Goal: Task Accomplishment & Management: Use online tool/utility

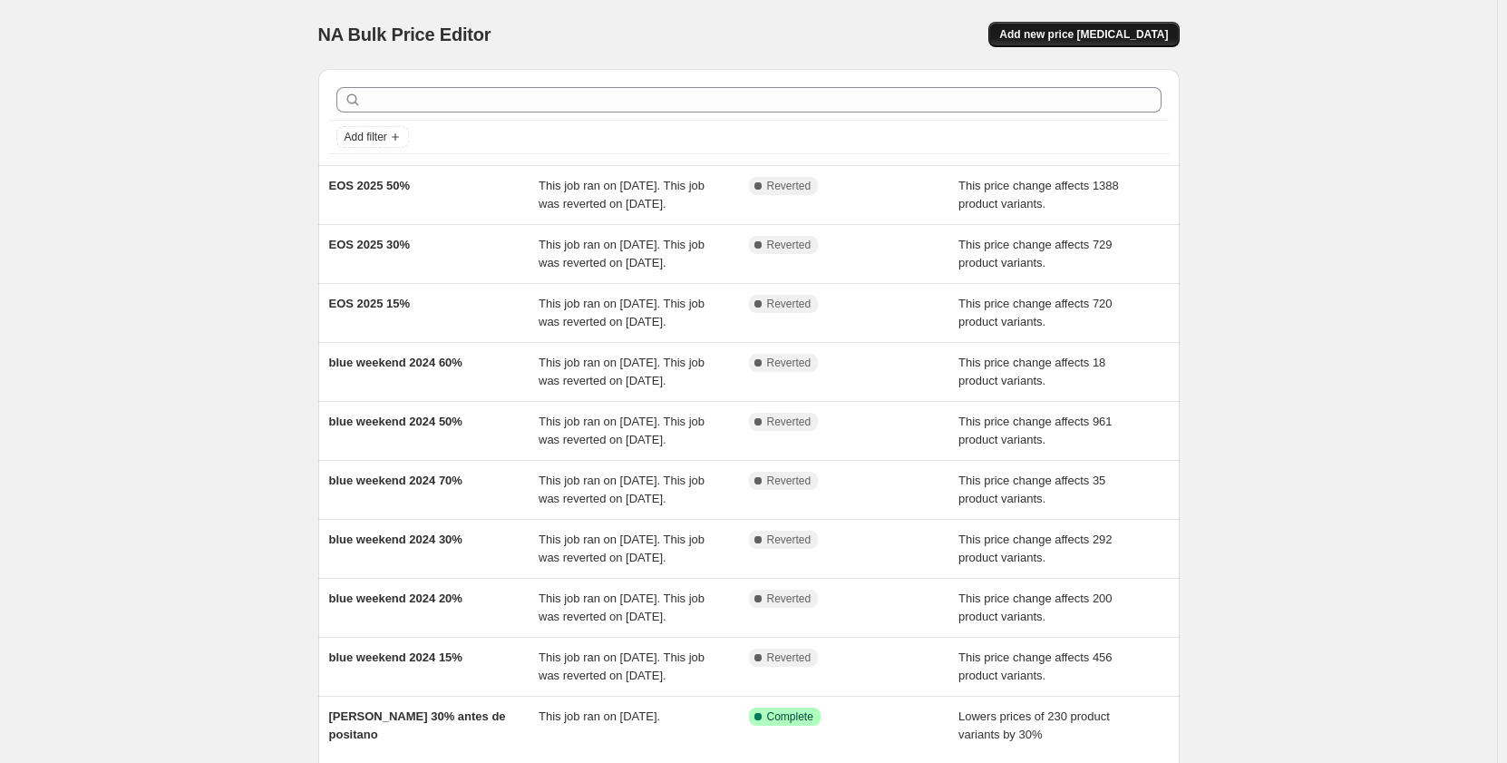
click at [1070, 43] on button "Add new price [MEDICAL_DATA]" at bounding box center [1084, 34] width 190 height 25
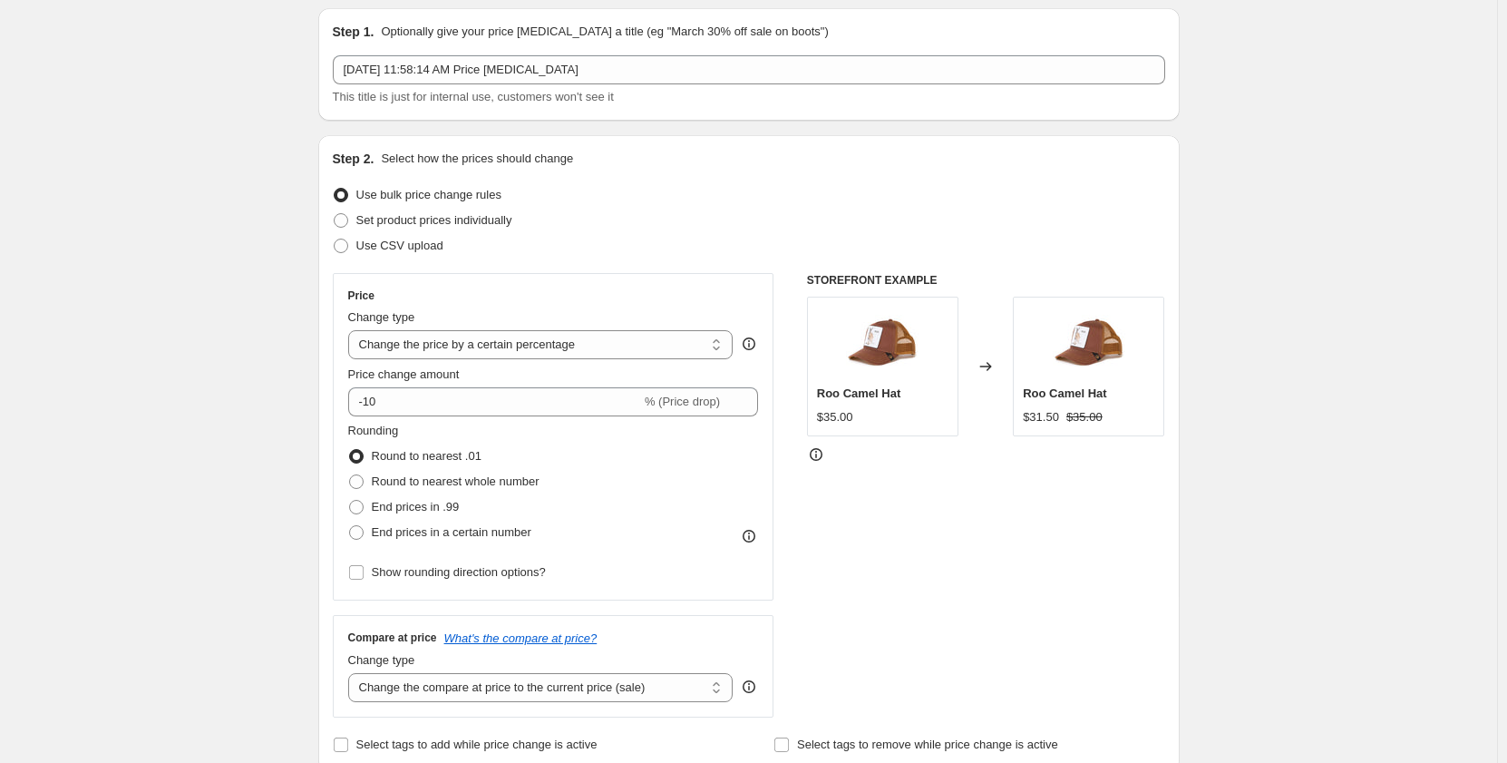
scroll to position [91, 0]
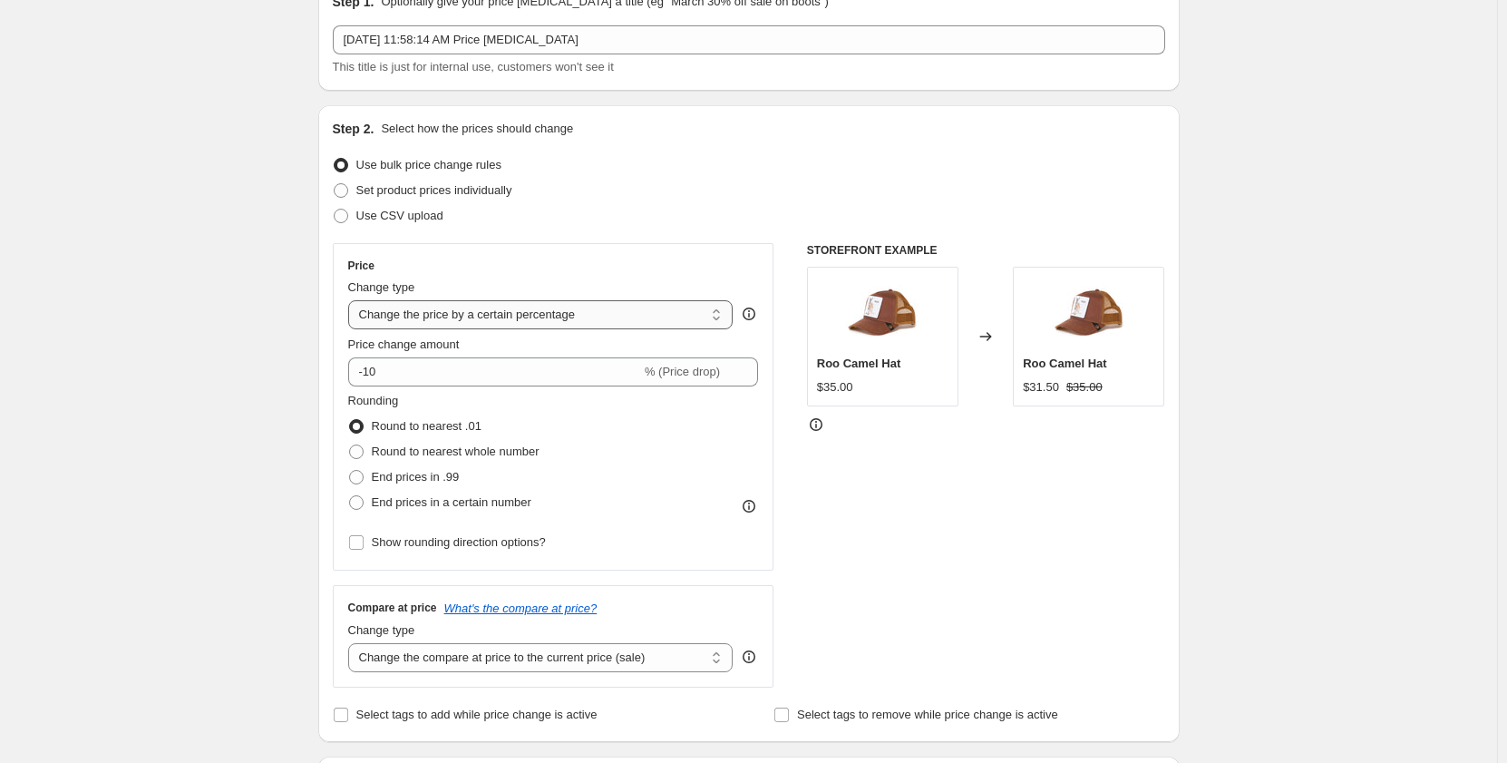
click at [609, 316] on select "Change the price to a certain amount Change the price by a certain amount Chang…" at bounding box center [540, 314] width 385 height 29
select select "pcap"
click at [352, 300] on select "Change the price to a certain amount Change the price by a certain amount Chang…" at bounding box center [540, 314] width 385 height 29
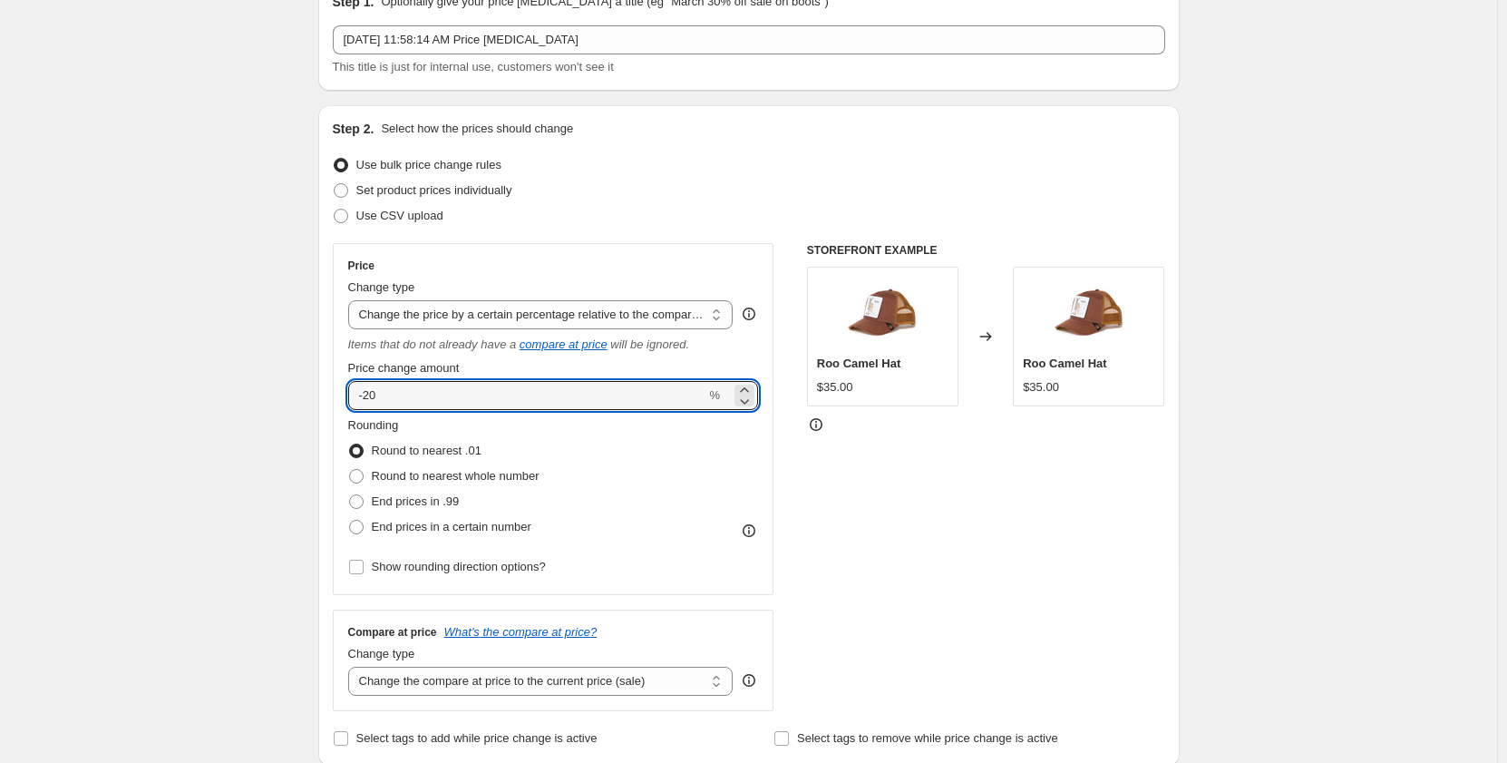
drag, startPoint x: 466, startPoint y: 401, endPoint x: 319, endPoint y: 395, distance: 147.1
click at [323, 395] on div "Step 2. Select how the prices should change Use bulk price change rules Set pro…" at bounding box center [749, 435] width 862 height 660
type input "5"
type input "-5"
type input "-20"
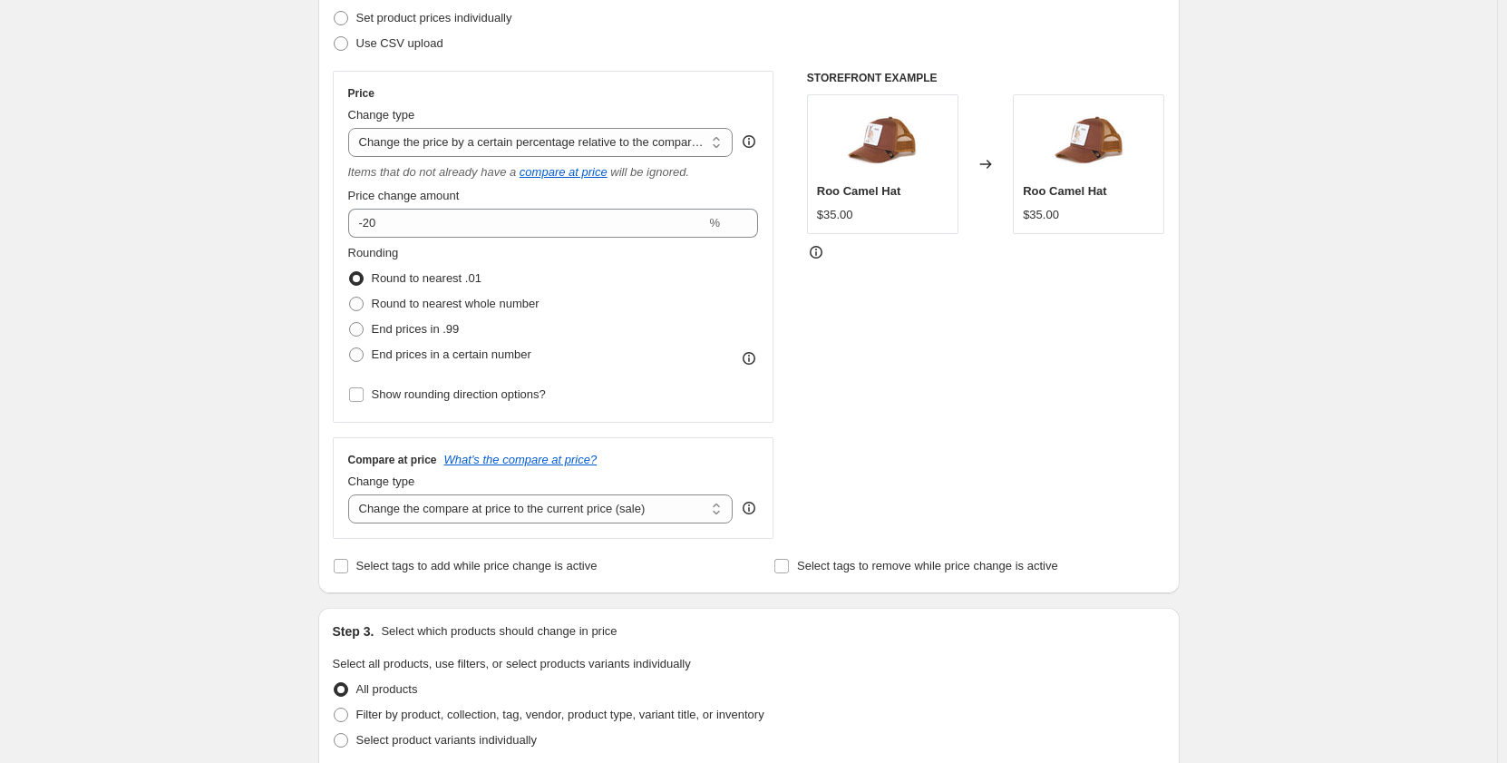
scroll to position [363, 0]
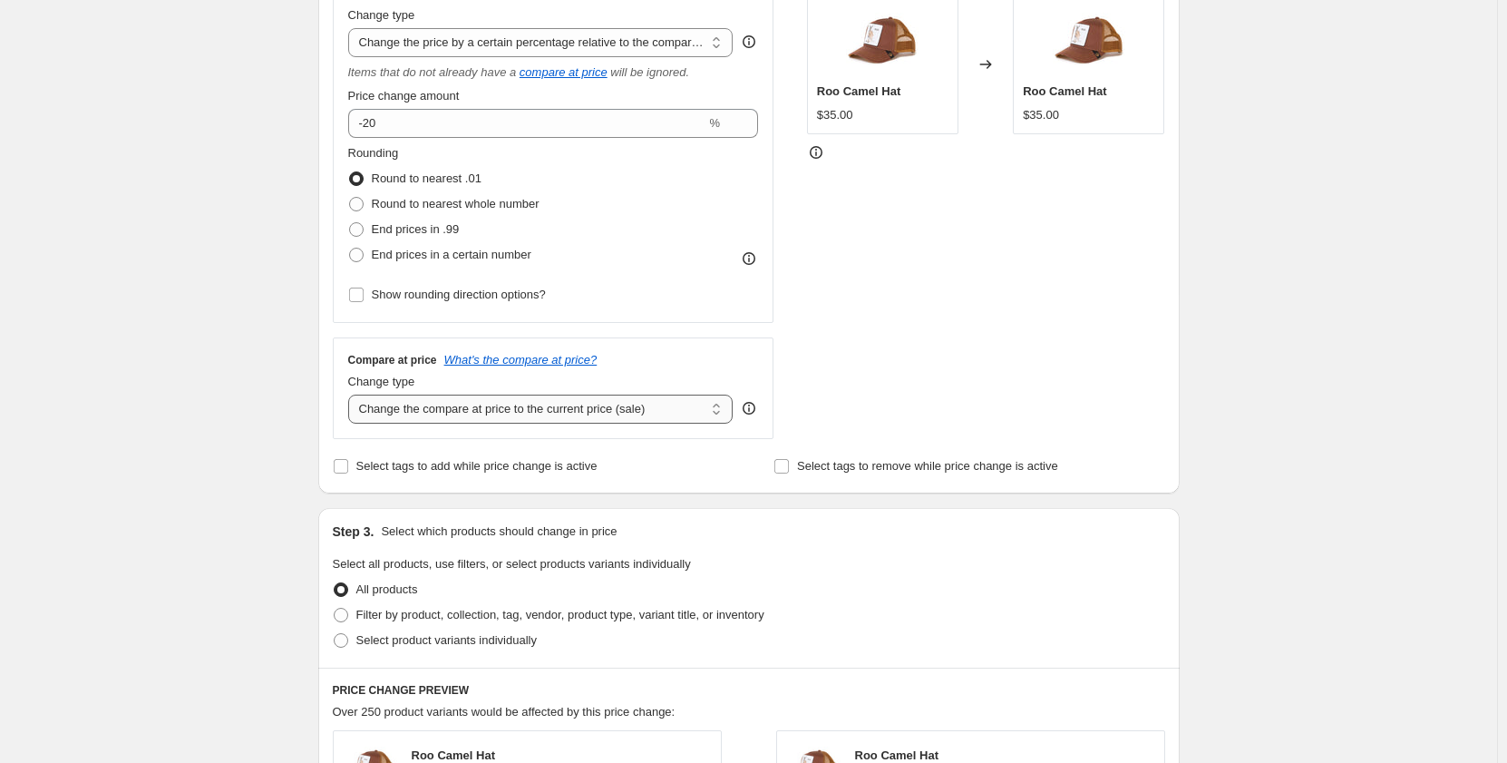
click at [595, 404] on select "Change the compare at price to the current price (sale) Change the compare at p…" at bounding box center [540, 409] width 385 height 29
select select "no_change"
click at [352, 395] on select "Change the compare at price to the current price (sale) Change the compare at p…" at bounding box center [540, 409] width 385 height 29
click at [227, 437] on div "Create new price [MEDICAL_DATA]. This page is ready Create new price [MEDICAL_D…" at bounding box center [748, 555] width 1497 height 1837
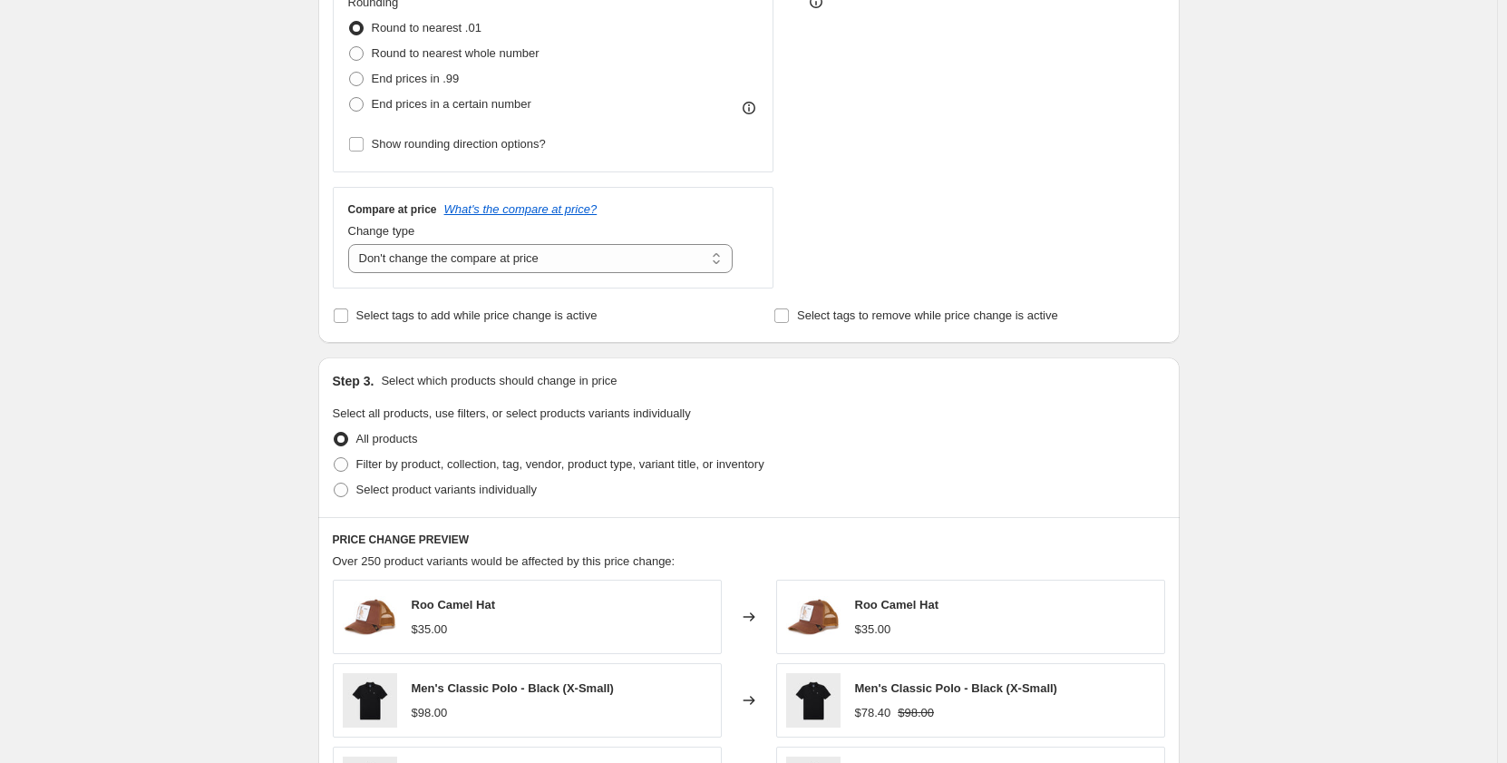
scroll to position [544, 0]
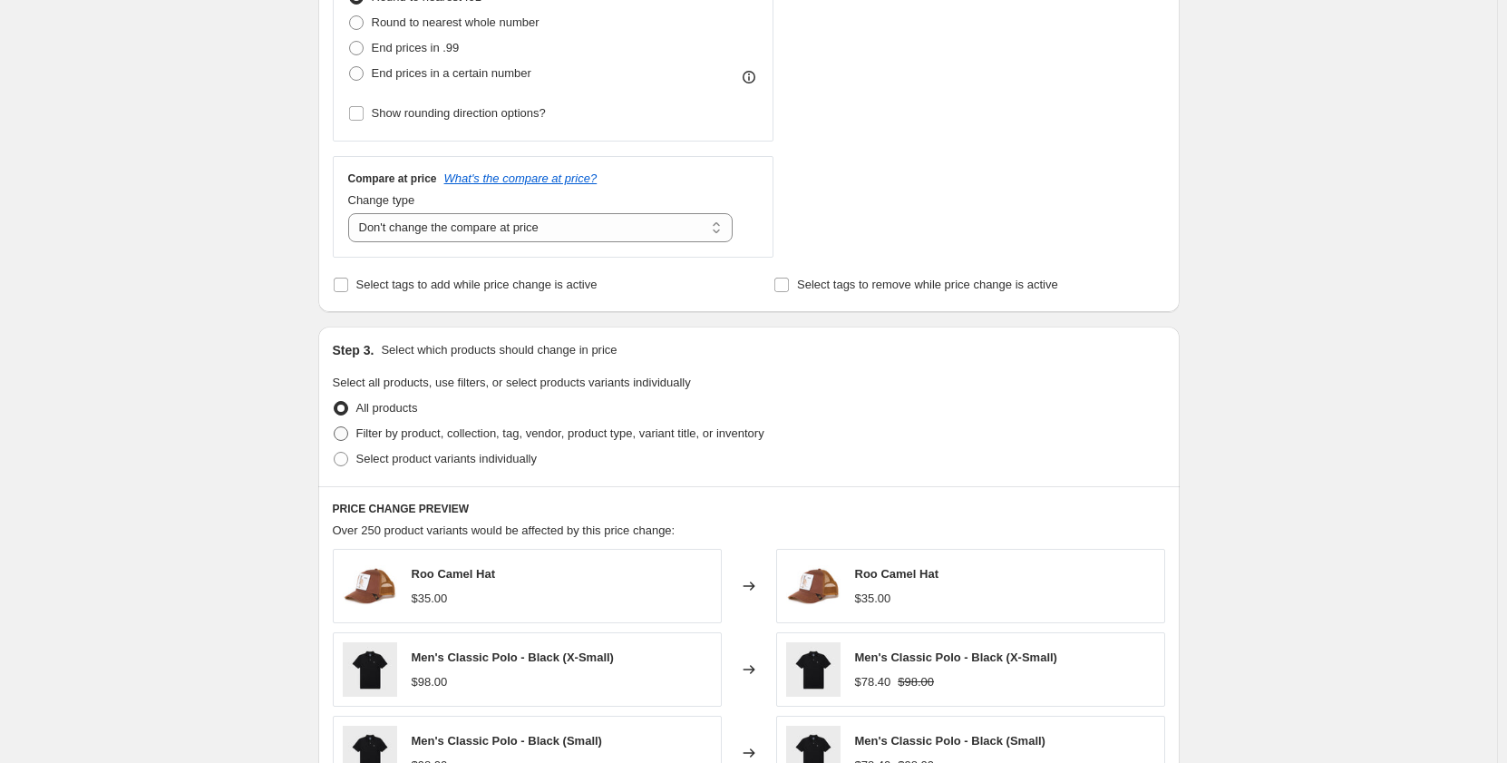
click at [348, 436] on span at bounding box center [341, 433] width 15 height 15
click at [335, 427] on input "Filter by product, collection, tag, vendor, product type, variant title, or inv…" at bounding box center [334, 426] width 1 height 1
radio input "true"
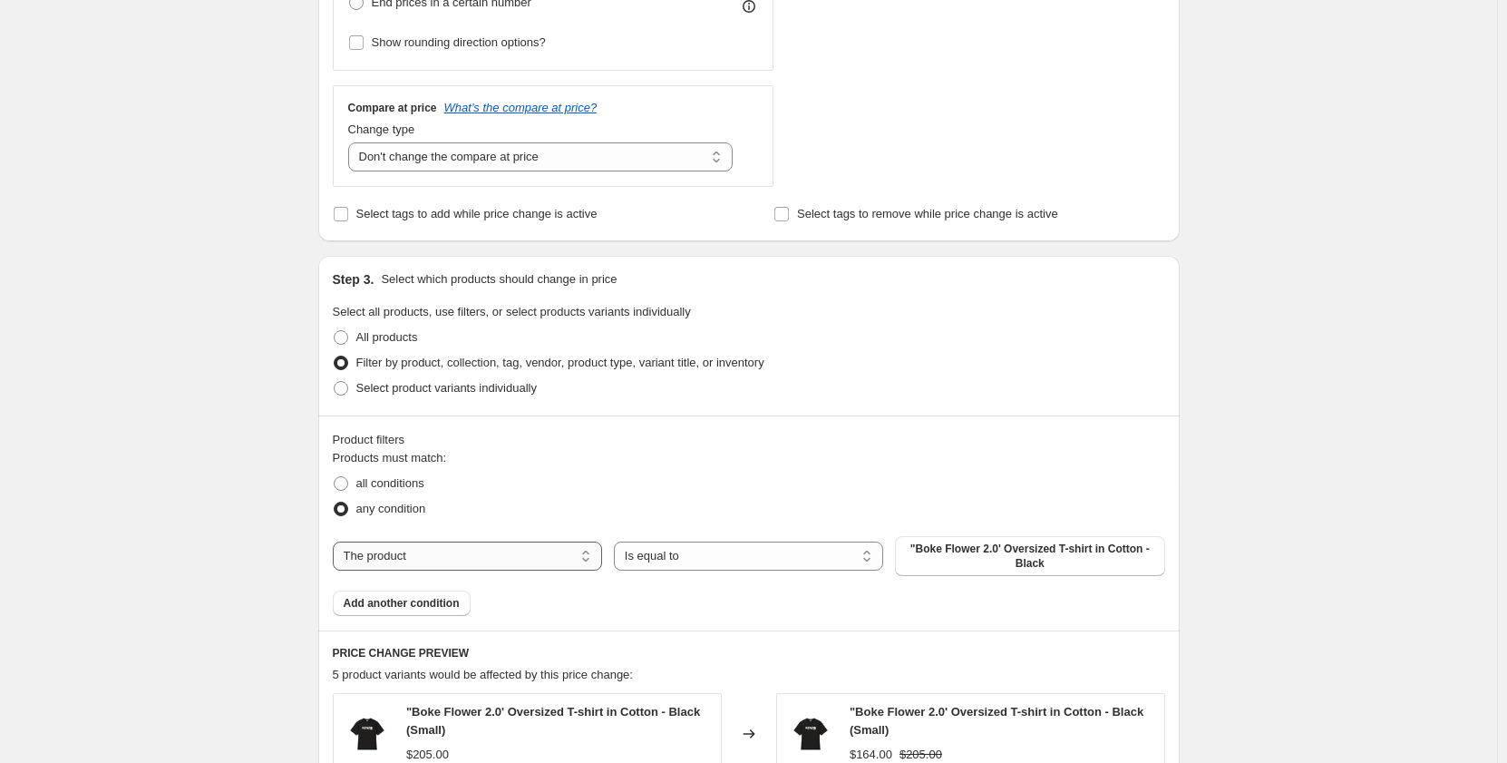
scroll to position [635, 0]
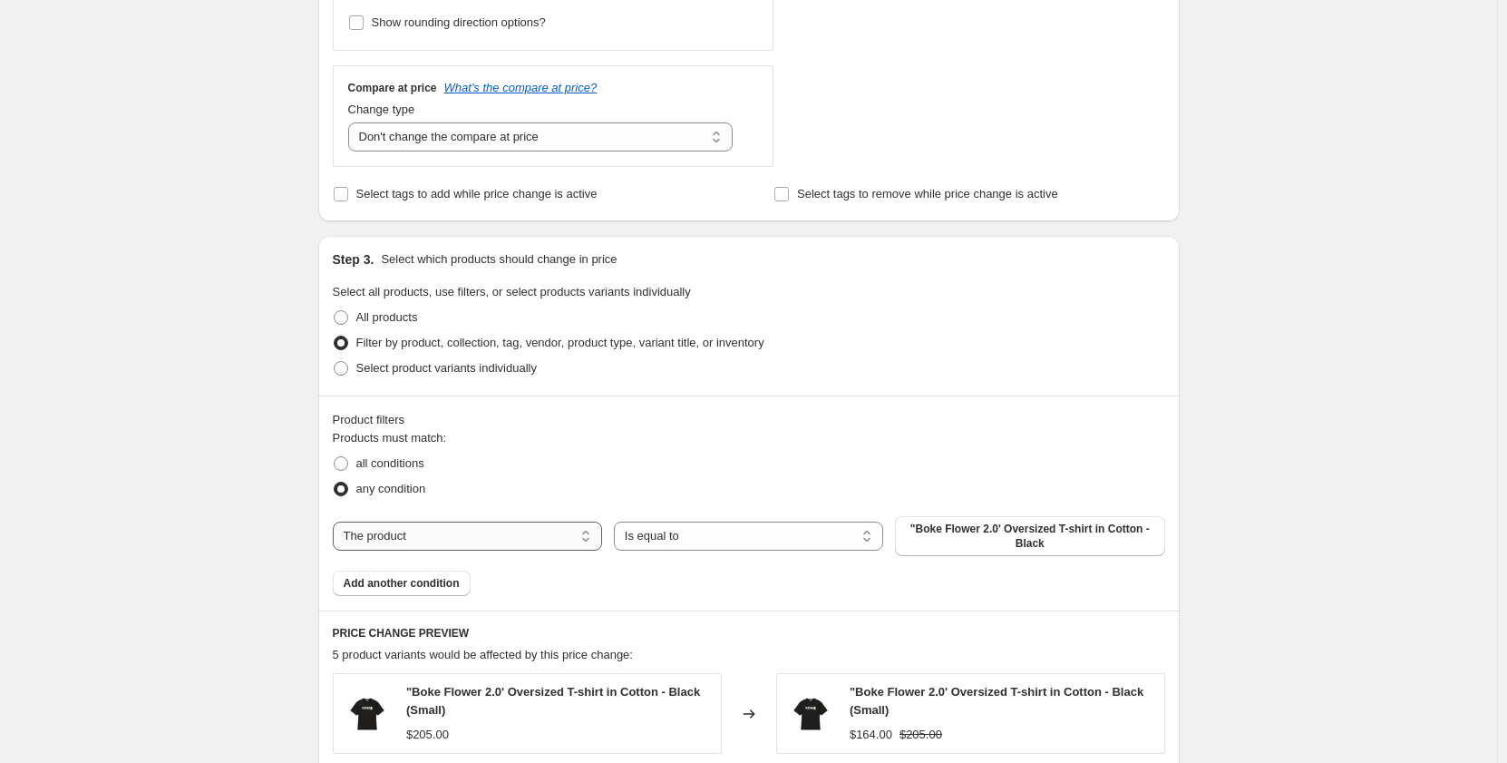
click at [537, 535] on select "The product The product's collection The product's tag The product's vendor The…" at bounding box center [467, 535] width 269 height 29
select select "collection"
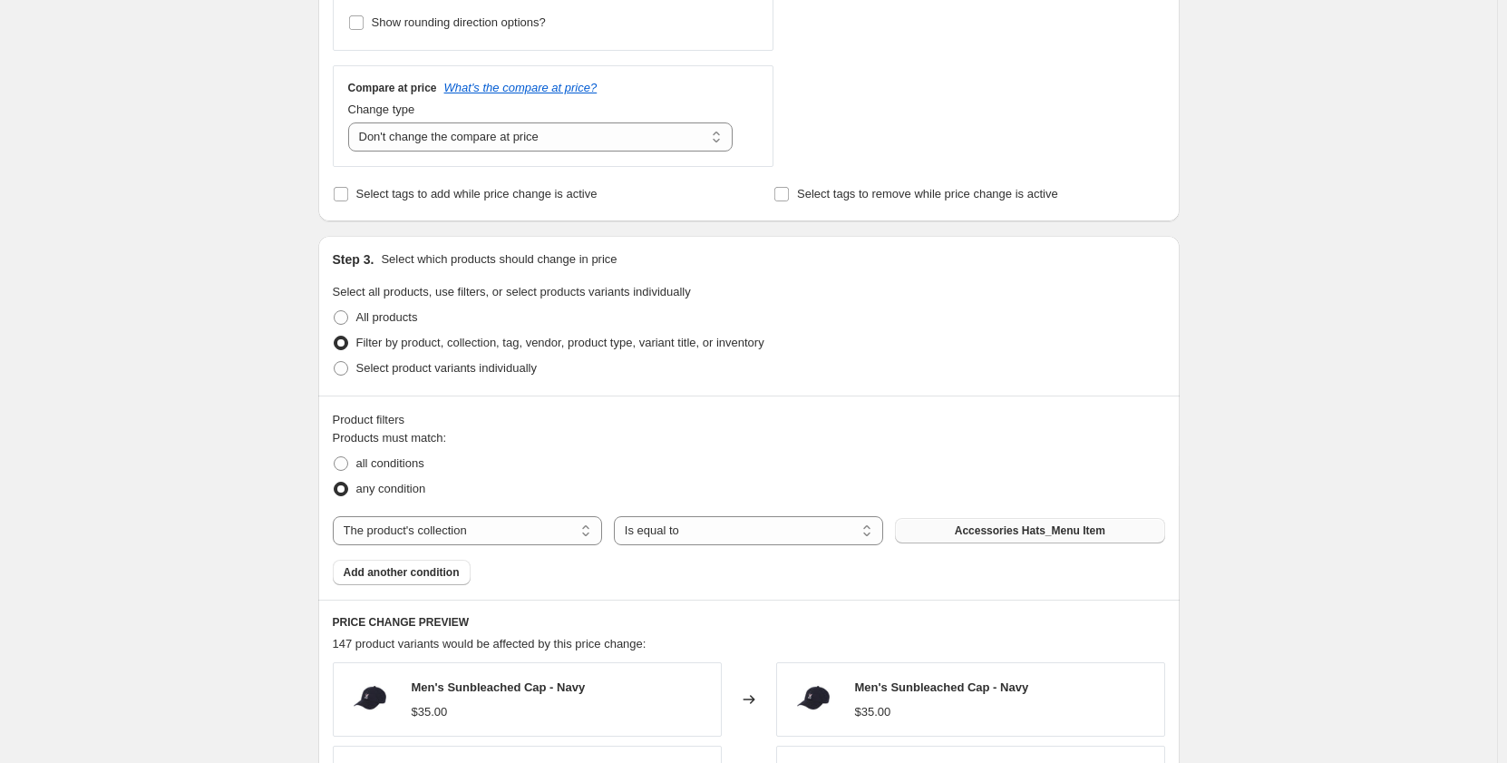
click at [983, 534] on span "Accessories Hats_Menu Item" at bounding box center [1030, 530] width 151 height 15
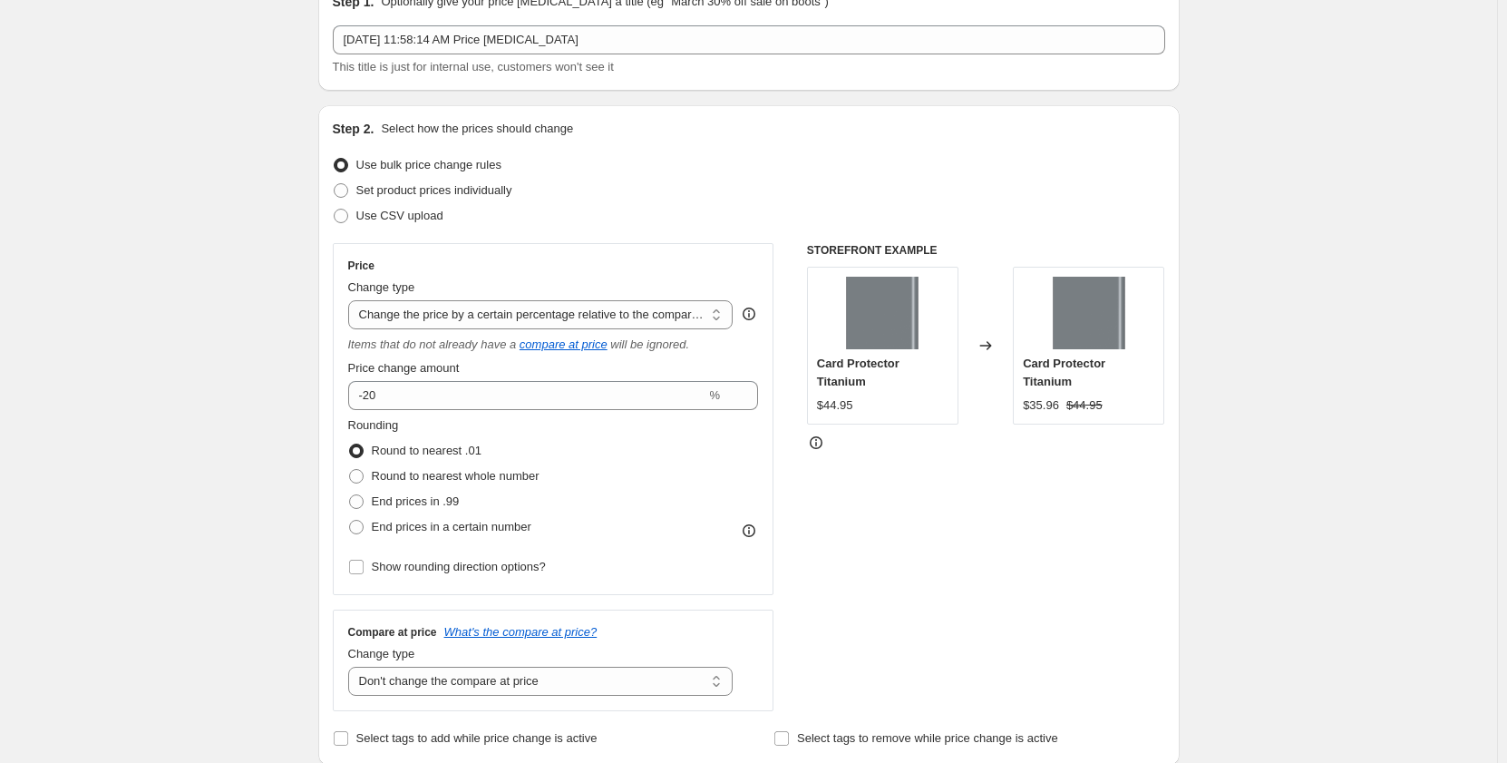
scroll to position [181, 0]
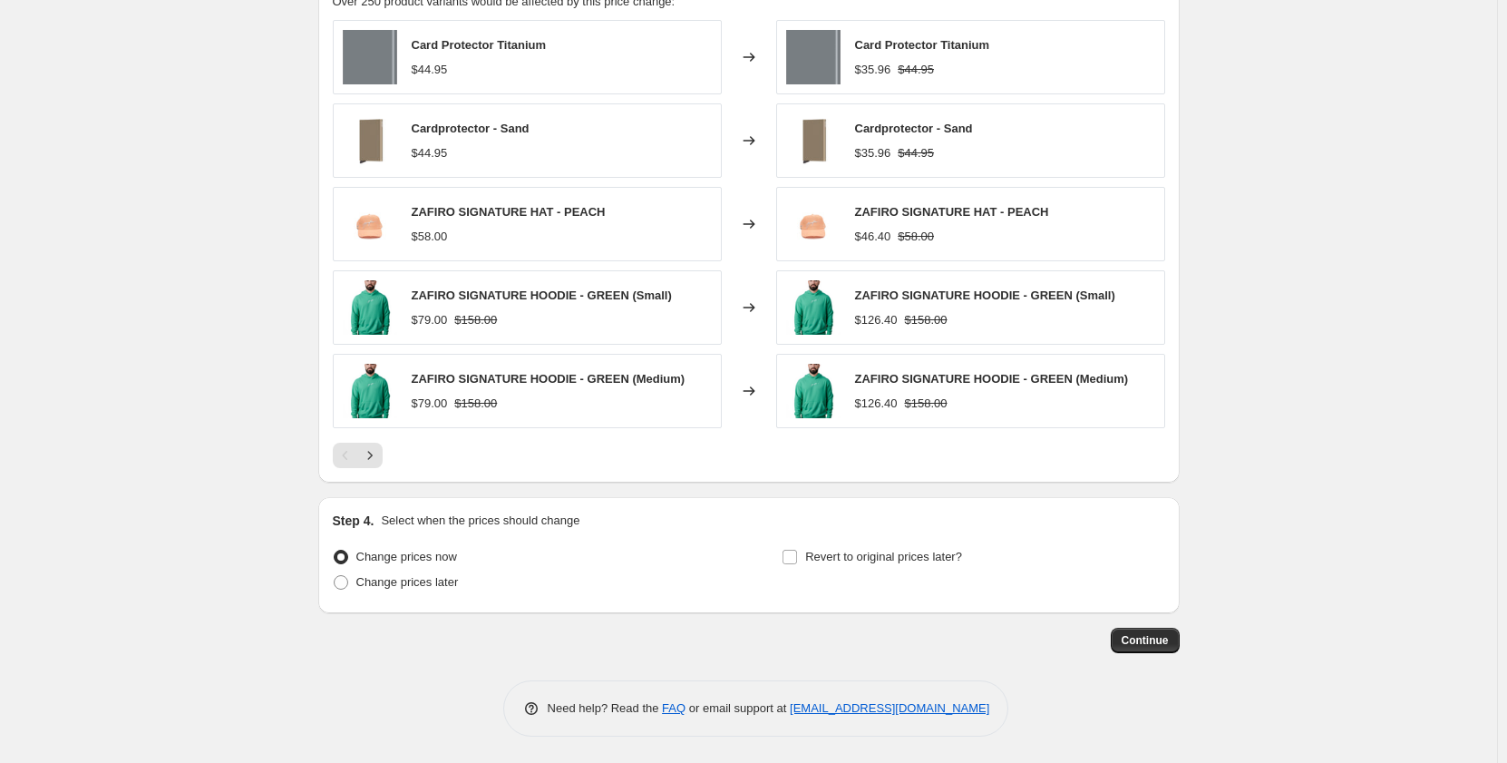
scroll to position [1279, 0]
click at [396, 580] on span "Change prices later" at bounding box center [407, 581] width 102 height 14
click at [335, 575] on input "Change prices later" at bounding box center [334, 574] width 1 height 1
radio input "true"
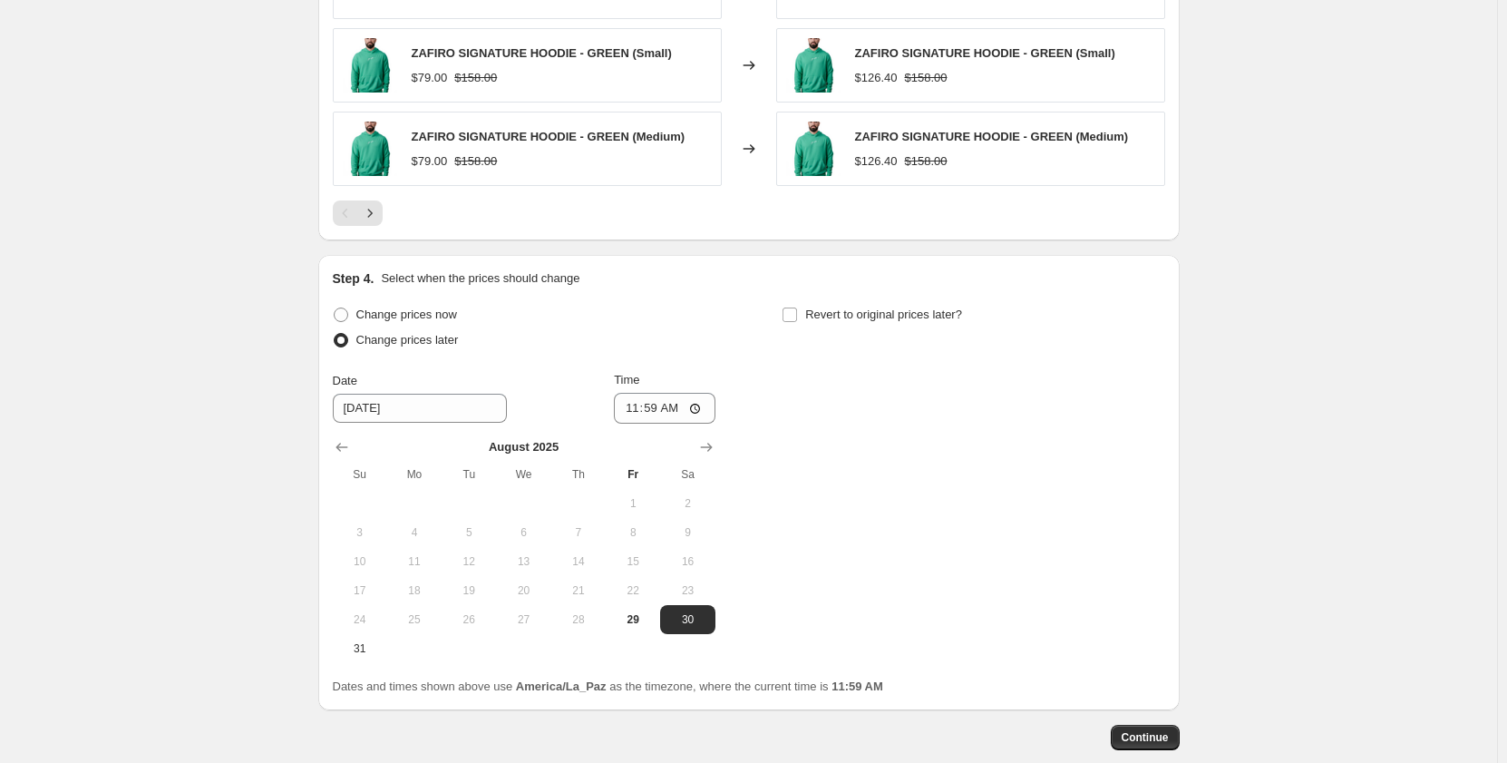
scroll to position [1551, 0]
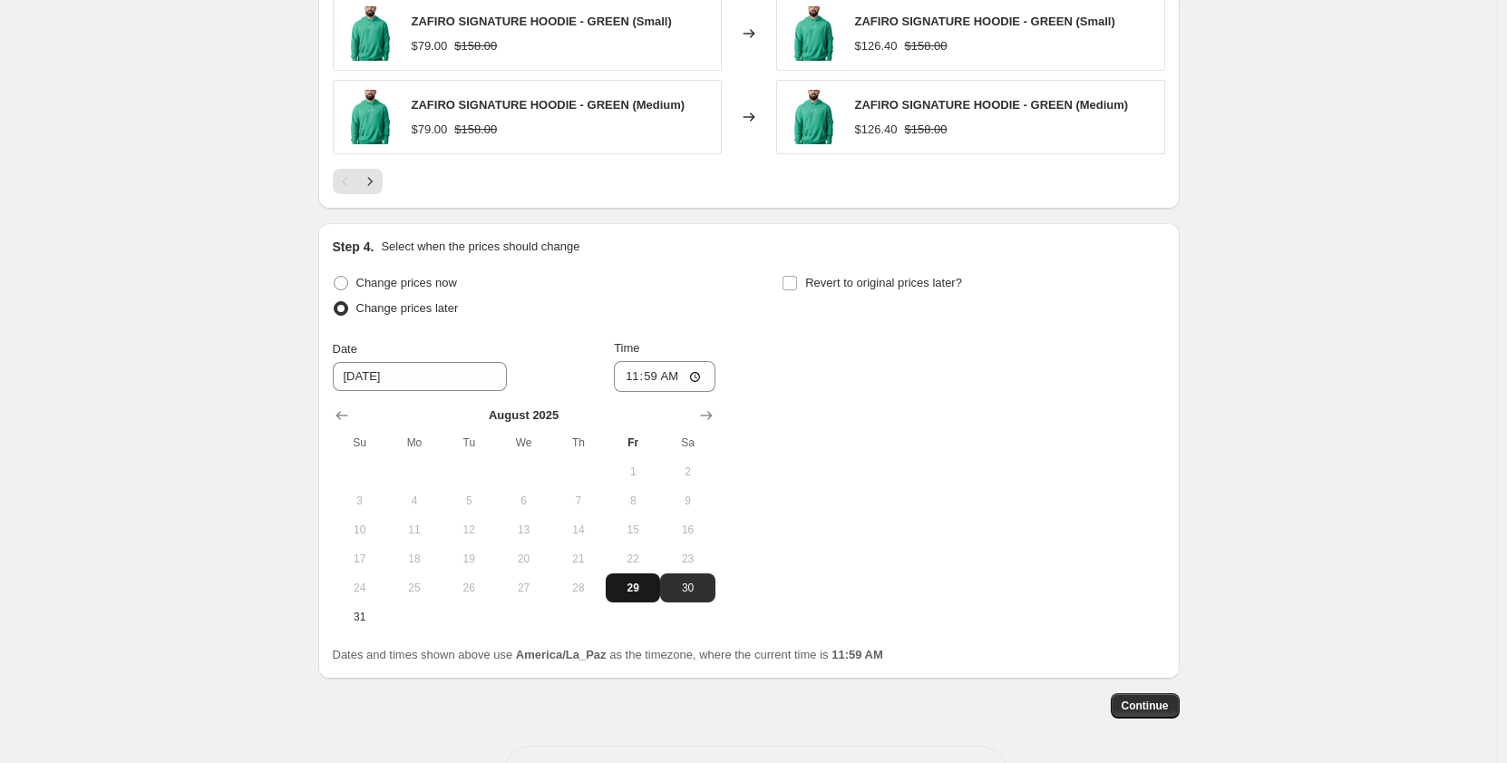
click at [644, 591] on span "29" at bounding box center [633, 587] width 40 height 15
type input "[DATE]"
click at [679, 385] on input "11:59" at bounding box center [665, 376] width 102 height 31
click at [573, 372] on div "Date [DATE] Time 16:50" at bounding box center [524, 365] width 383 height 53
click at [1141, 704] on span "Continue" at bounding box center [1145, 705] width 47 height 15
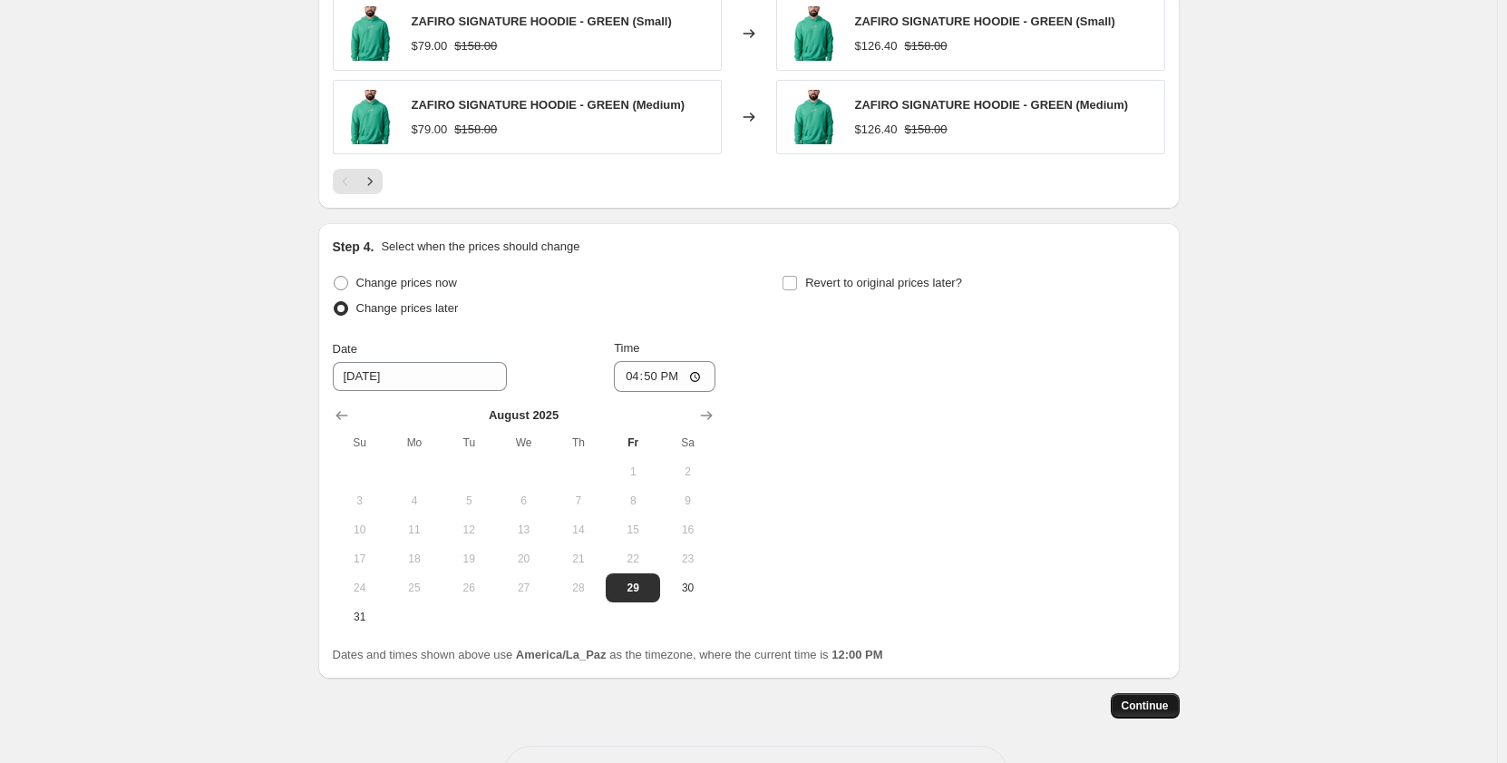
scroll to position [0, 0]
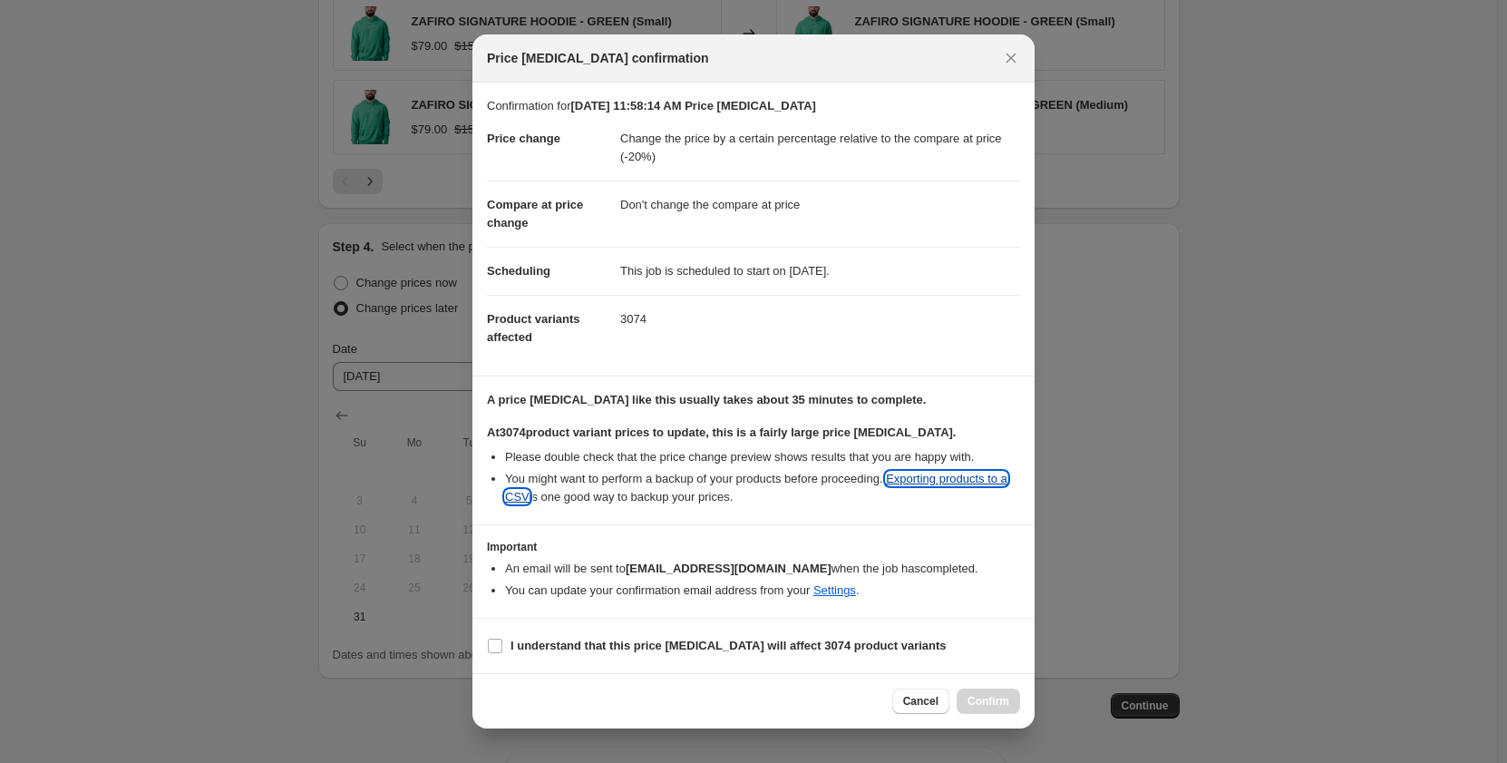
click at [973, 482] on link "Exporting products to a CSV" at bounding box center [756, 488] width 502 height 32
click at [920, 697] on span "Cancel" at bounding box center [920, 701] width 35 height 15
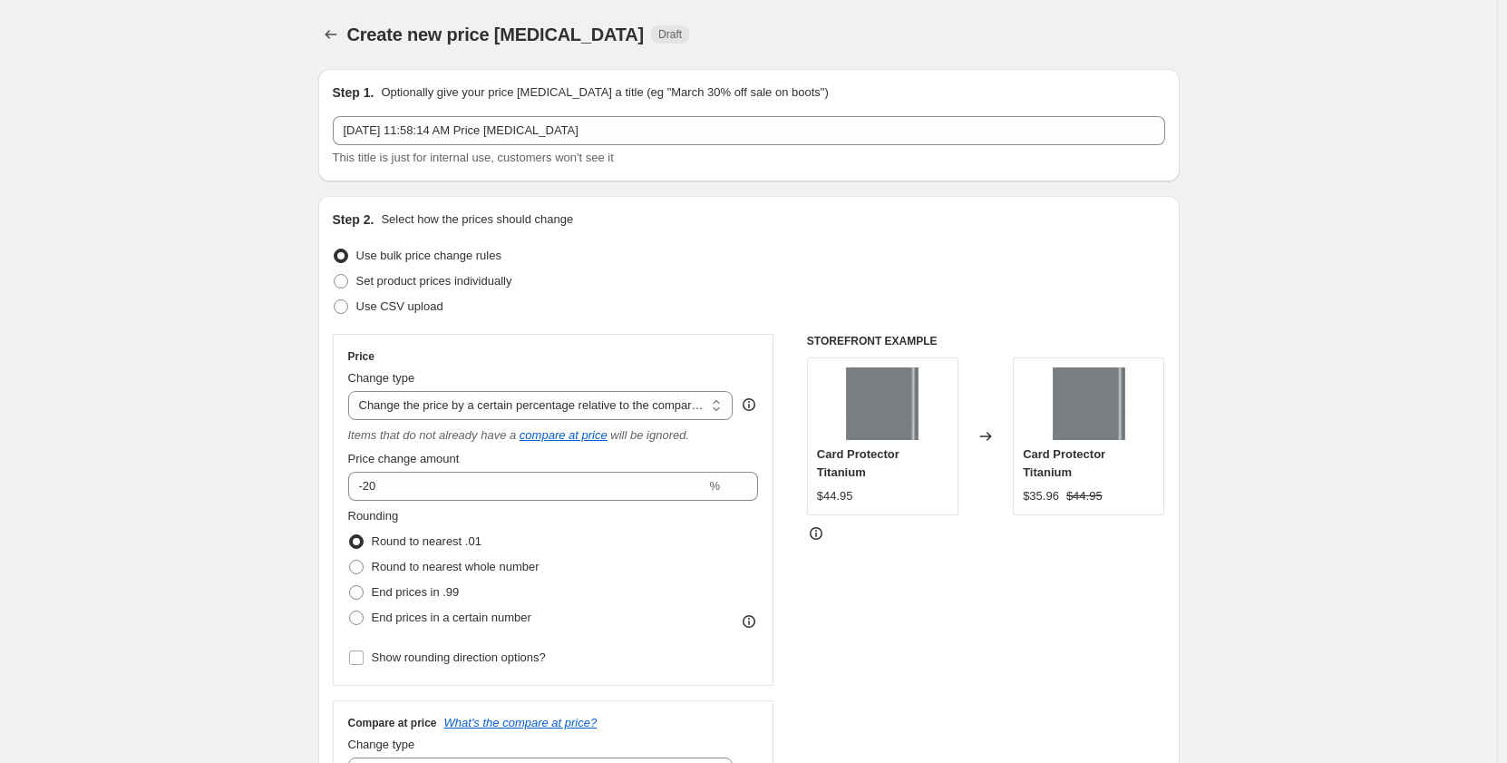
scroll to position [1551, 0]
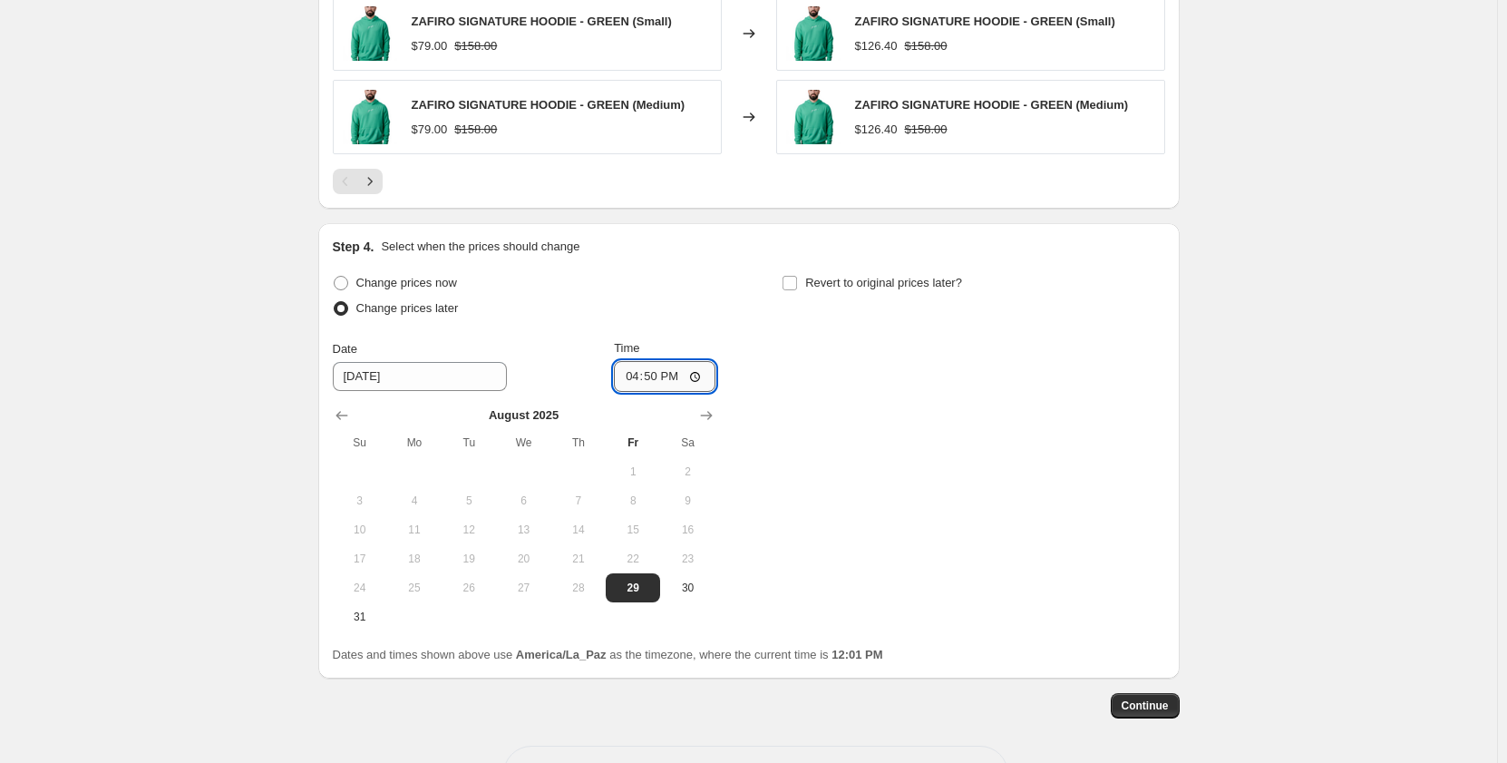
click at [660, 381] on input "16:50" at bounding box center [665, 376] width 102 height 31
click at [649, 375] on input "16:50" at bounding box center [665, 376] width 102 height 31
click at [734, 331] on div "Change prices now Change prices later Date [DATE] Time 16:[DATE] Mo Tu We Th Fr…" at bounding box center [749, 450] width 833 height 361
click at [1159, 710] on span "Continue" at bounding box center [1145, 705] width 47 height 15
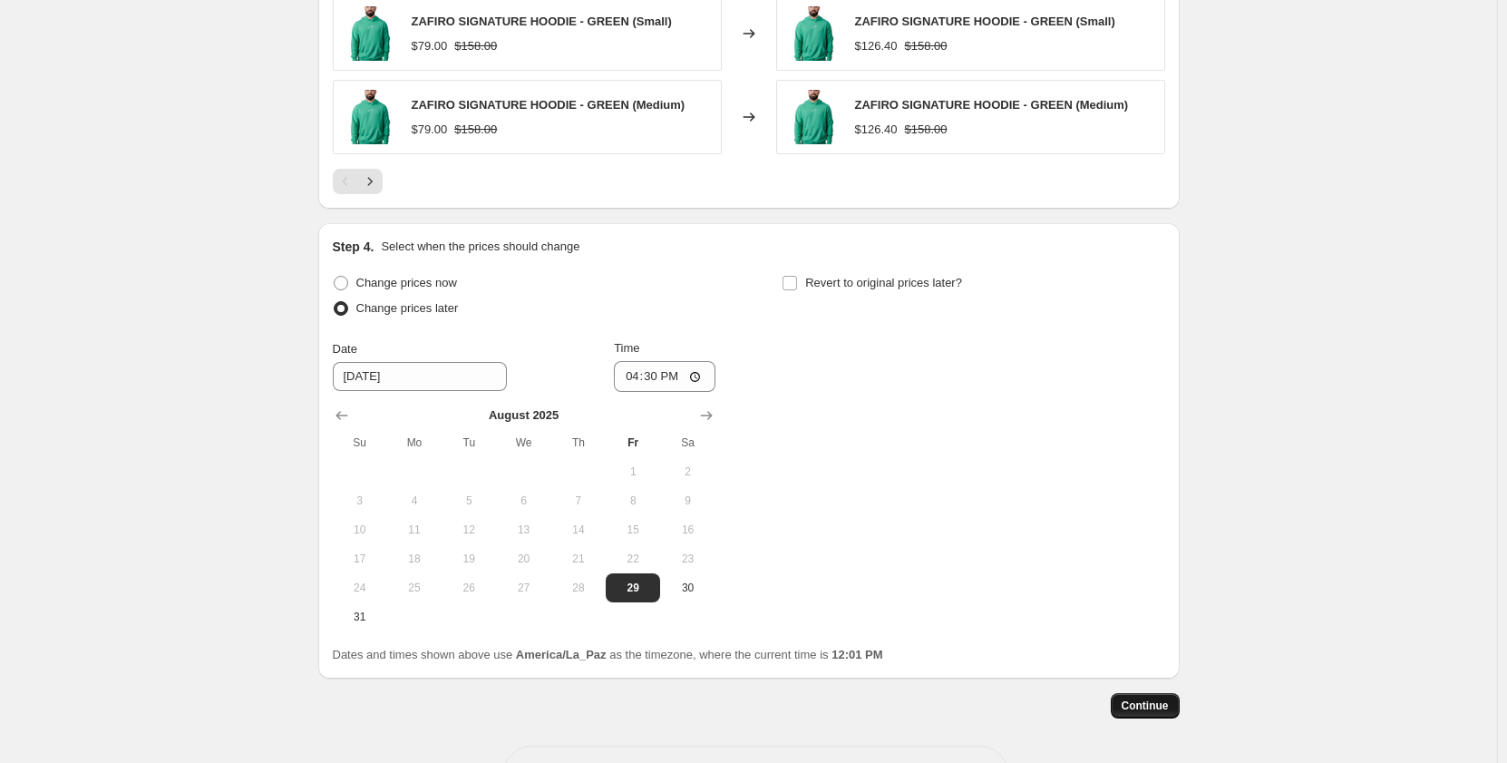
scroll to position [0, 0]
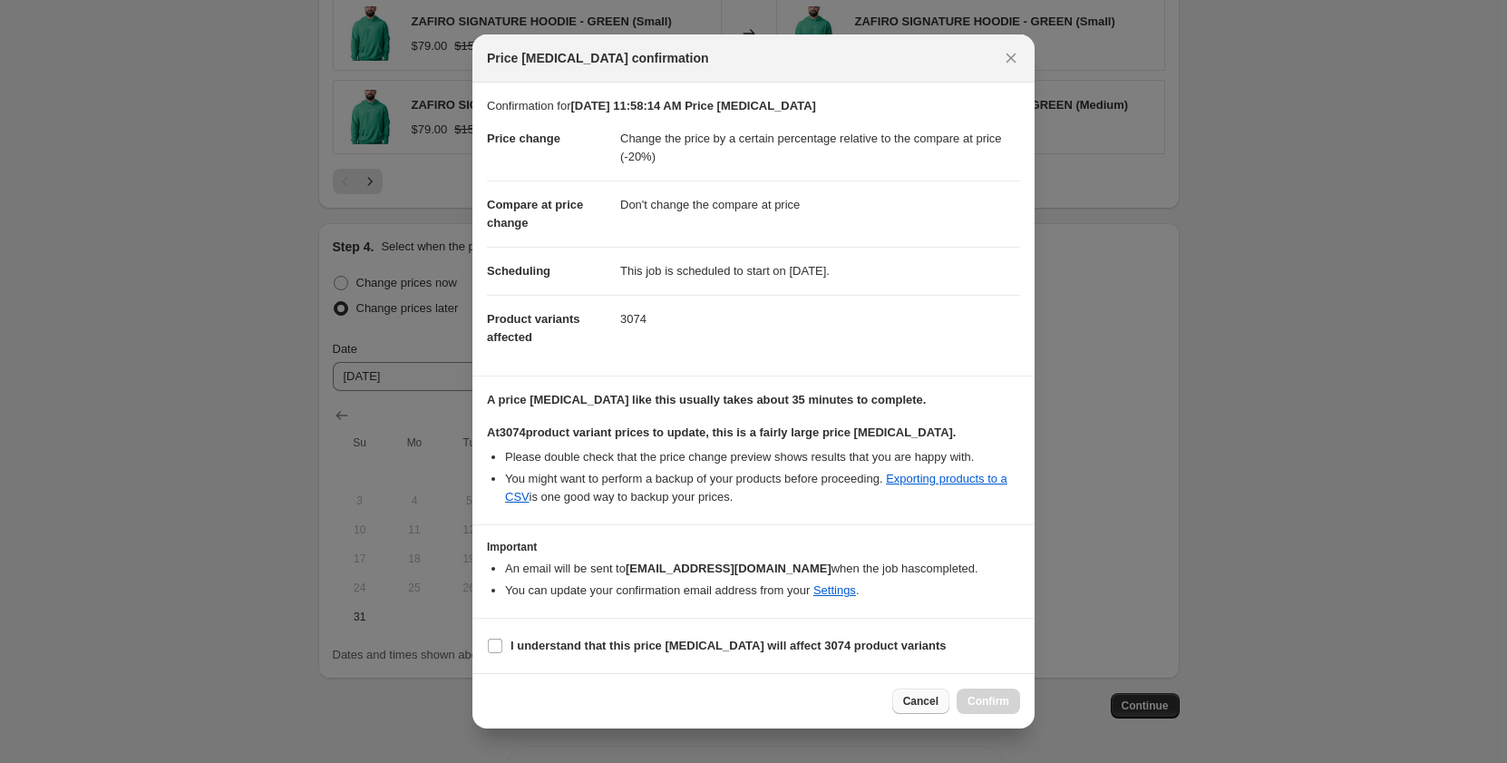
click at [914, 699] on span "Cancel" at bounding box center [920, 701] width 35 height 15
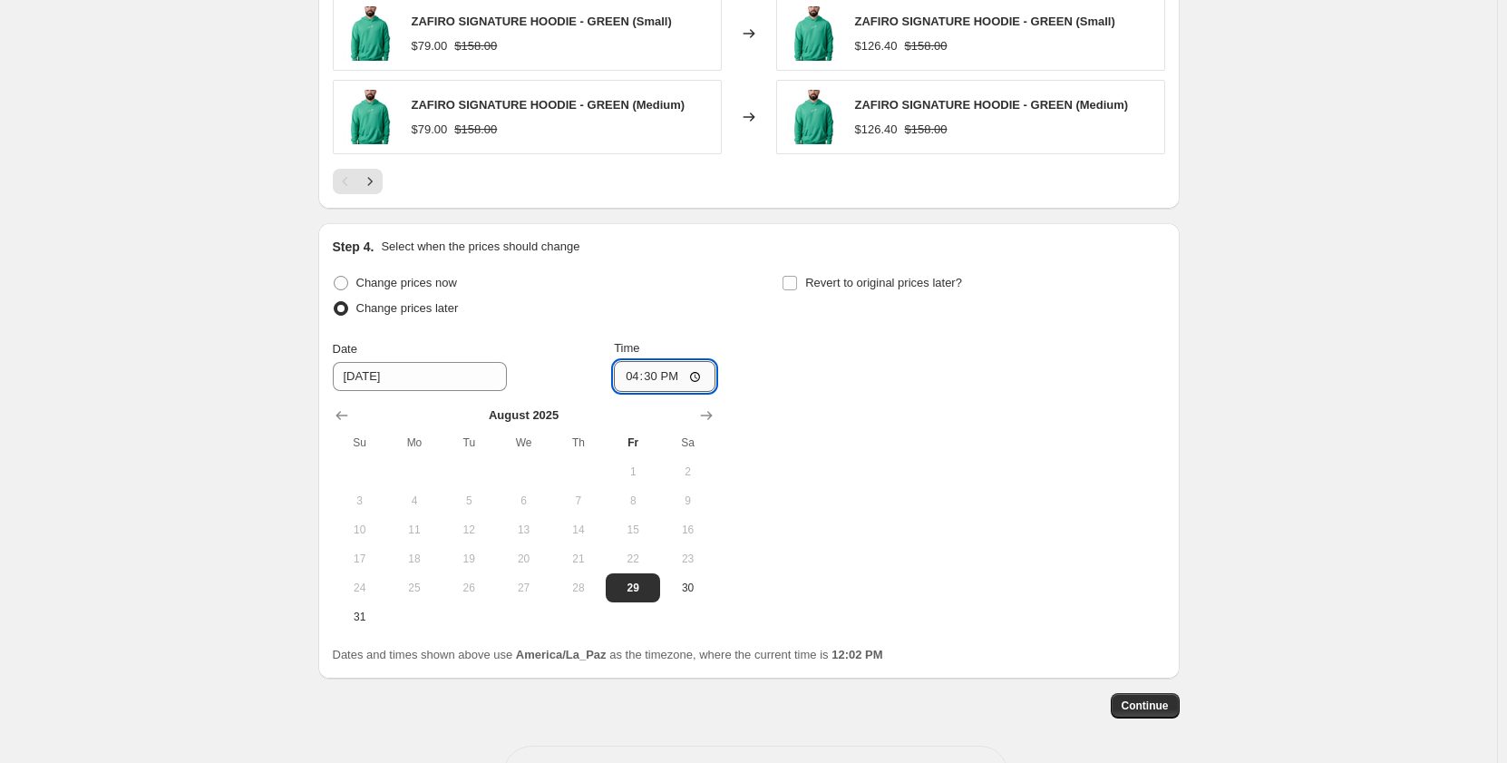
click at [662, 382] on input "16:30" at bounding box center [665, 376] width 102 height 31
click at [653, 375] on input "16:30" at bounding box center [665, 376] width 102 height 31
type input "16:25"
click at [694, 327] on div "Change prices now Change prices later Date [DATE] Time 16:[DATE] Mo Tu We Th Fr…" at bounding box center [524, 450] width 383 height 361
click at [658, 378] on input "16:25" at bounding box center [665, 376] width 102 height 31
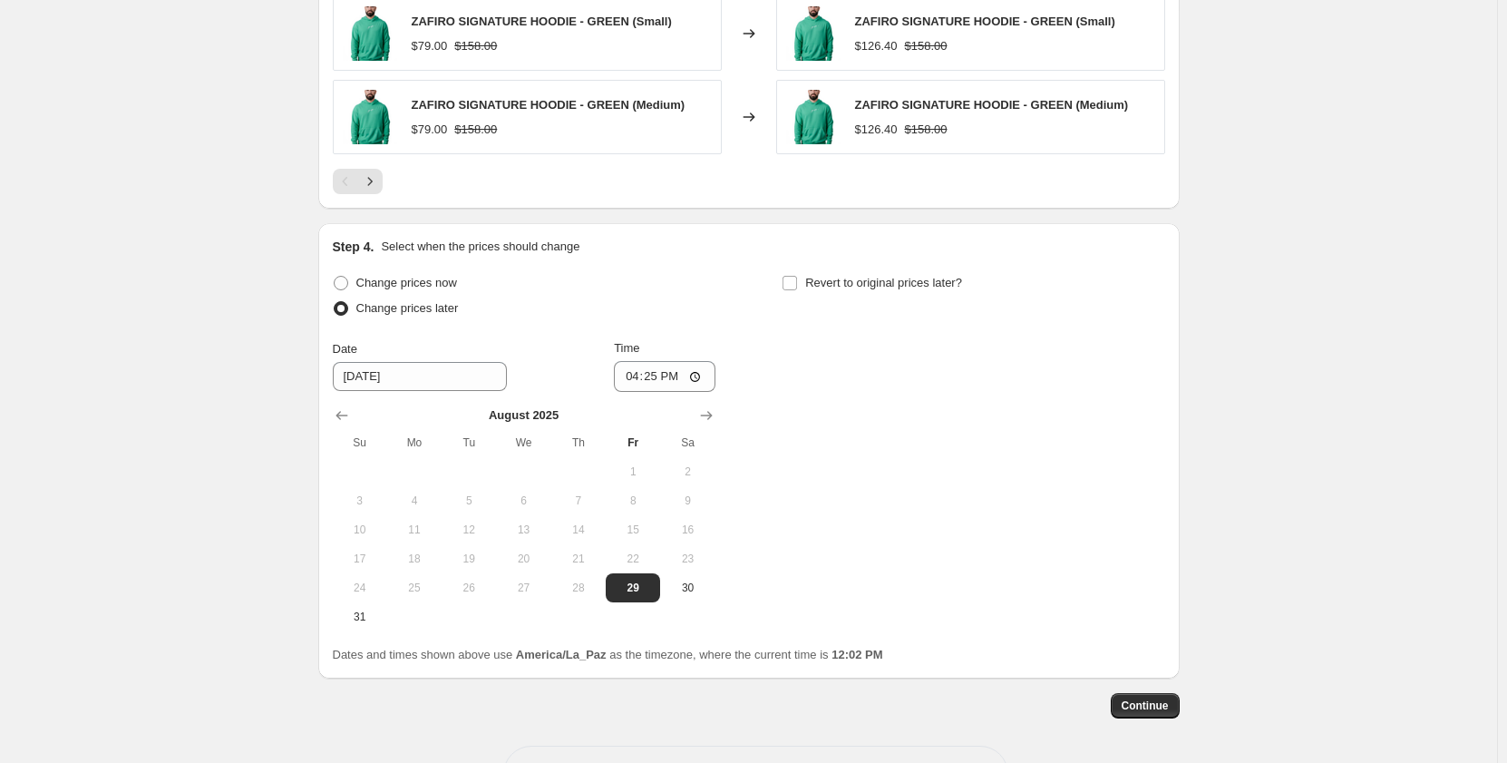
click at [704, 313] on div "Change prices later" at bounding box center [524, 308] width 383 height 25
click at [1155, 698] on button "Continue" at bounding box center [1145, 705] width 69 height 25
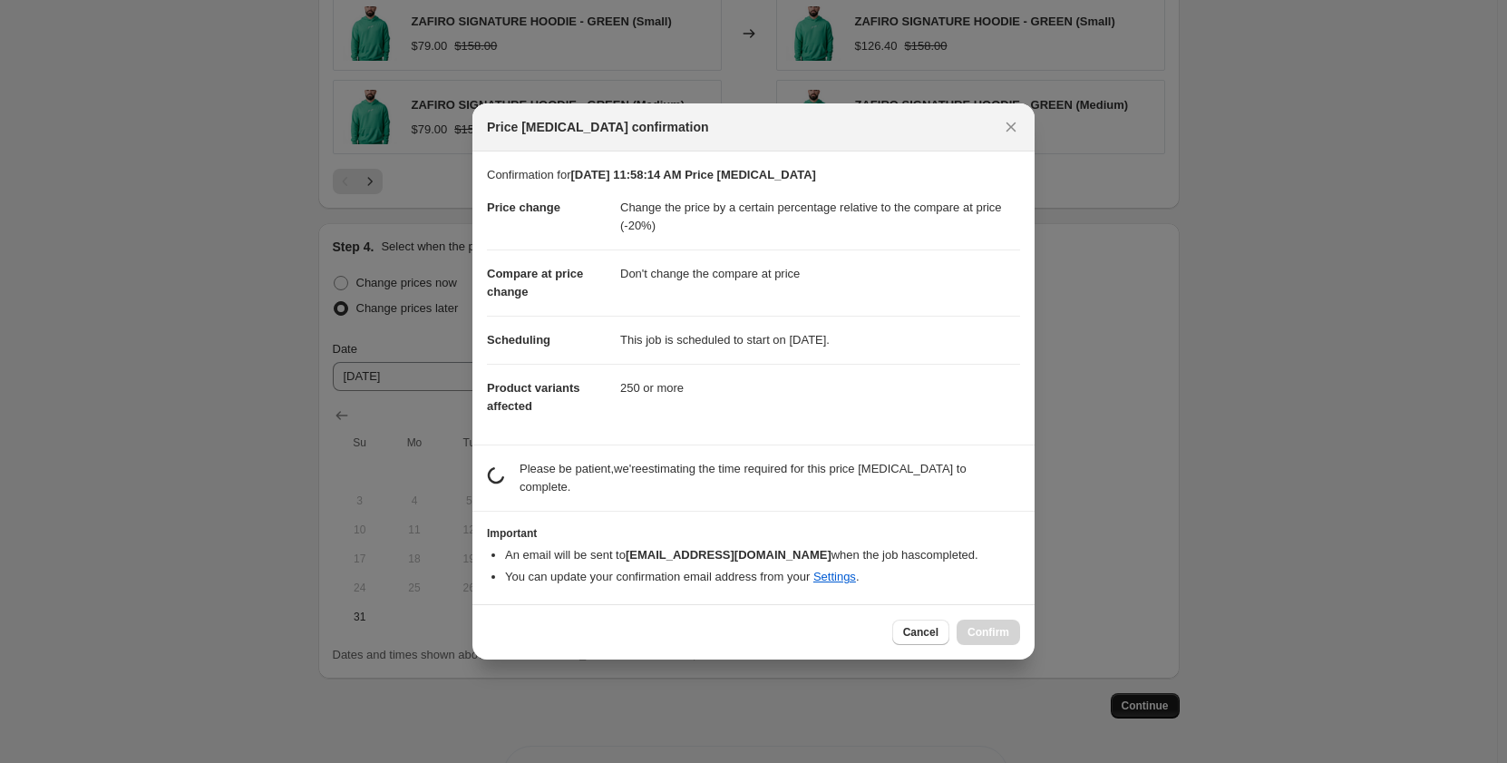
scroll to position [0, 0]
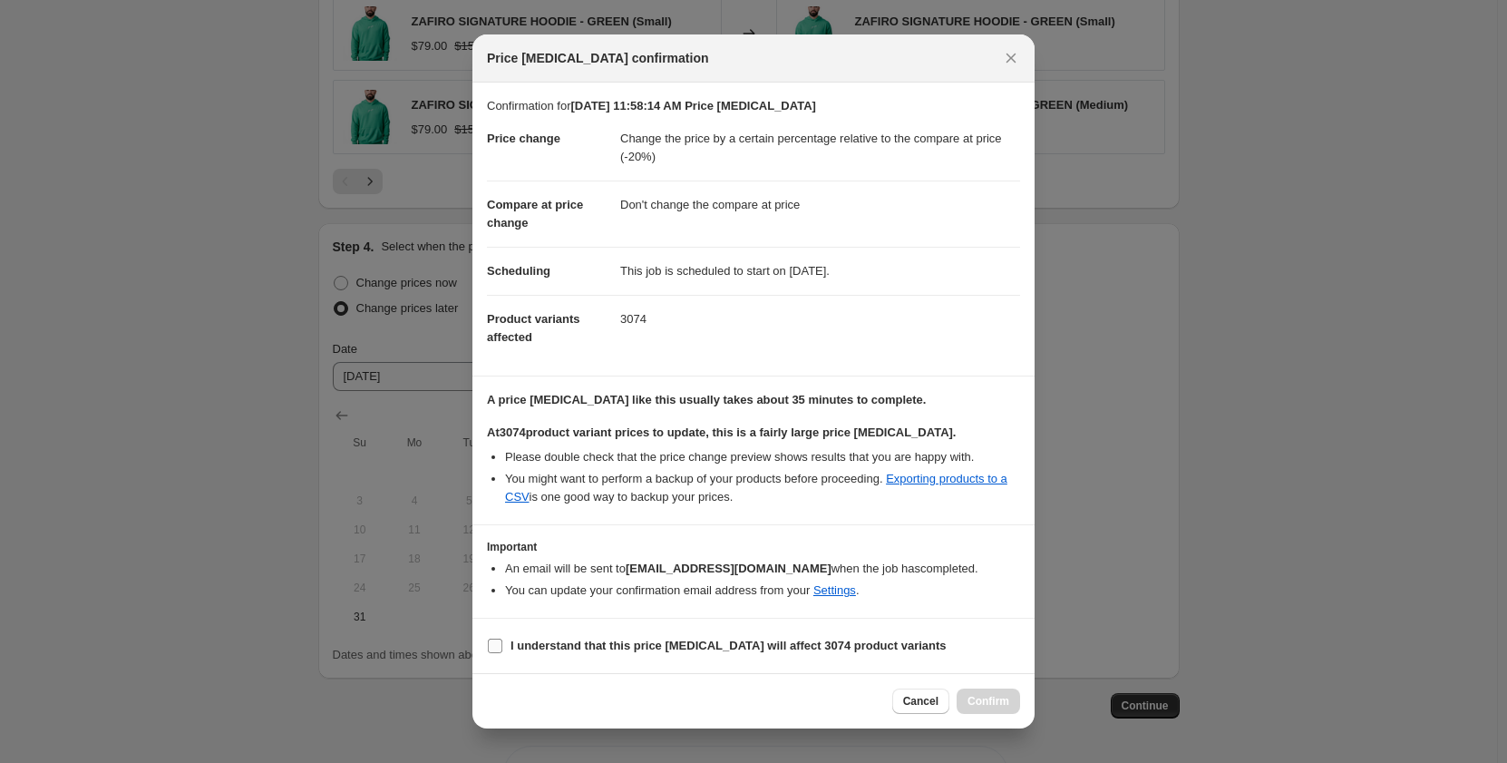
click at [498, 648] on input "I understand that this price [MEDICAL_DATA] will affect 3074 product variants" at bounding box center [495, 645] width 15 height 15
checkbox input "true"
click at [974, 697] on span "Confirm" at bounding box center [989, 701] width 42 height 15
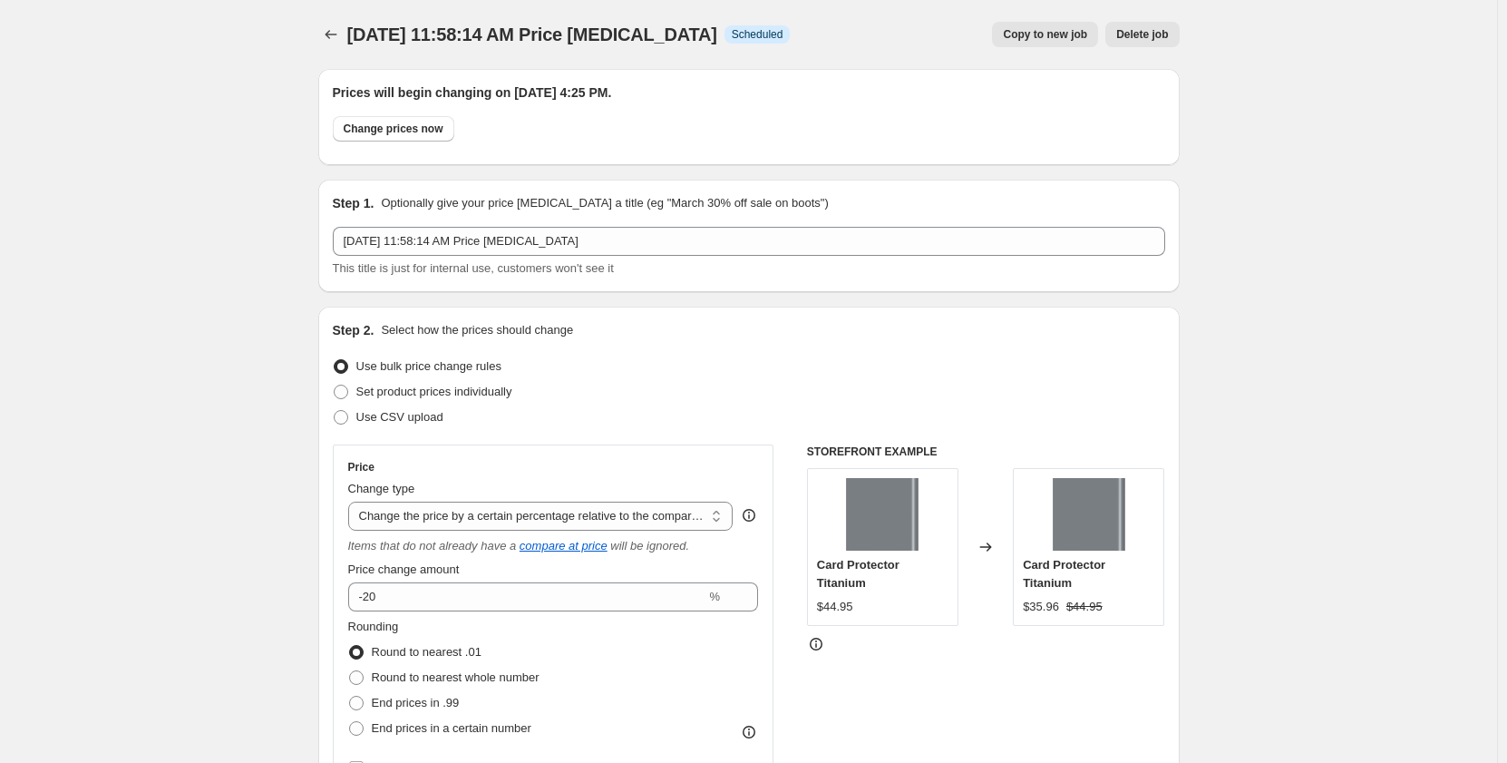
click at [1069, 40] on span "Copy to new job" at bounding box center [1045, 34] width 84 height 15
select select "pcap"
select select "no_change"
select select "collection"
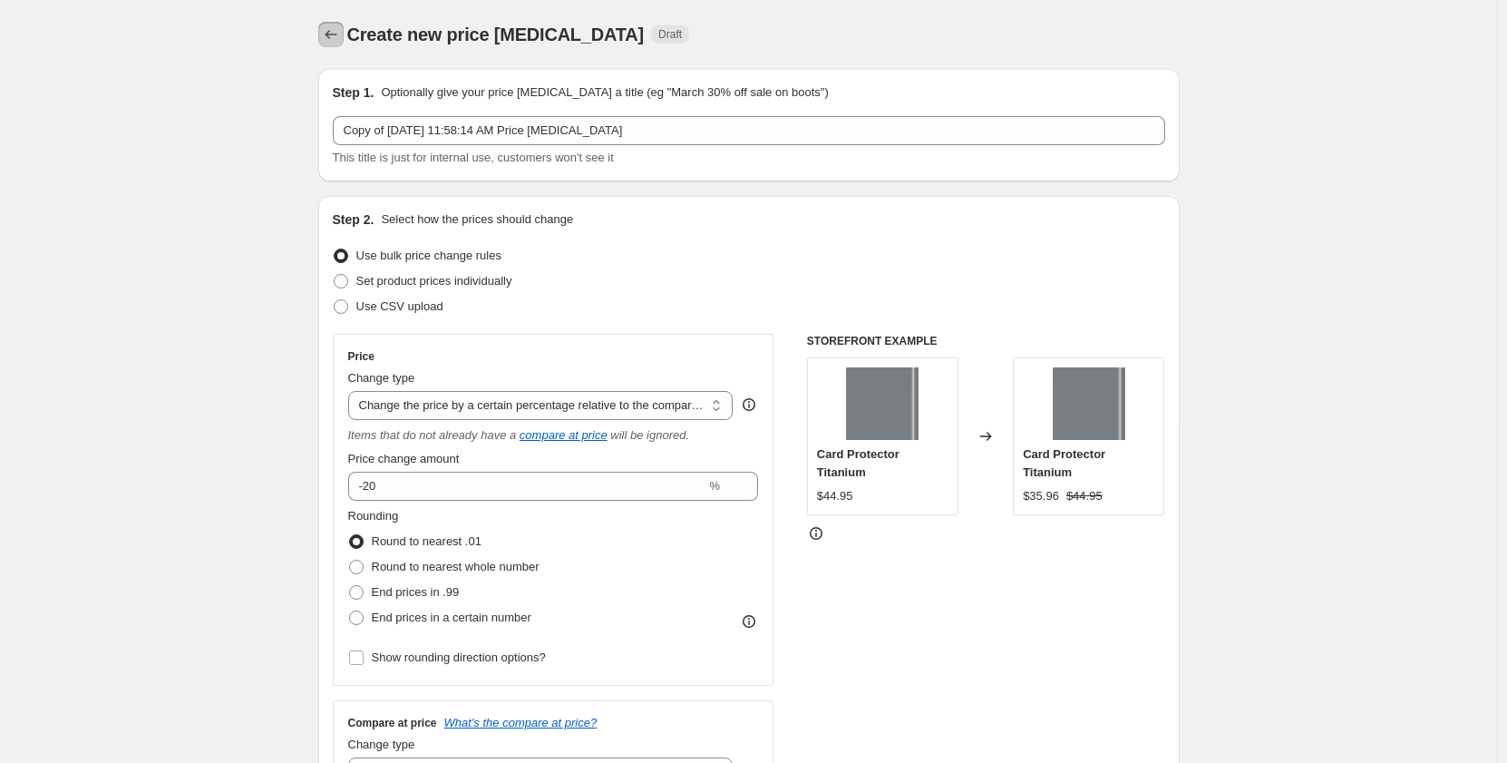
click at [340, 39] on icon "Price change jobs" at bounding box center [331, 34] width 18 height 18
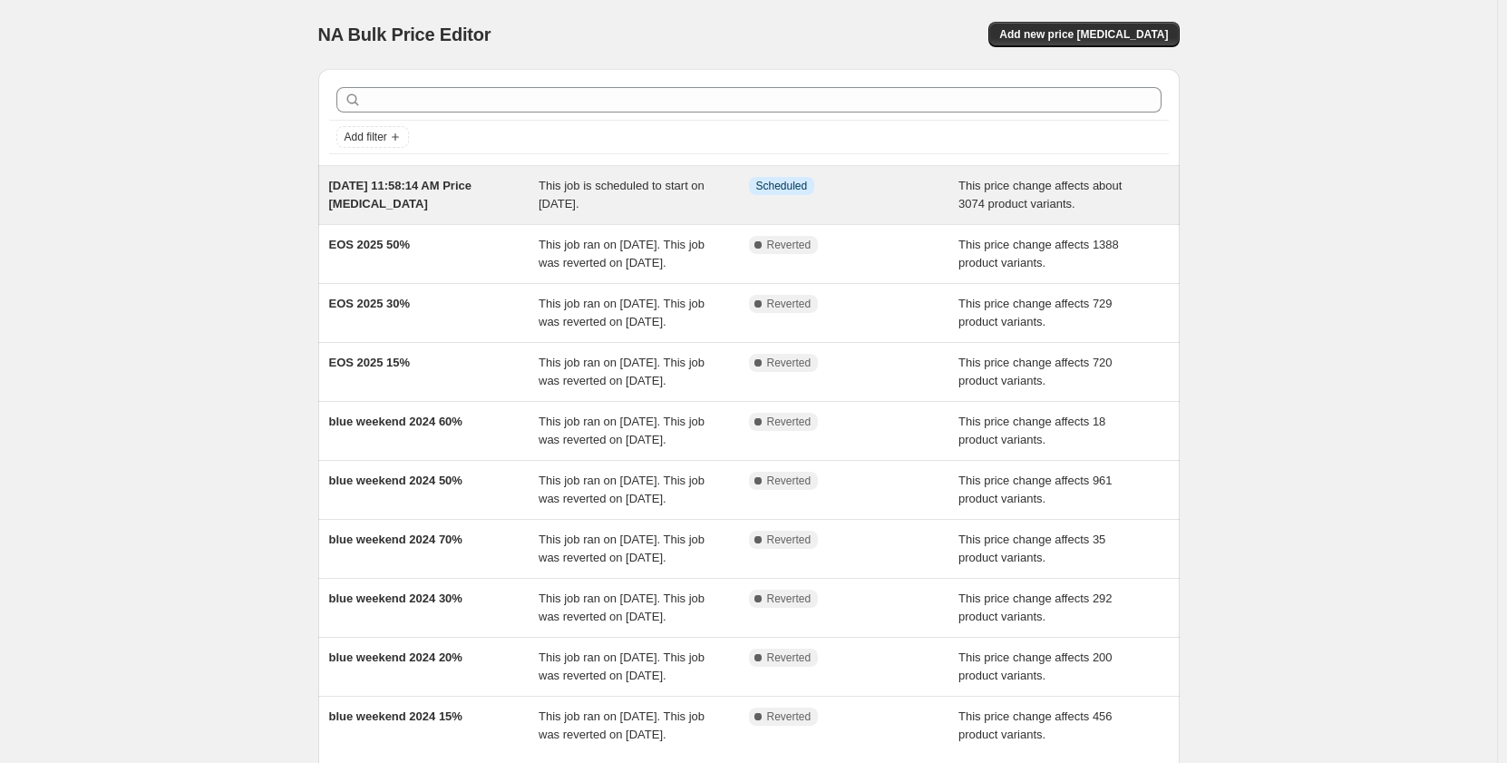
click at [490, 196] on div "[DATE] 11:58:14 AM Price [MEDICAL_DATA]" at bounding box center [434, 195] width 210 height 36
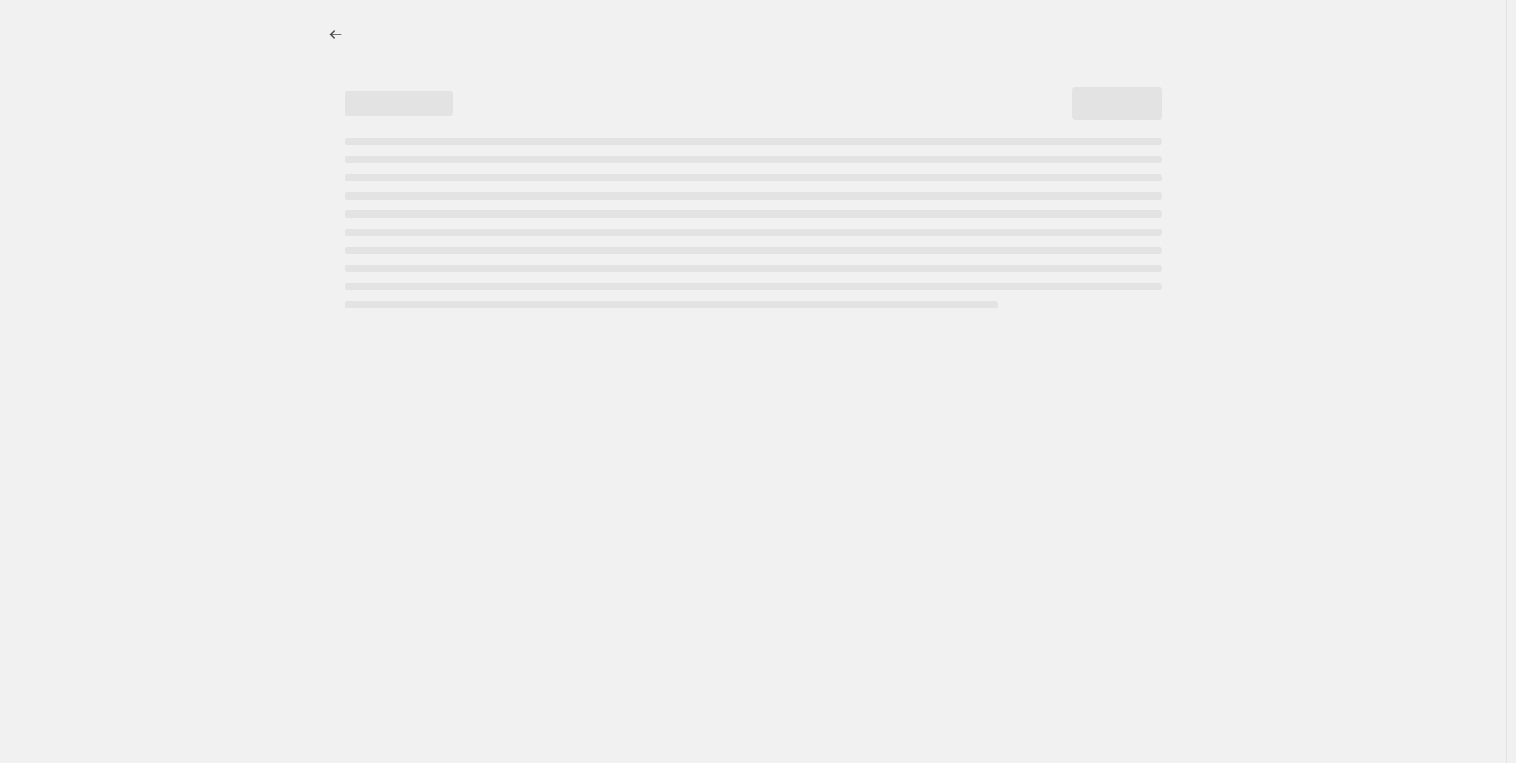
select select "pcap"
select select "no_change"
select select "collection"
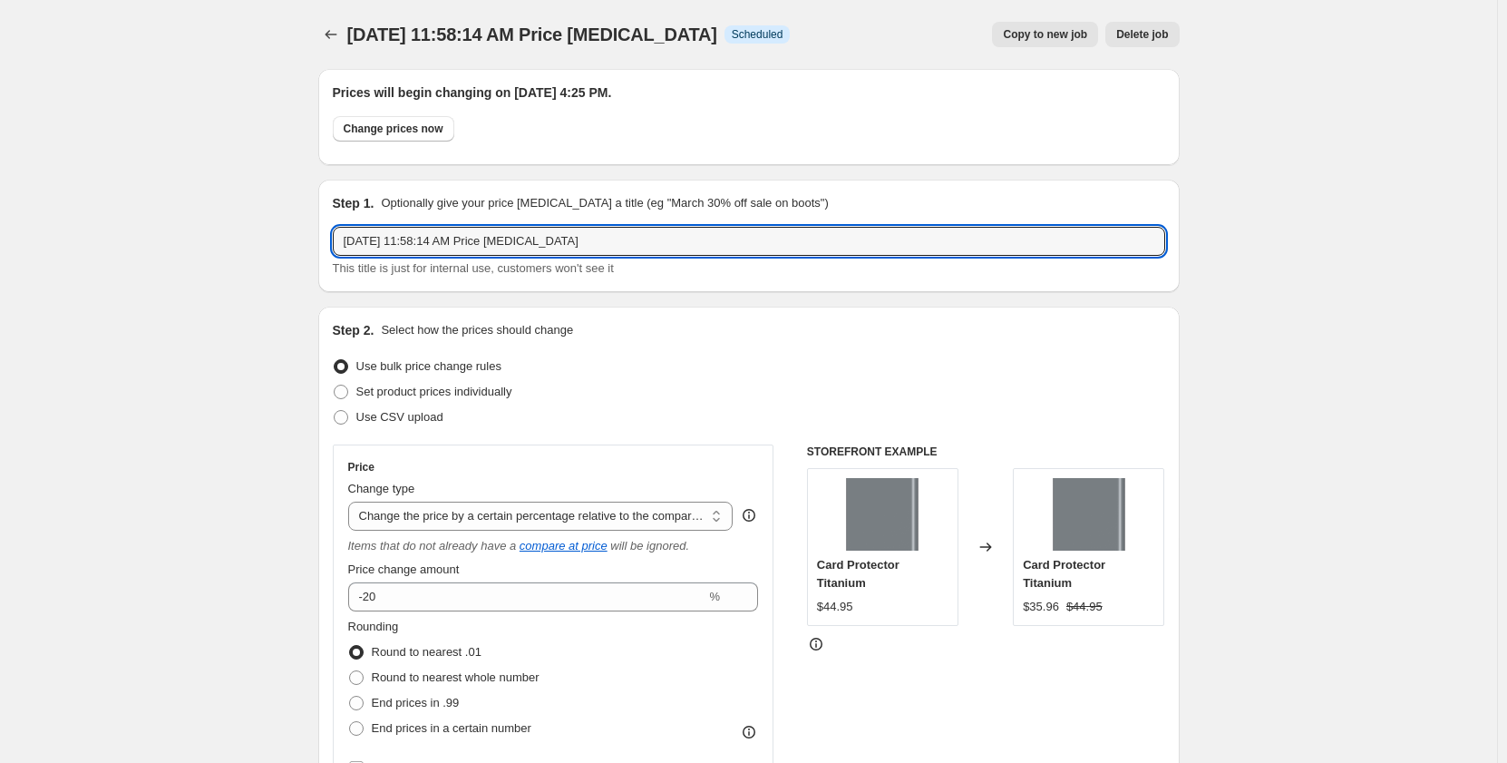
drag, startPoint x: 602, startPoint y: 243, endPoint x: 282, endPoint y: 230, distance: 320.4
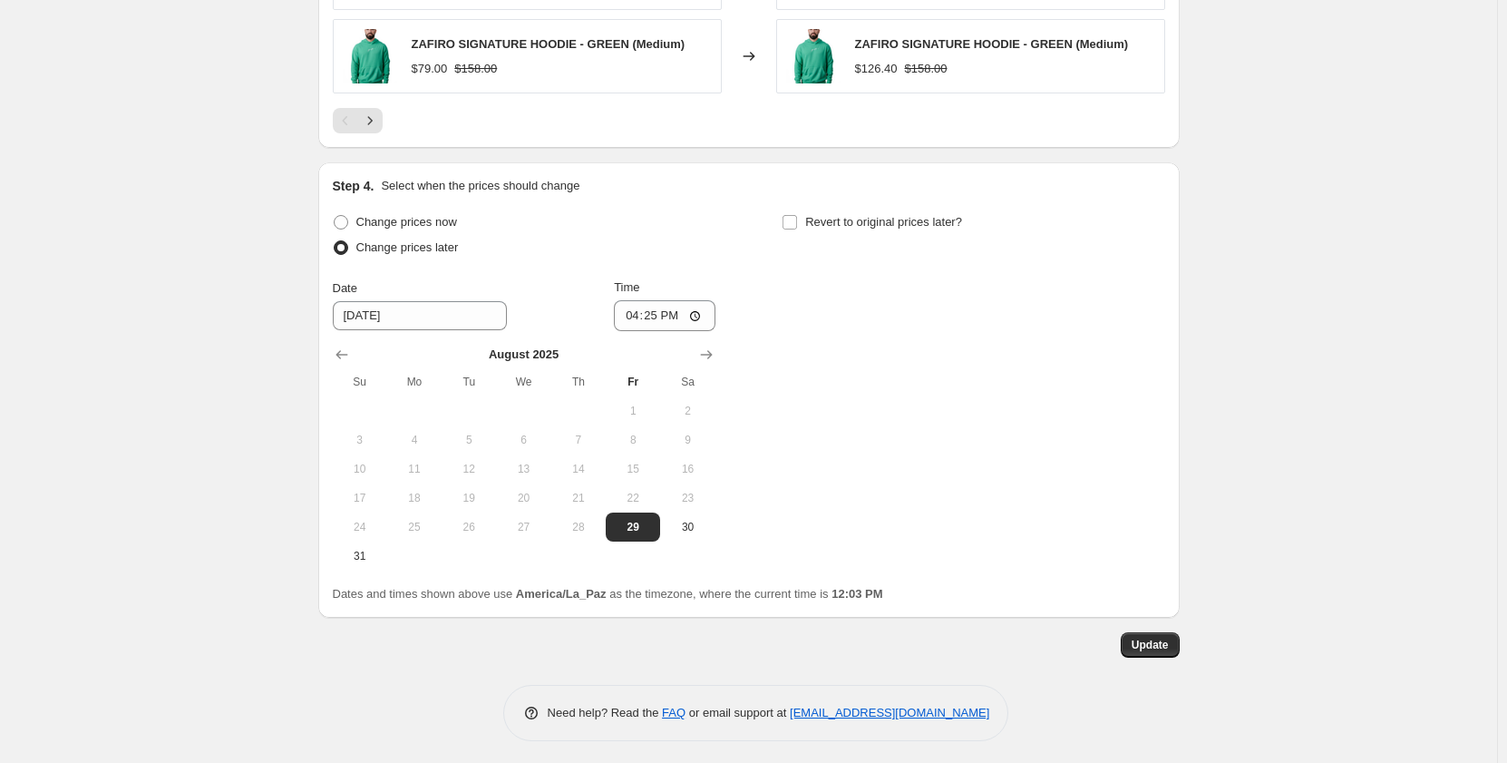
scroll to position [1729, 0]
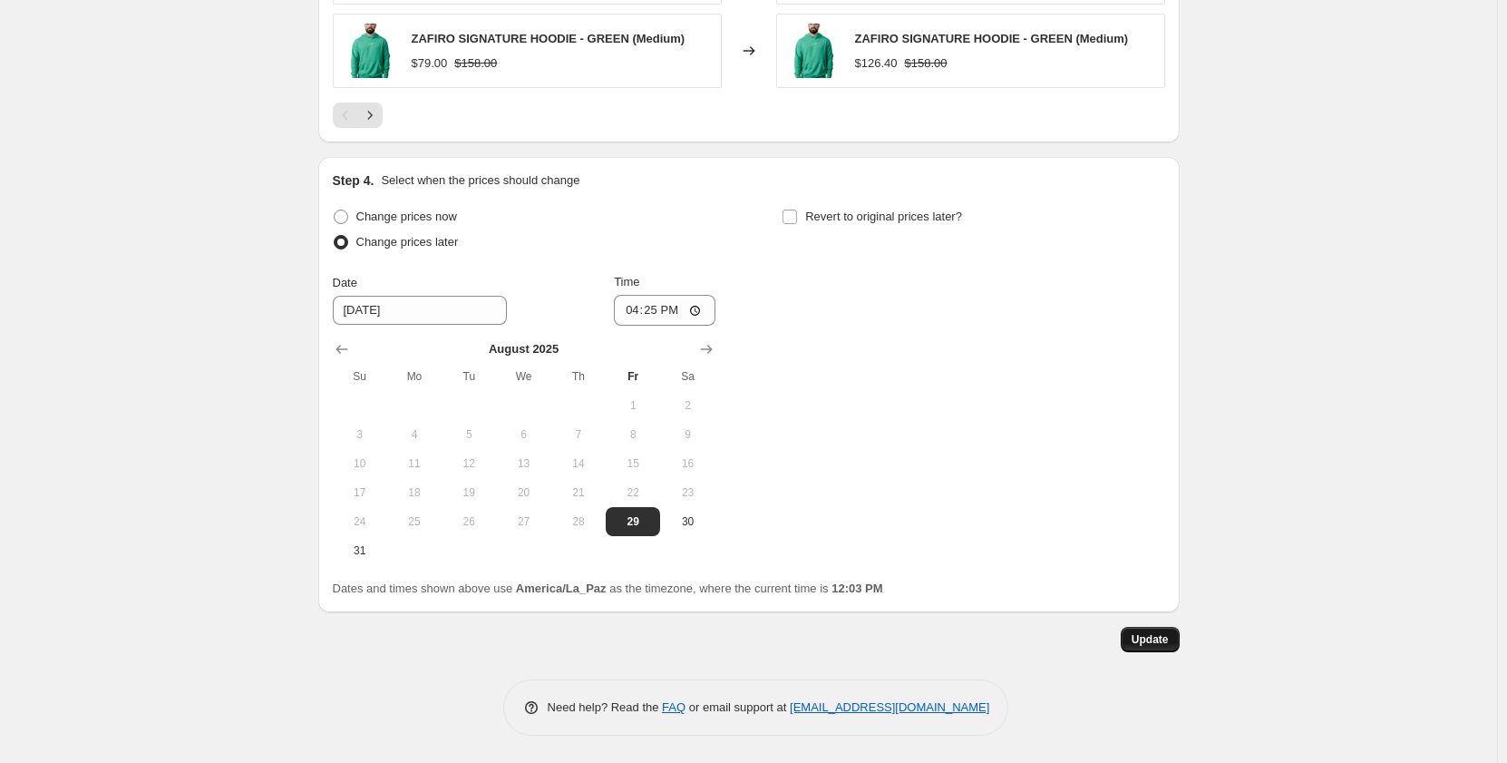
click at [1169, 634] on span "Update" at bounding box center [1150, 639] width 37 height 15
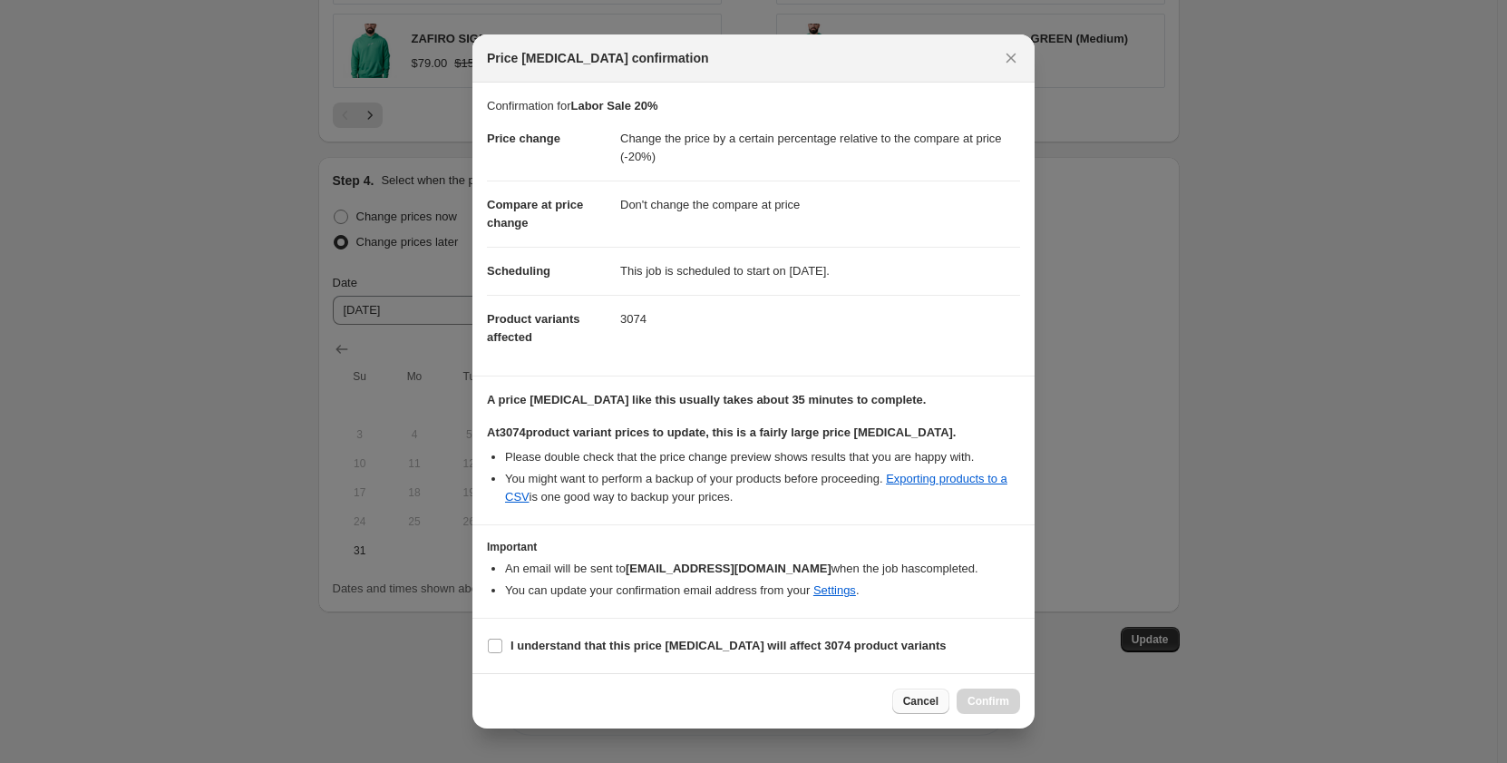
click at [921, 708] on button "Cancel" at bounding box center [920, 700] width 57 height 25
type input "[DATE] 11:58:14 AM Price [MEDICAL_DATA]"
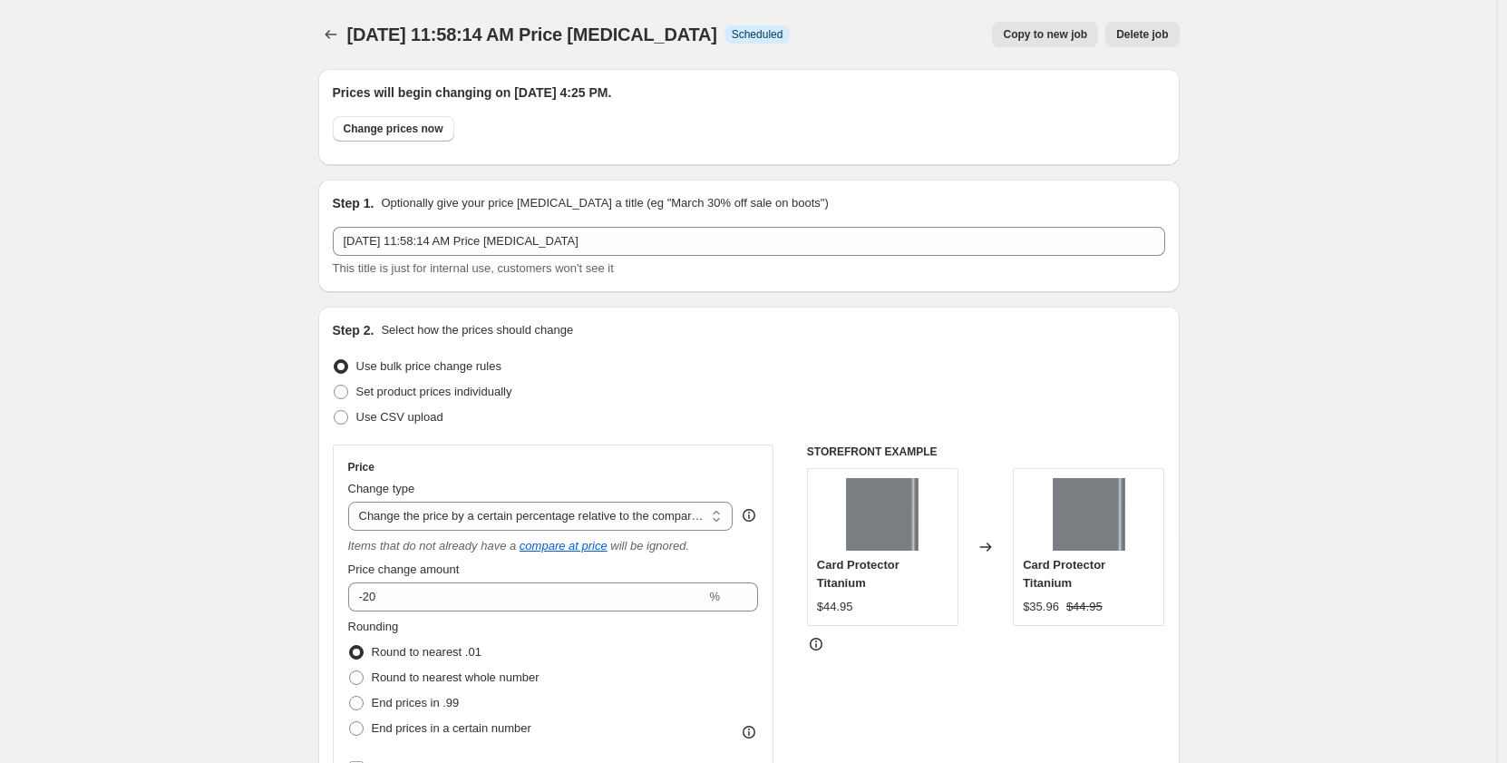
click at [1057, 38] on span "Copy to new job" at bounding box center [1045, 34] width 84 height 15
select select "pcap"
select select "no_change"
select select "collection"
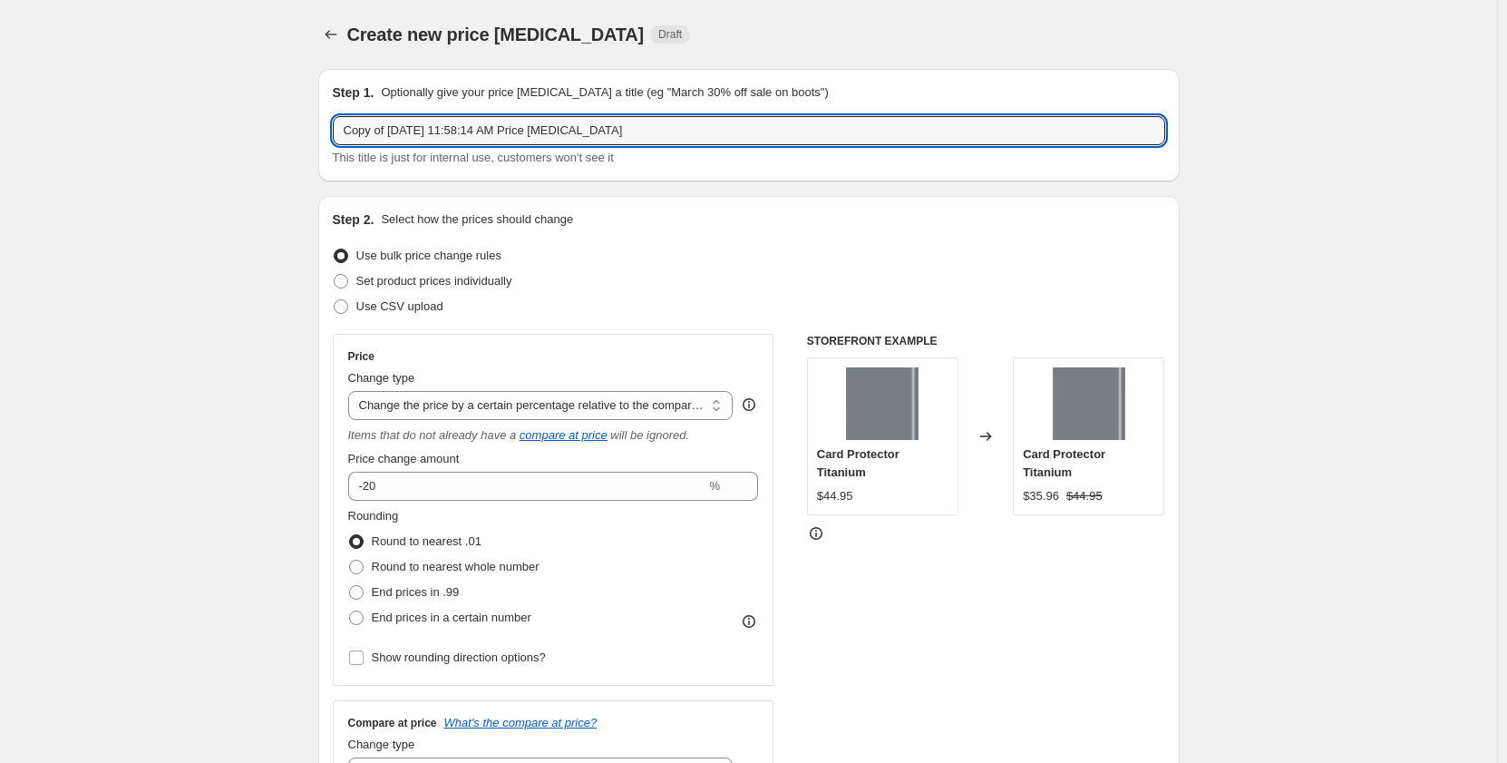
drag, startPoint x: 696, startPoint y: 128, endPoint x: 307, endPoint y: 129, distance: 388.2
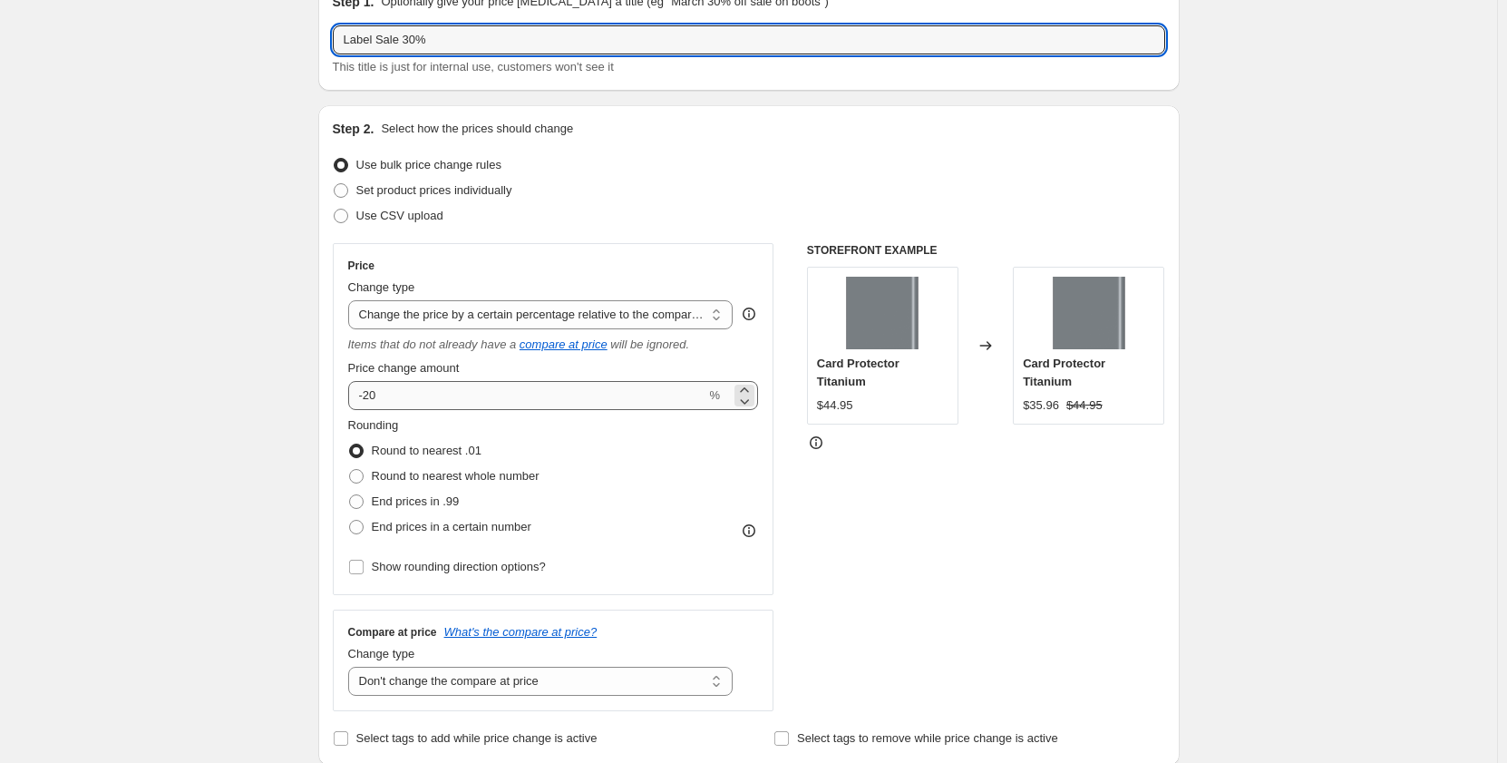
type input "Label Sale 30%"
click at [449, 395] on input "-20" at bounding box center [527, 395] width 358 height 29
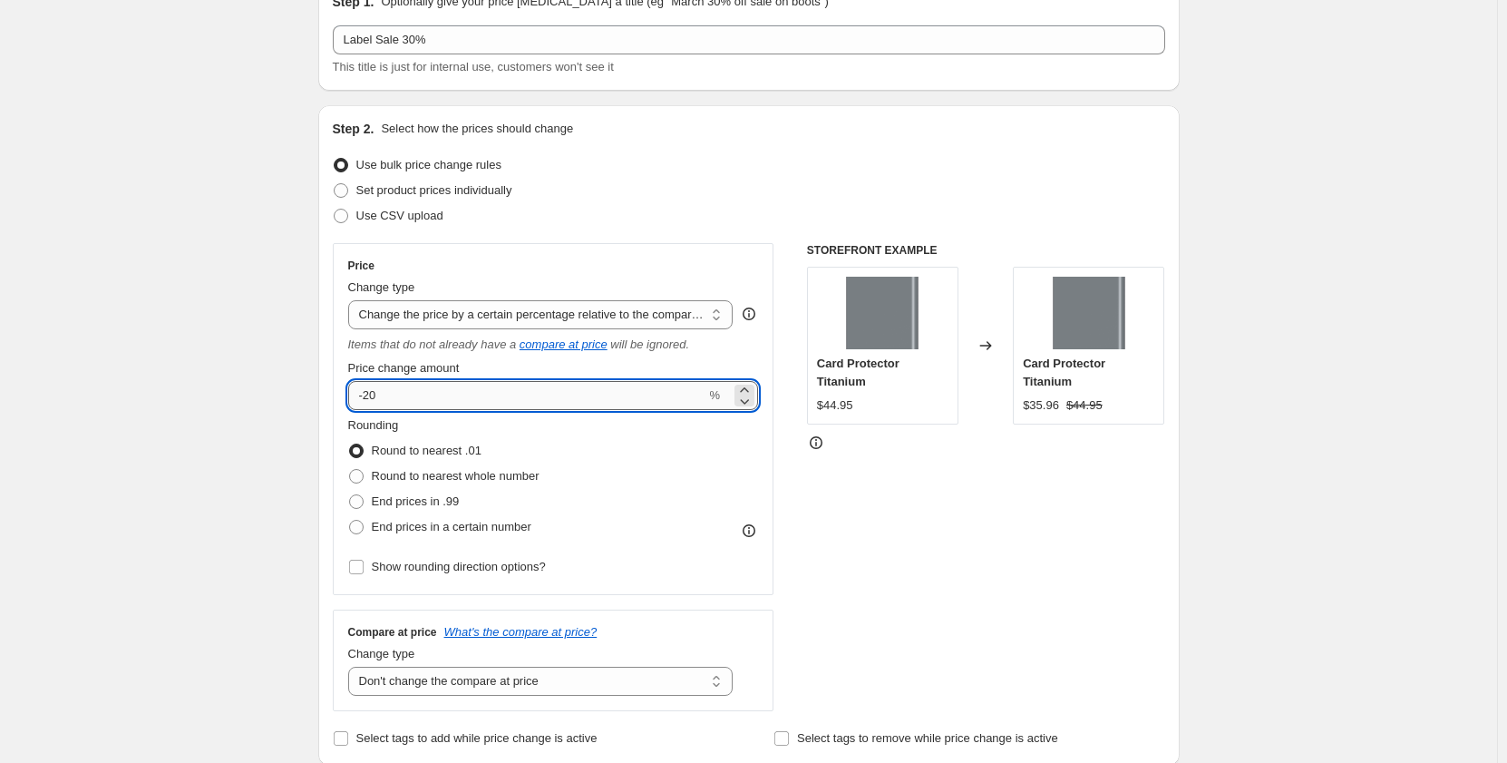
type input "-2"
type input "-30"
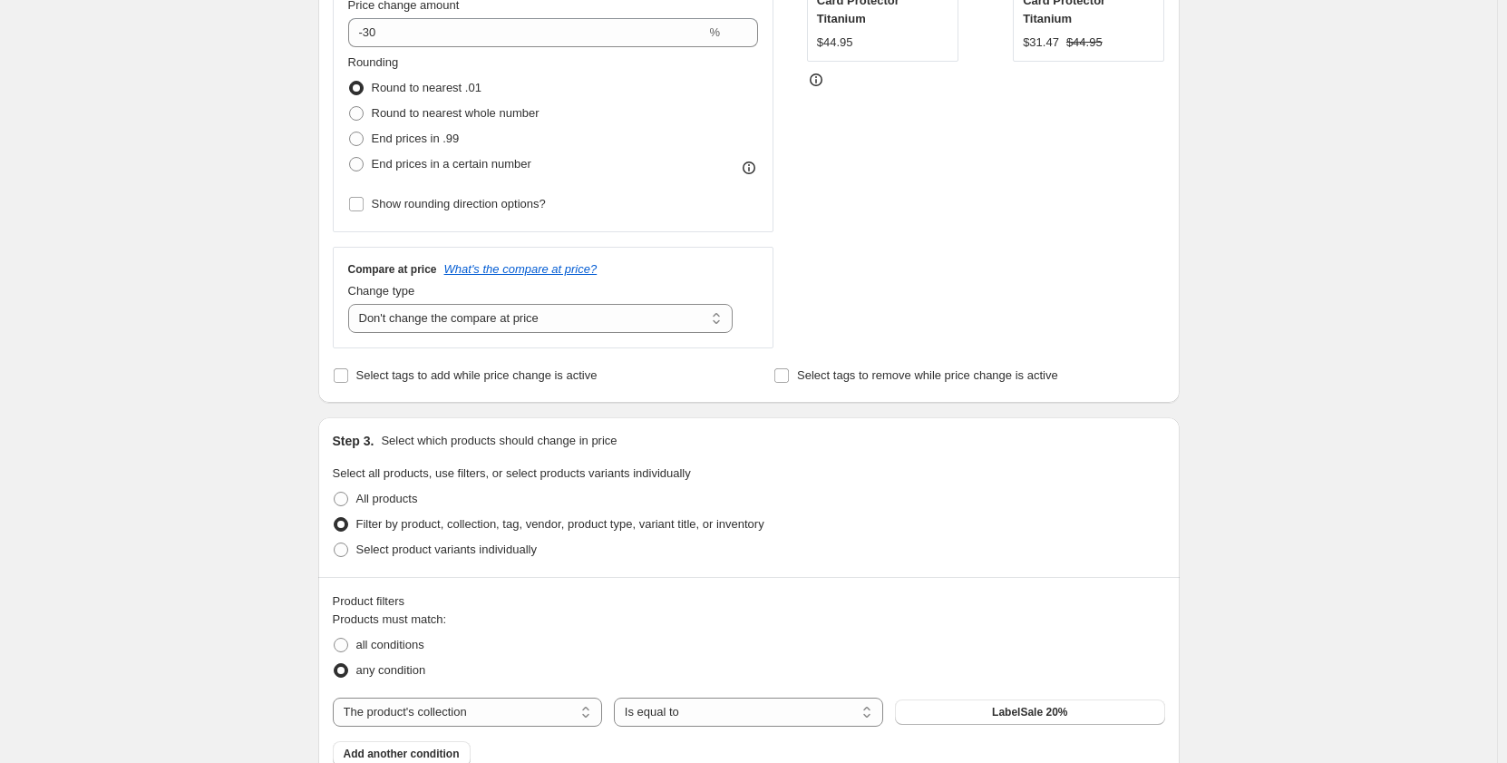
scroll to position [544, 0]
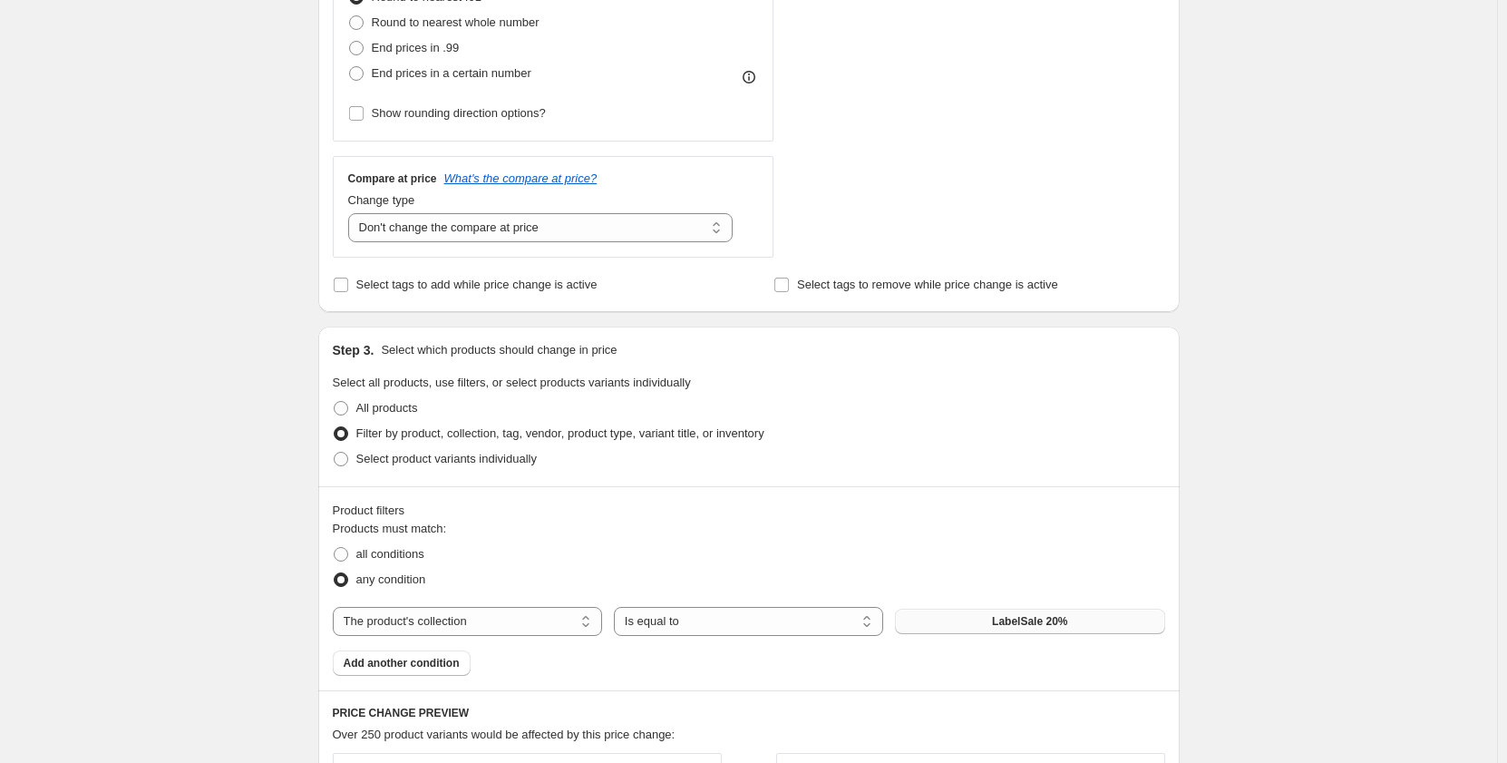
click at [1038, 625] on span "LabelSale 20%" at bounding box center [1029, 621] width 75 height 15
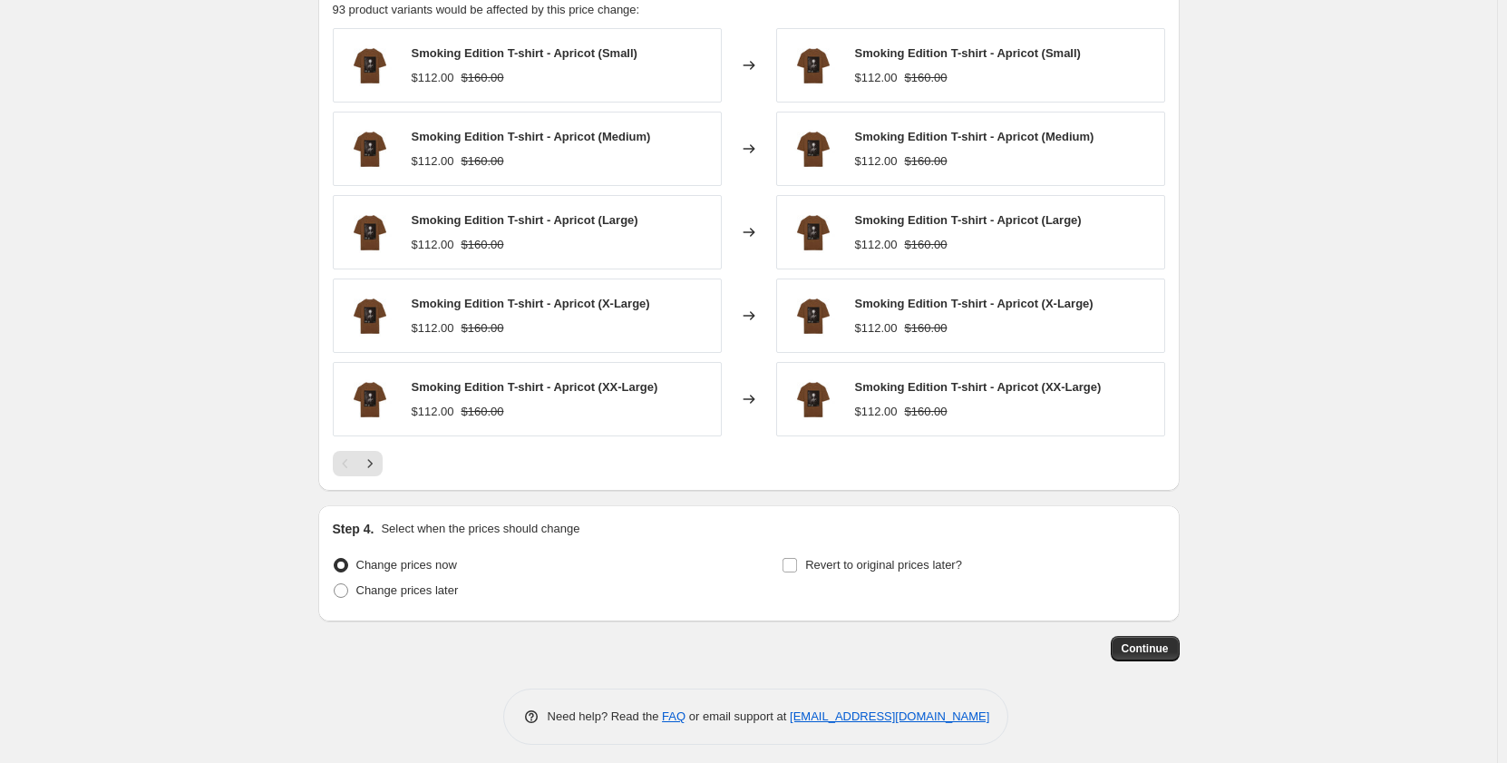
scroll to position [1279, 0]
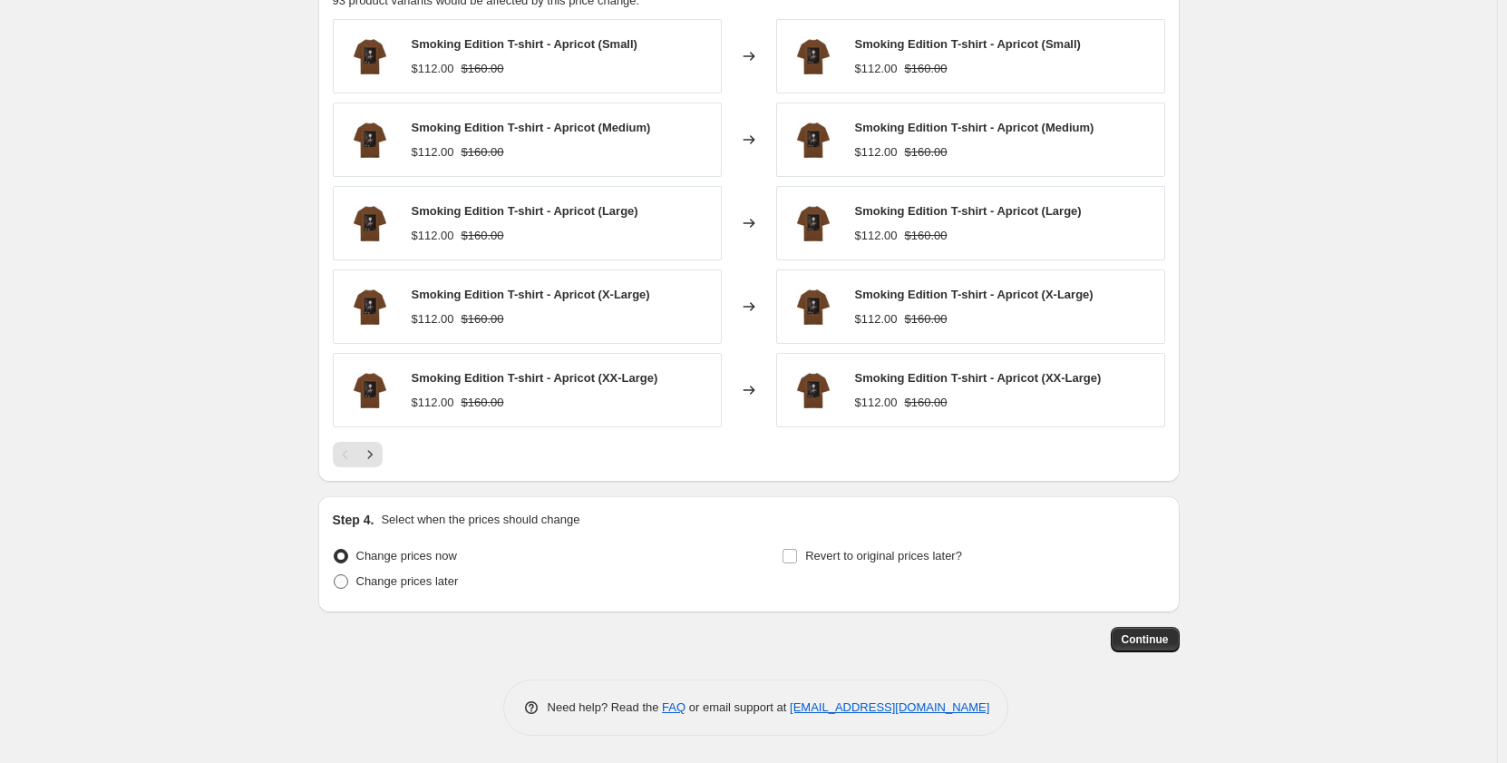
click at [402, 584] on span "Change prices later" at bounding box center [407, 581] width 102 height 14
click at [335, 575] on input "Change prices later" at bounding box center [334, 574] width 1 height 1
radio input "true"
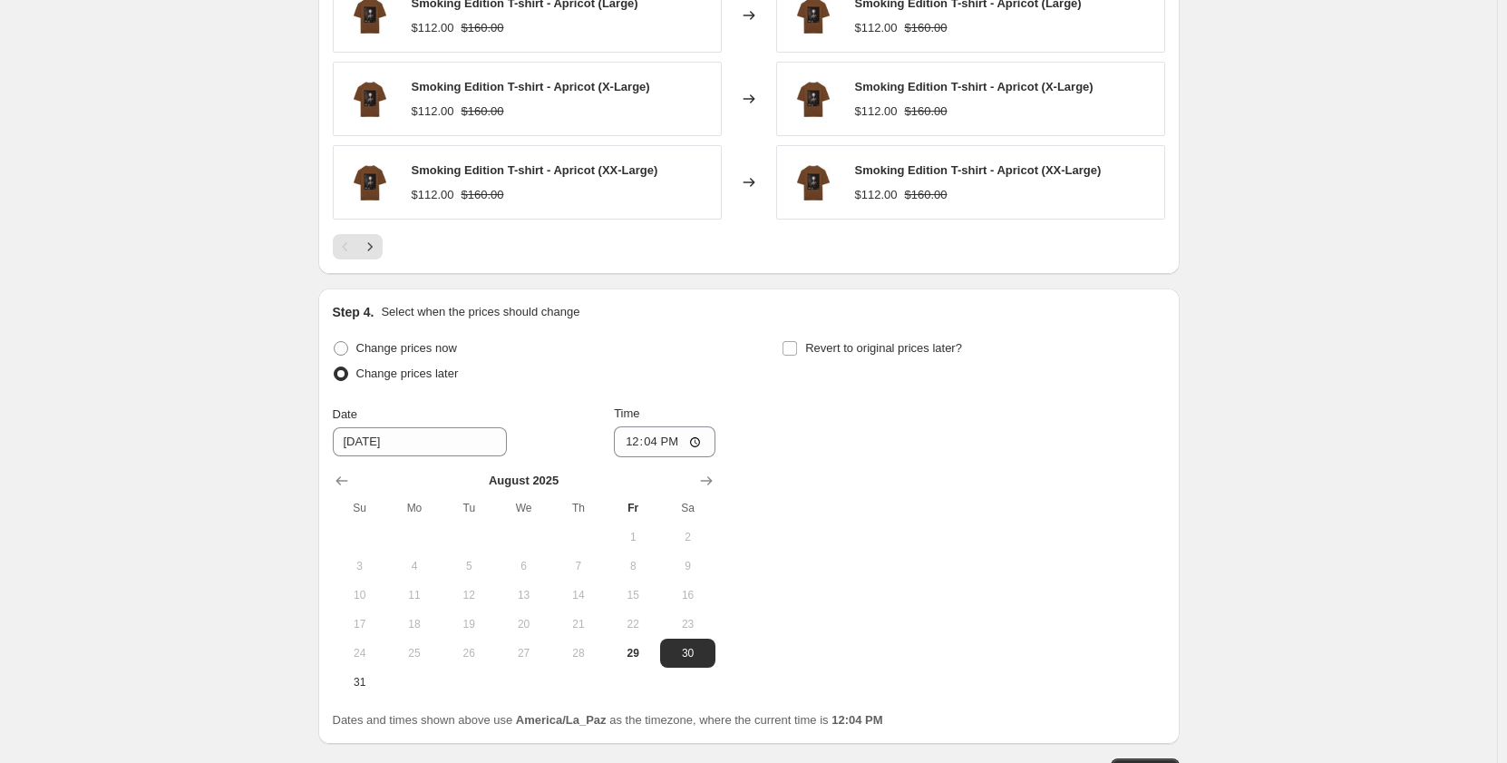
scroll to position [1551, 0]
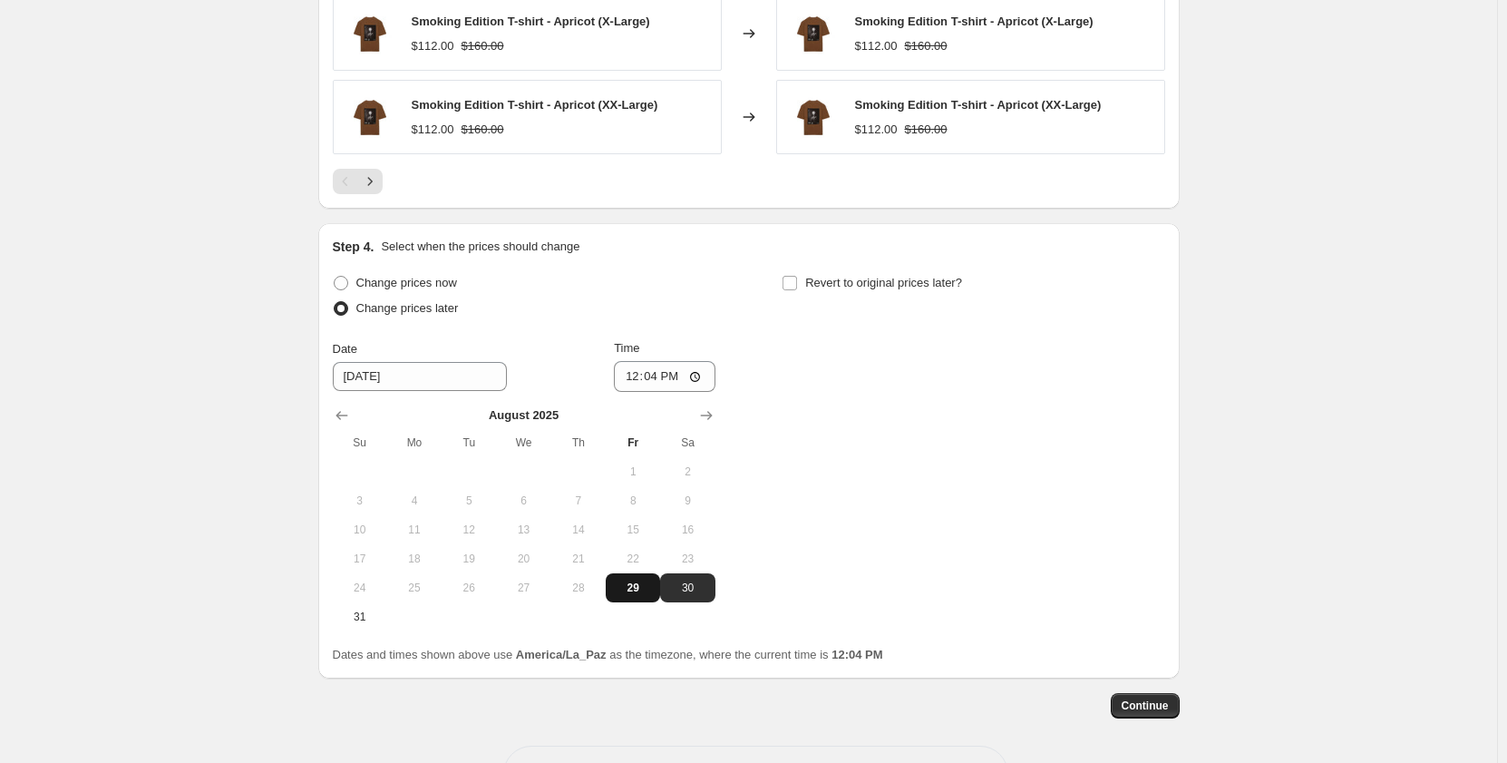
click at [635, 582] on span "29" at bounding box center [633, 587] width 40 height 15
type input "[DATE]"
click at [651, 380] on input "12:04" at bounding box center [665, 376] width 102 height 31
click at [636, 380] on input "12:04" at bounding box center [665, 376] width 102 height 31
type input "16:50"
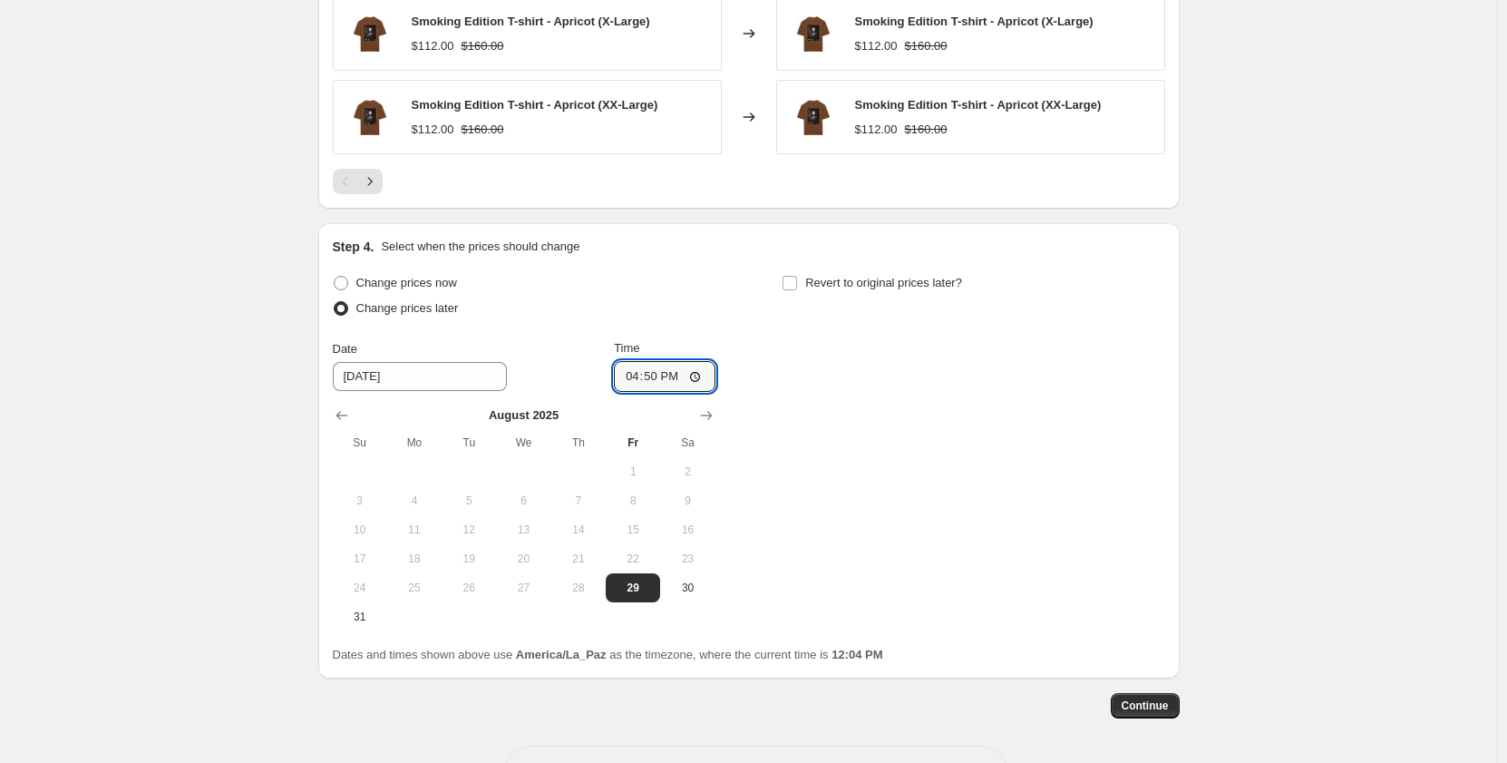
click at [663, 337] on div "Change prices now Change prices later Date [DATE] Time 16:50 [DATE] Su Mo Tu We…" at bounding box center [524, 450] width 383 height 361
click at [1140, 701] on span "Continue" at bounding box center [1145, 705] width 47 height 15
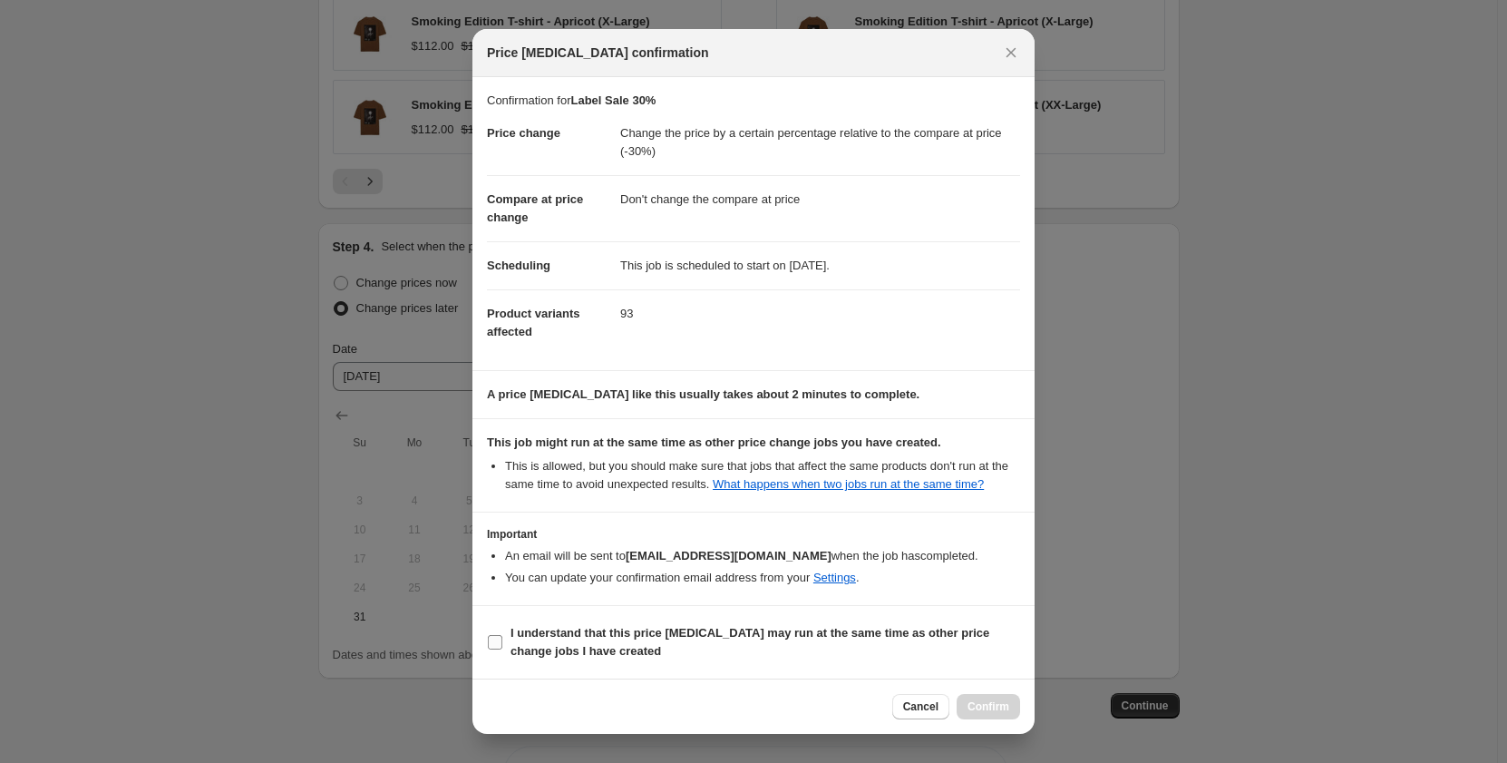
click at [498, 642] on input "I understand that this price [MEDICAL_DATA] may run at the same time as other p…" at bounding box center [495, 642] width 15 height 15
checkbox input "true"
click at [972, 704] on span "Confirm" at bounding box center [989, 706] width 42 height 15
type input "Label Sale 30%"
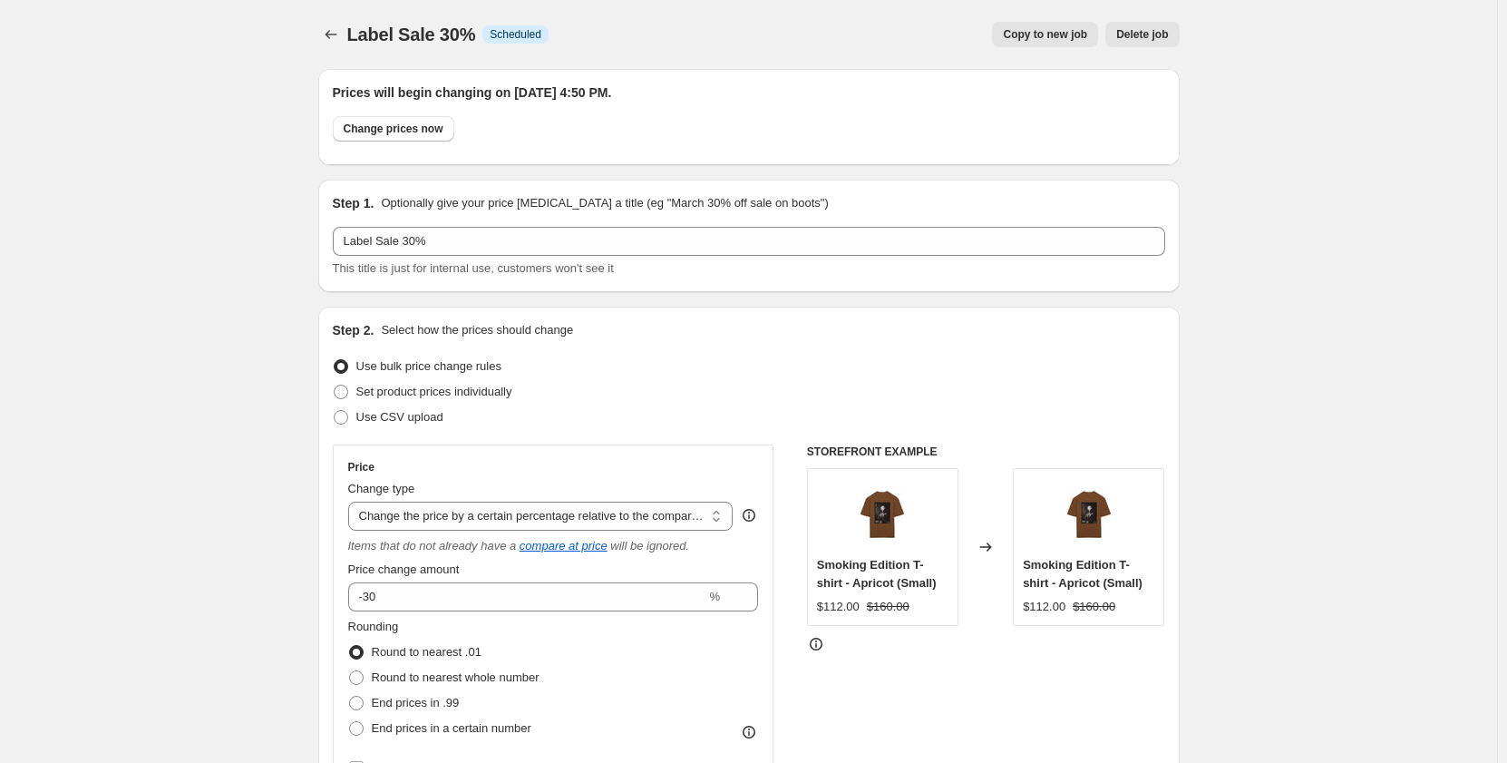
click at [1039, 39] on span "Copy to new job" at bounding box center [1045, 34] width 84 height 15
select select "pcap"
select select "no_change"
select select "collection"
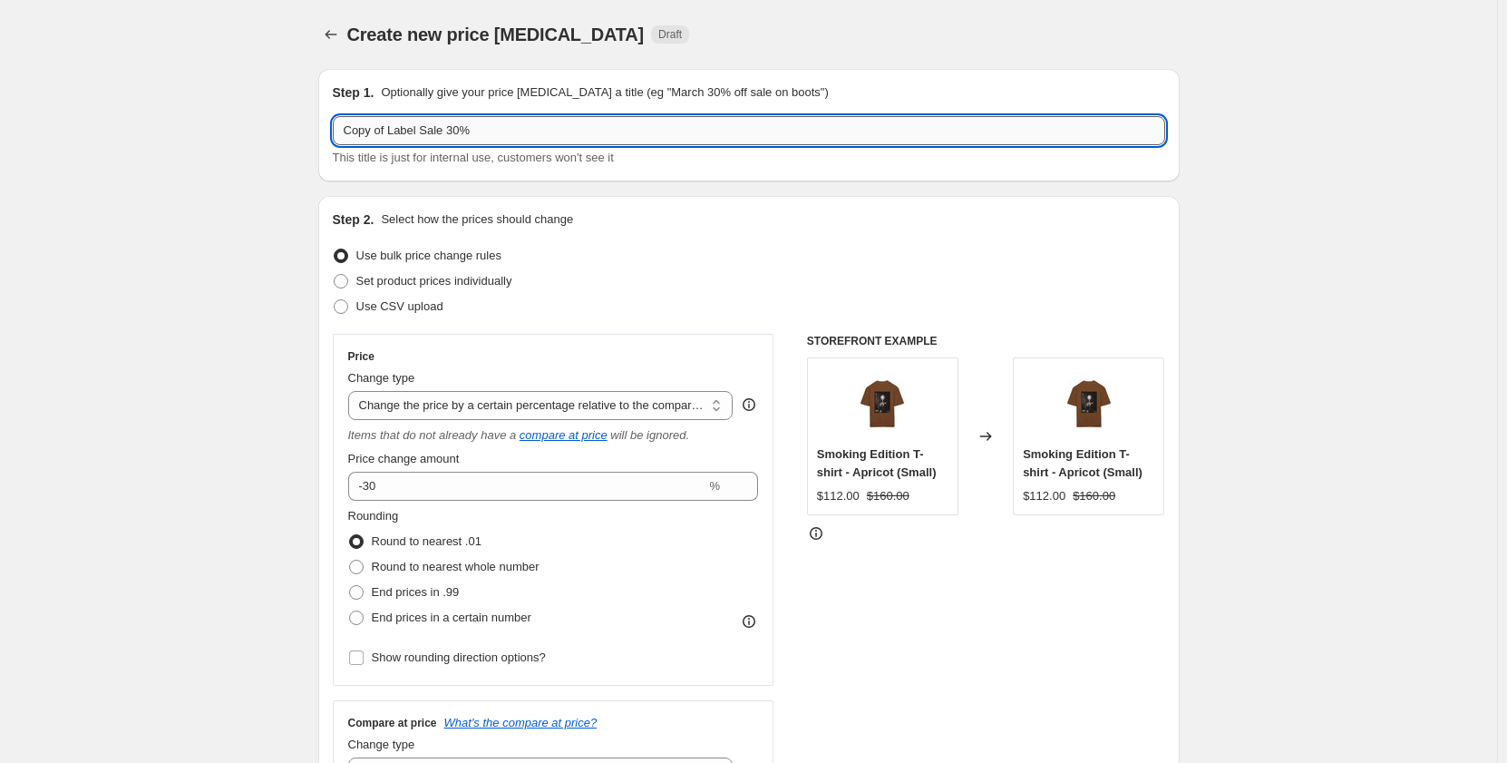
click at [501, 124] on input "Copy of Label Sale 30%" at bounding box center [749, 130] width 833 height 29
drag, startPoint x: 390, startPoint y: 132, endPoint x: 332, endPoint y: 135, distance: 58.2
click at [332, 135] on div "Step 1. Optionally give your price [MEDICAL_DATA] a title (eg "March 30% off sa…" at bounding box center [749, 125] width 862 height 112
click at [389, 137] on input "Copy of Label Sale 30%" at bounding box center [749, 130] width 833 height 29
click at [391, 134] on input "Copy of Label Sale 30%" at bounding box center [749, 130] width 833 height 29
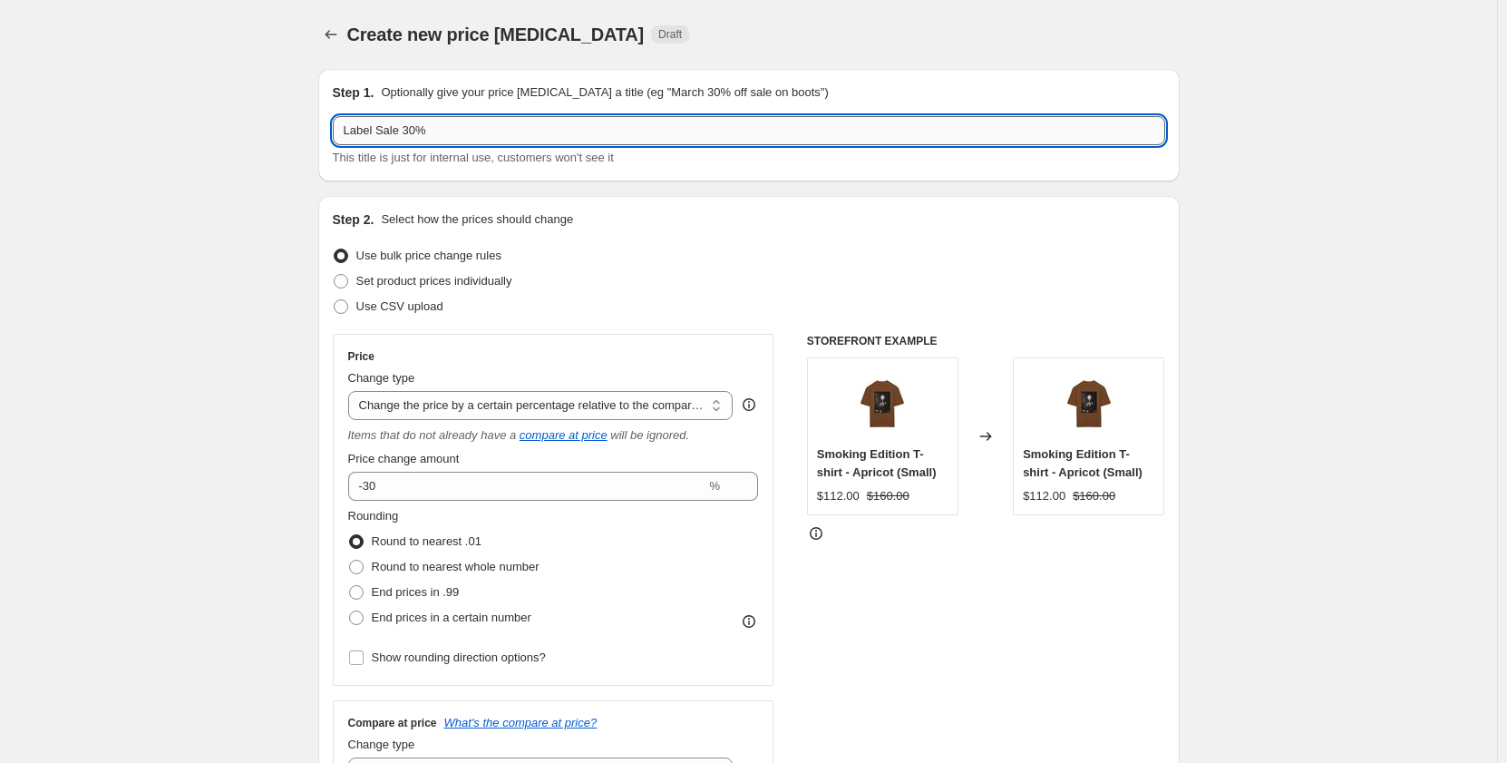
click at [429, 129] on input "Label Sale 30%" at bounding box center [749, 130] width 833 height 29
type input "Label Sale 50%"
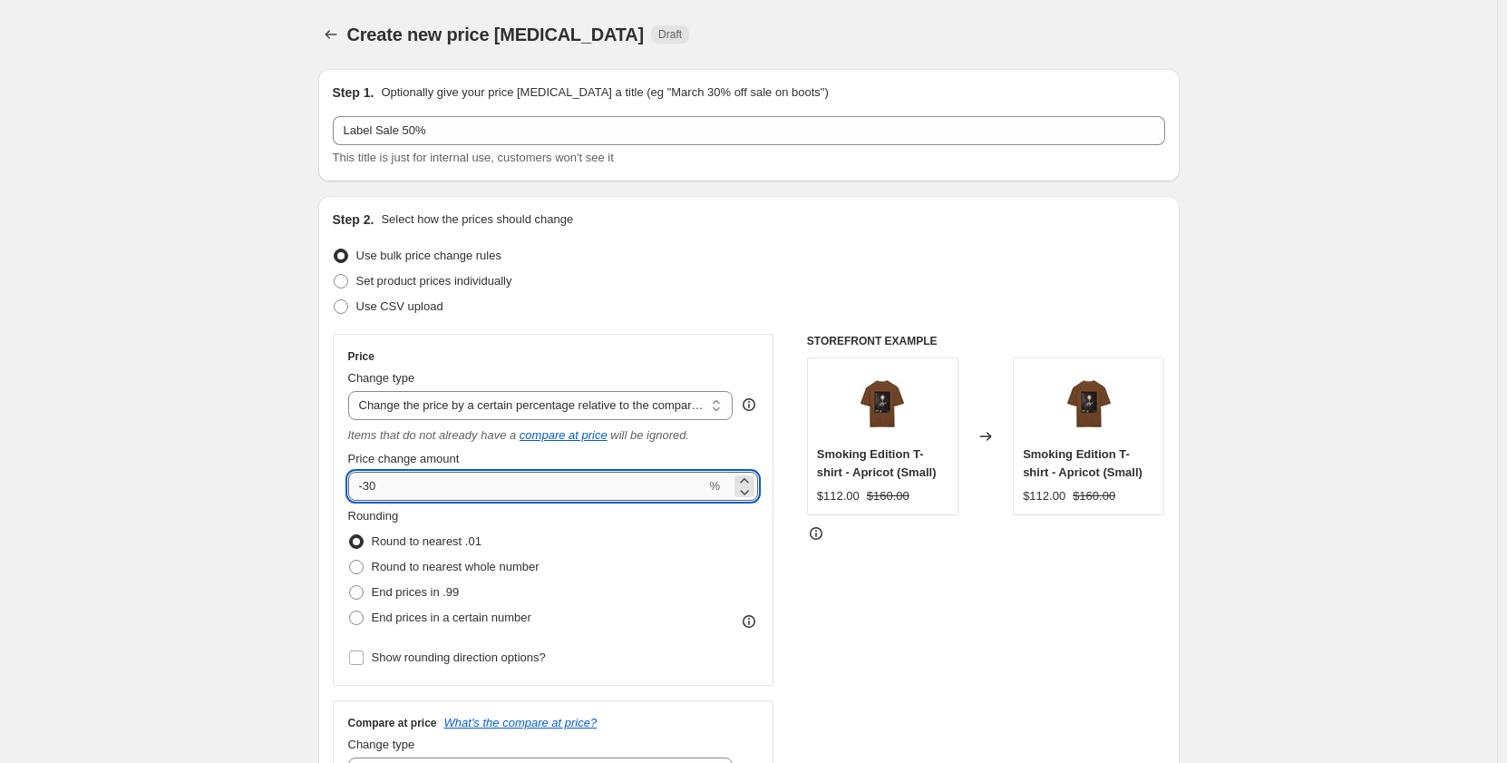
click at [432, 480] on input "-30" at bounding box center [527, 486] width 358 height 29
type input "-3"
type input "-50"
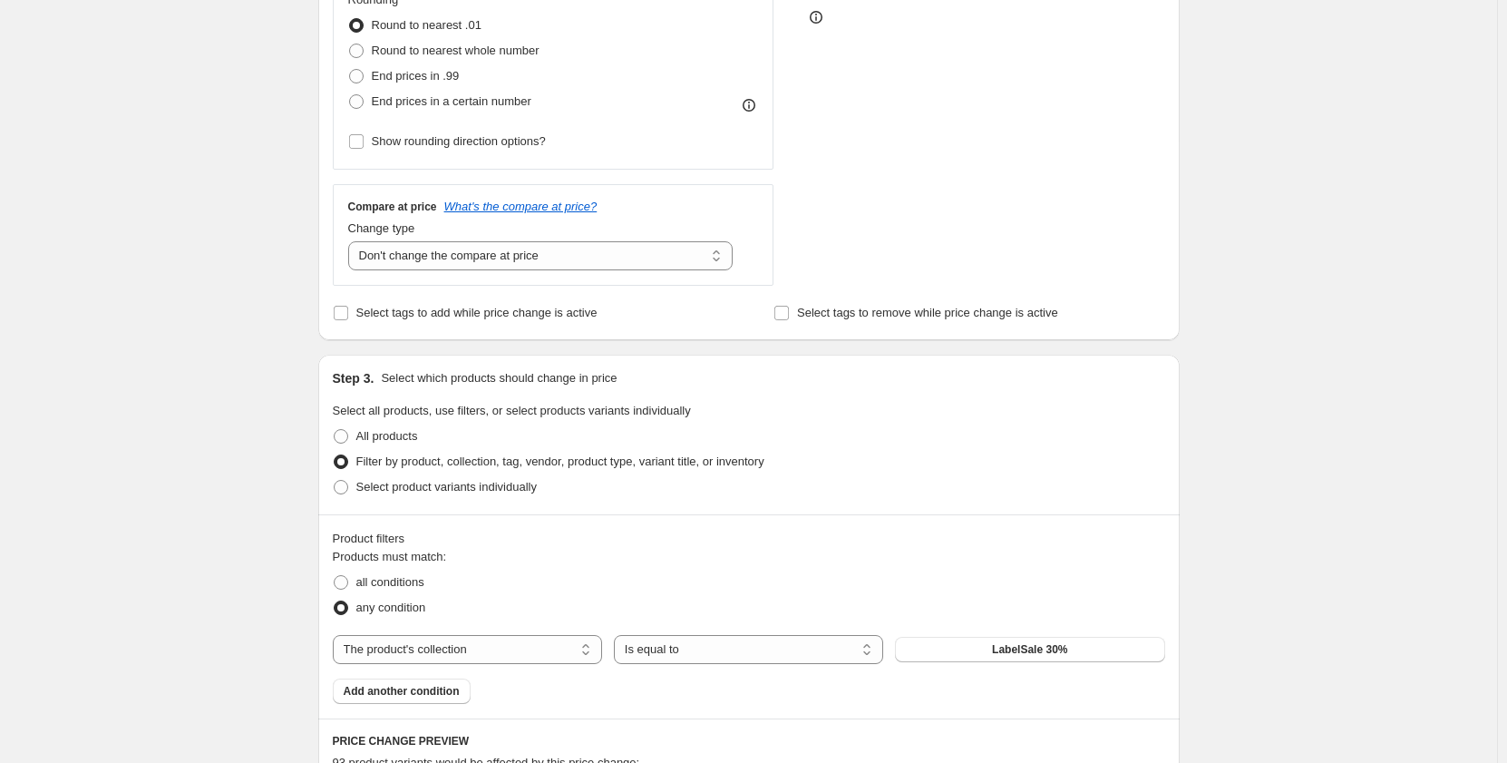
scroll to position [544, 0]
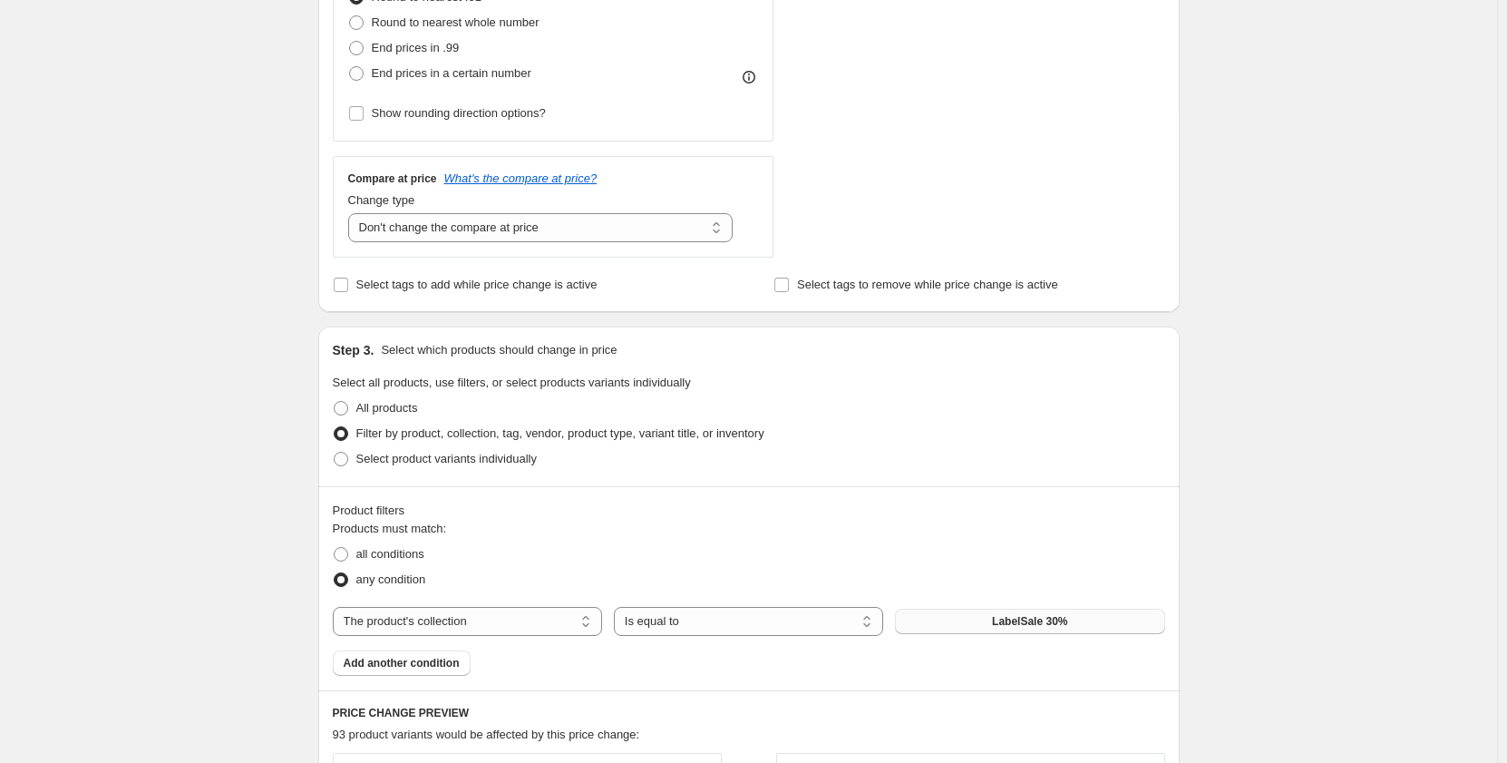
click at [1062, 625] on span "LabelSale 30%" at bounding box center [1029, 621] width 75 height 15
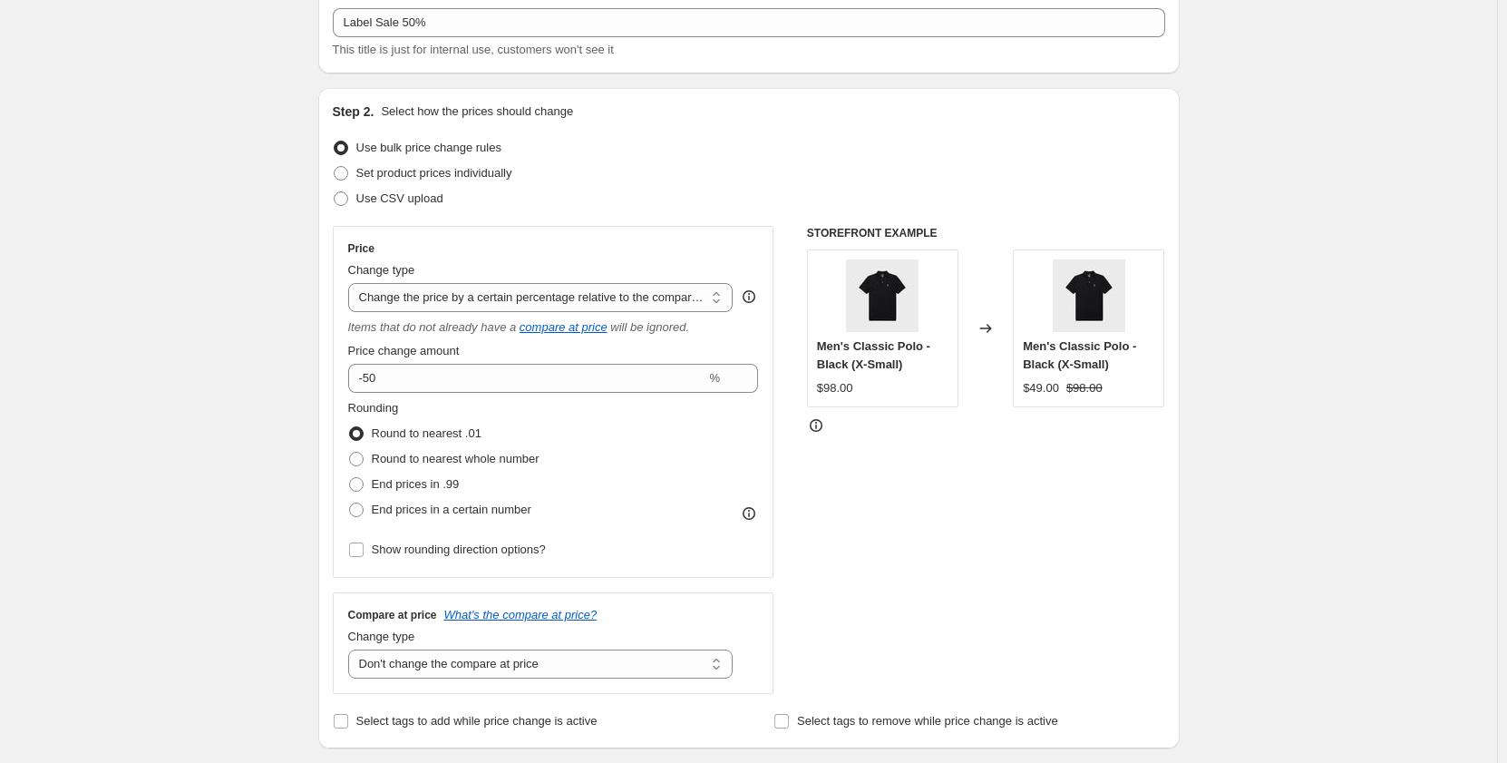
scroll to position [0, 0]
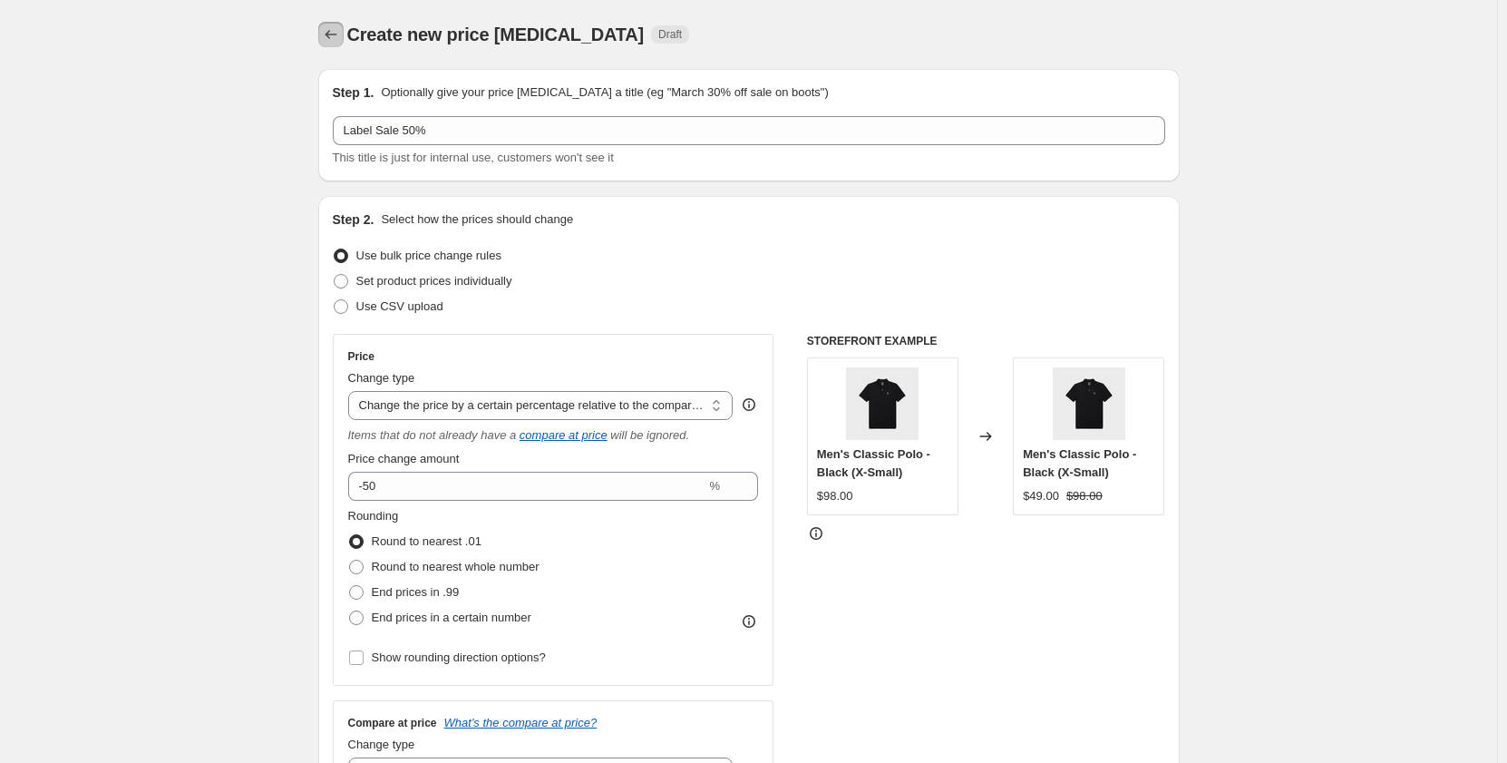
click at [337, 41] on icon "Price change jobs" at bounding box center [331, 34] width 18 height 18
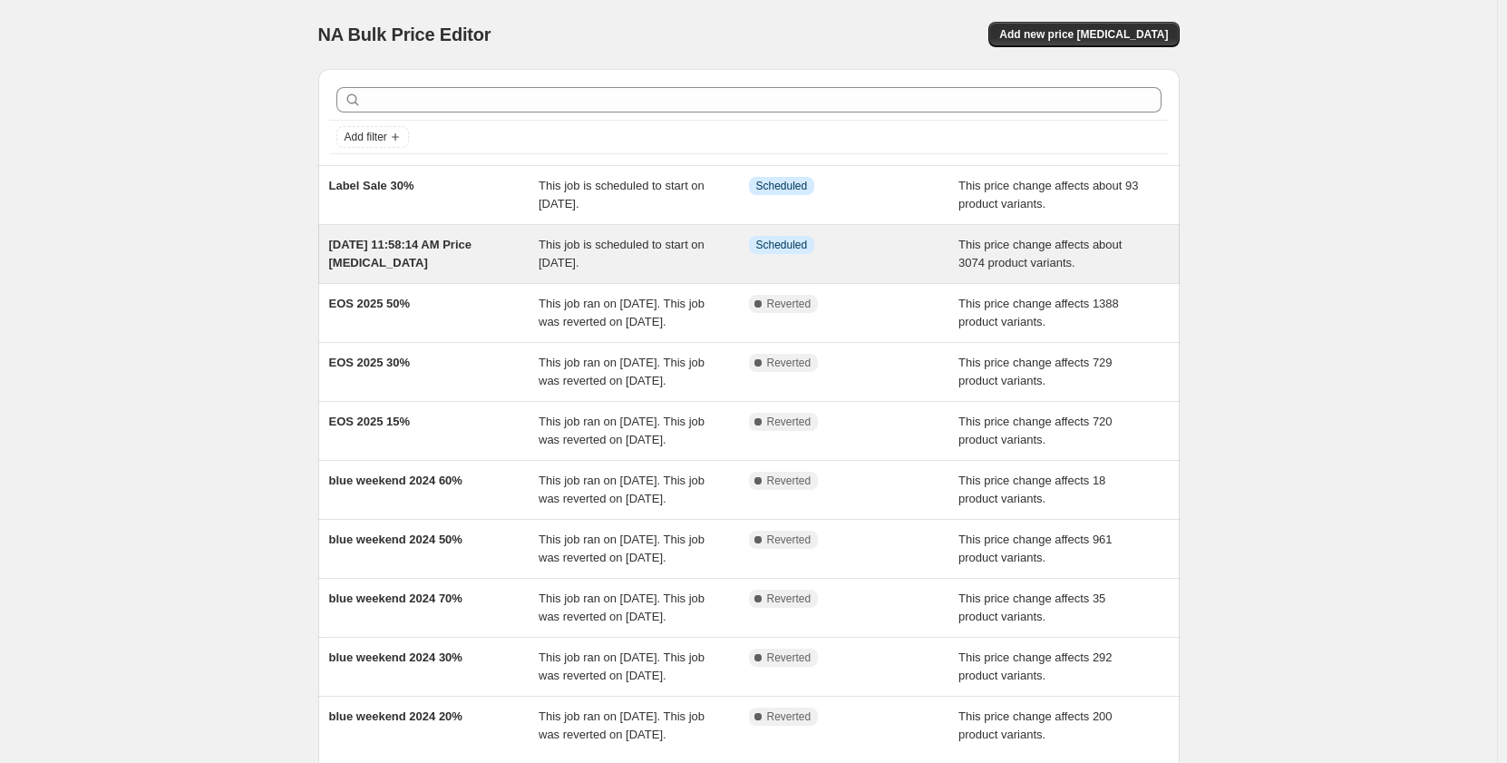
click at [465, 254] on div "[DATE] 11:58:14 AM Price [MEDICAL_DATA]" at bounding box center [434, 254] width 210 height 36
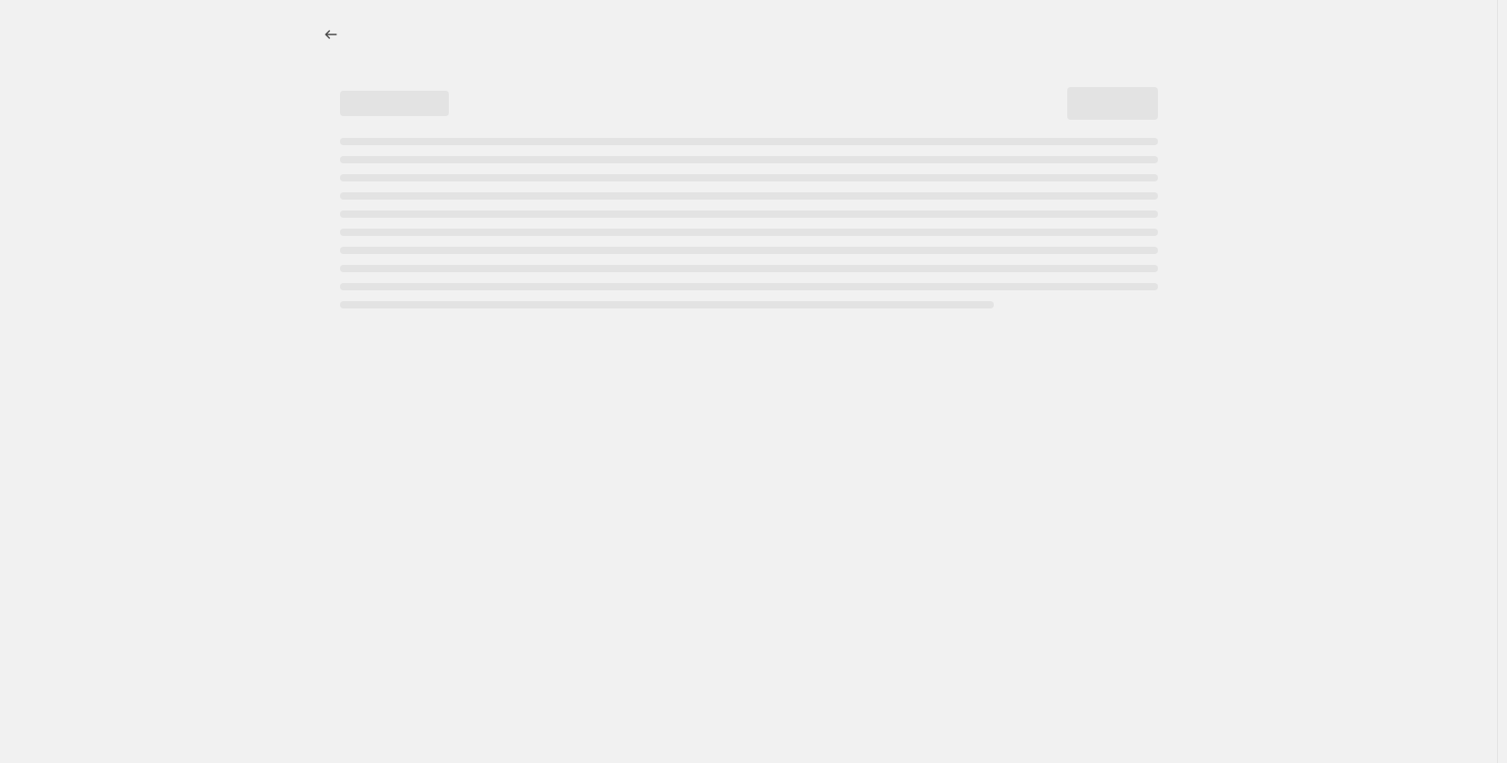
select select "pcap"
select select "no_change"
select select "collection"
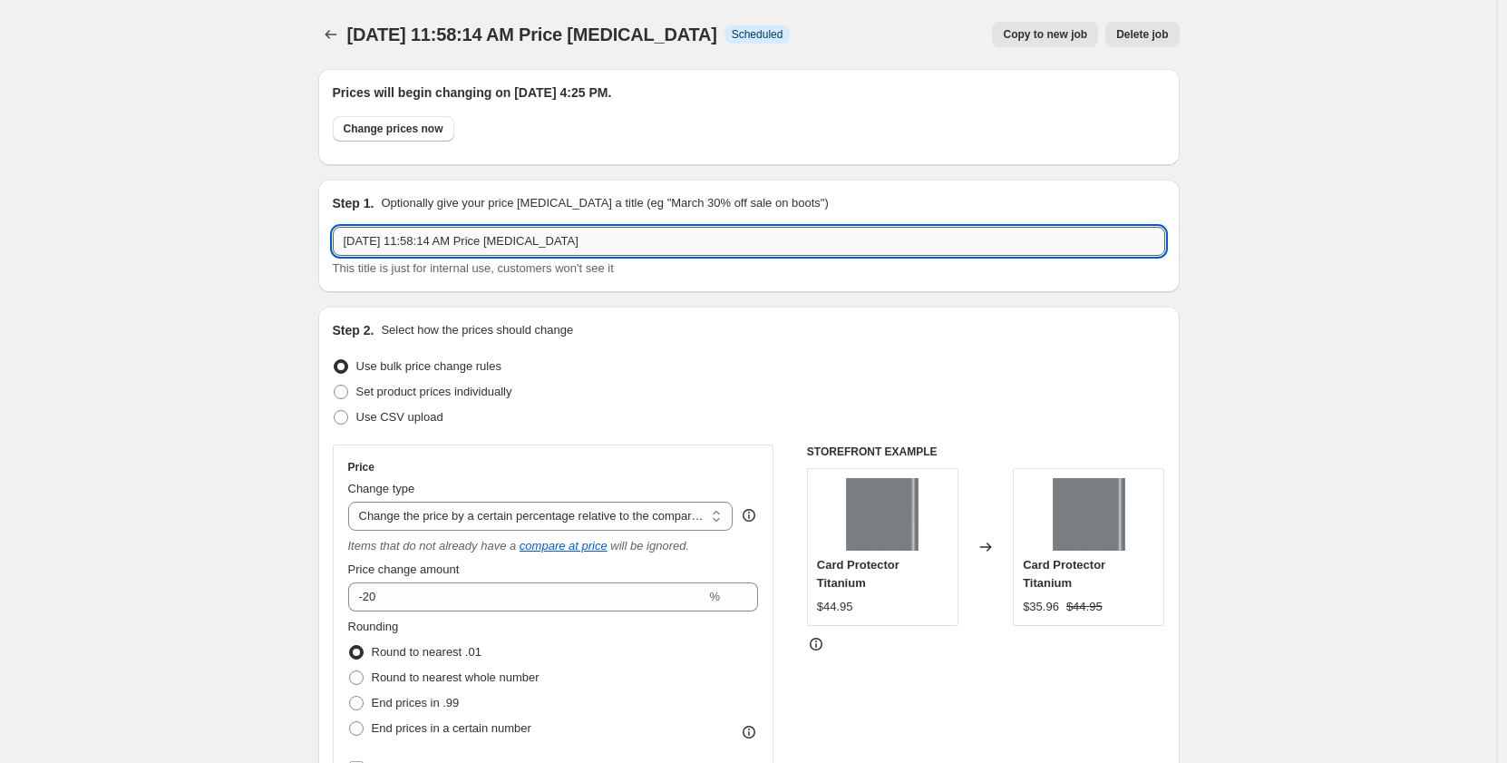
drag, startPoint x: 609, startPoint y: 239, endPoint x: 417, endPoint y: 235, distance: 192.3
click at [433, 239] on input "[DATE] 11:58:14 AM Price [MEDICAL_DATA]" at bounding box center [749, 241] width 833 height 29
drag, startPoint x: 617, startPoint y: 236, endPoint x: 349, endPoint y: 230, distance: 267.6
click at [349, 230] on input "Aug 2:58:14 AM Price change job9, 2025, 11" at bounding box center [749, 241] width 833 height 29
type input "Label Sale 20%"
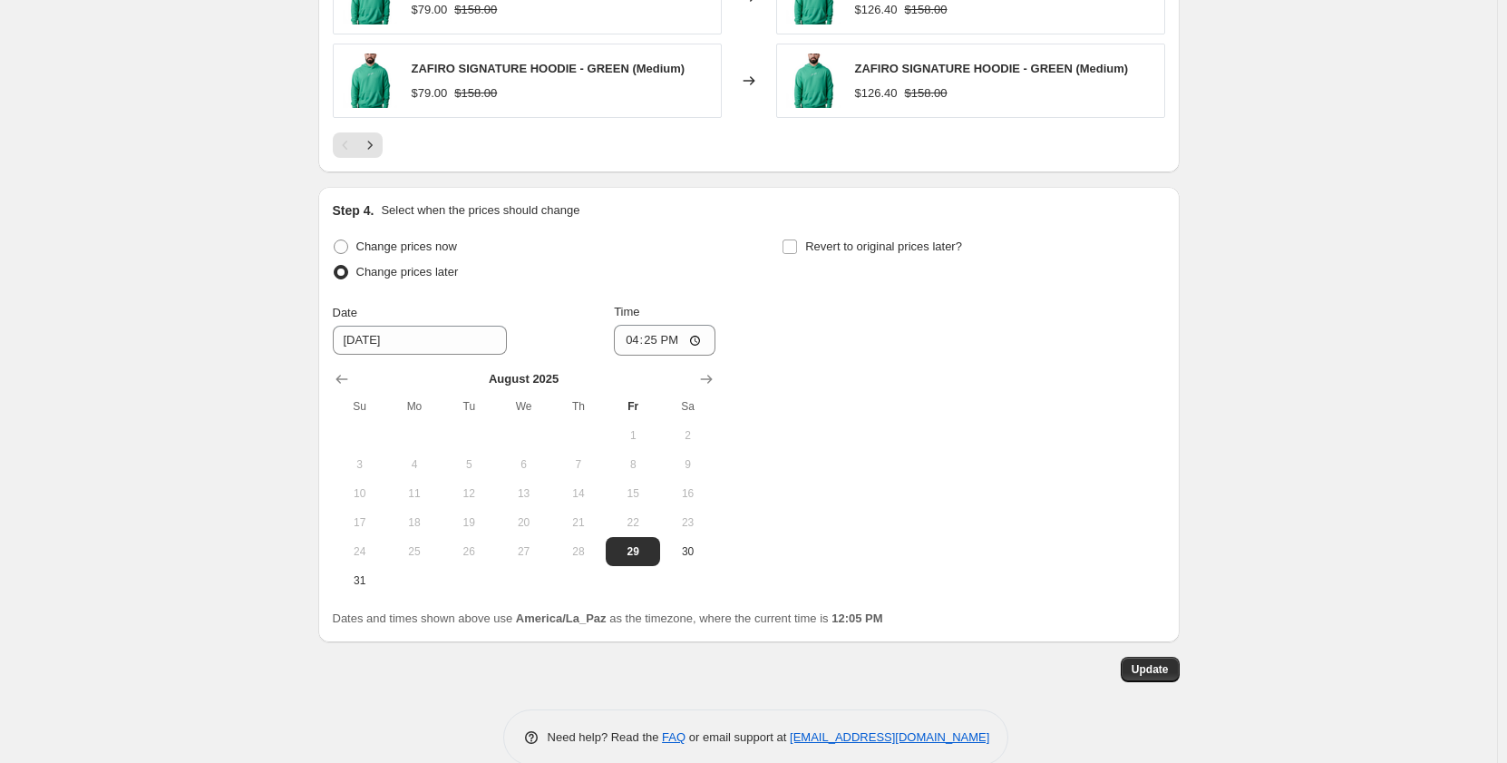
scroll to position [1729, 0]
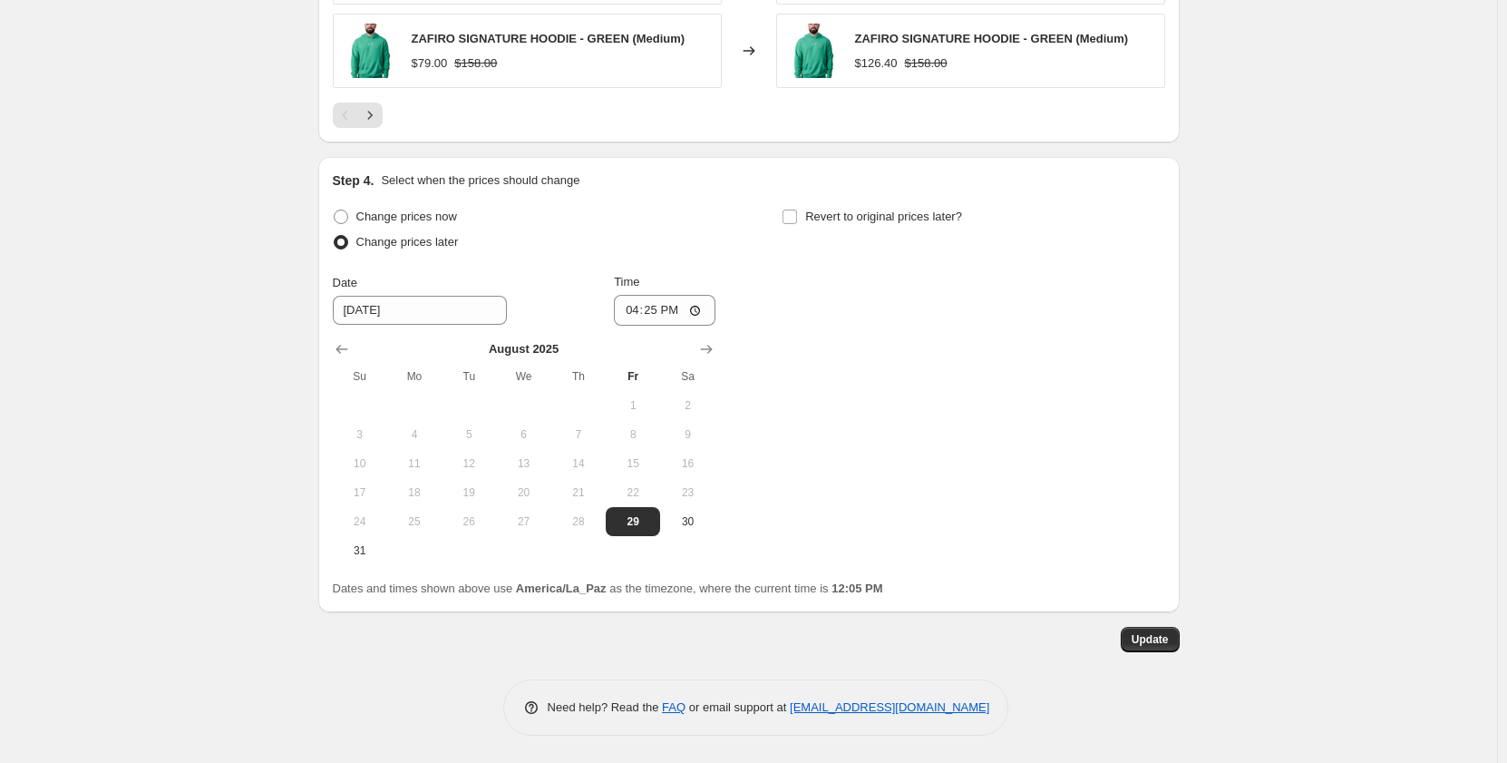
click at [1161, 650] on button "Update" at bounding box center [1150, 639] width 59 height 25
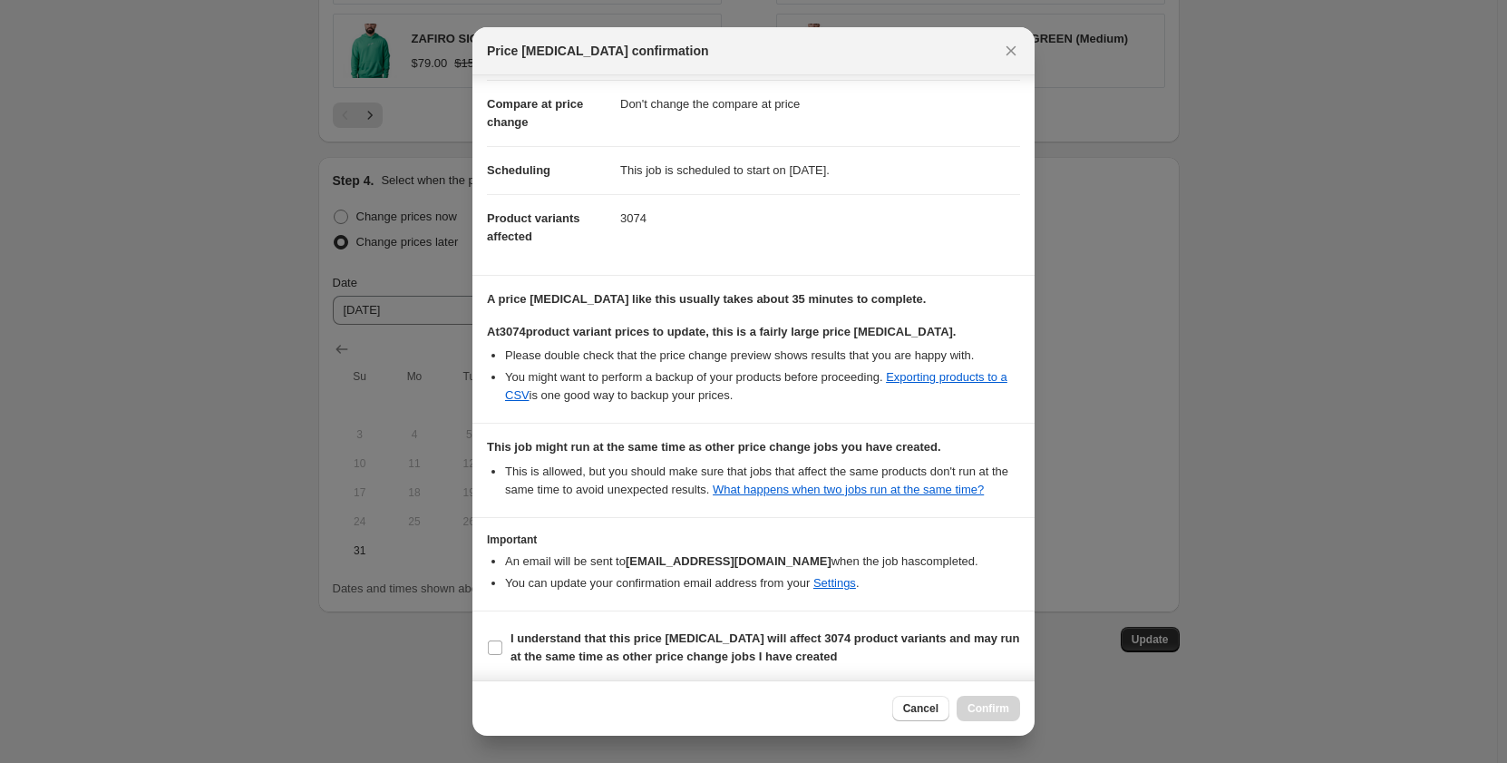
scroll to position [97, 0]
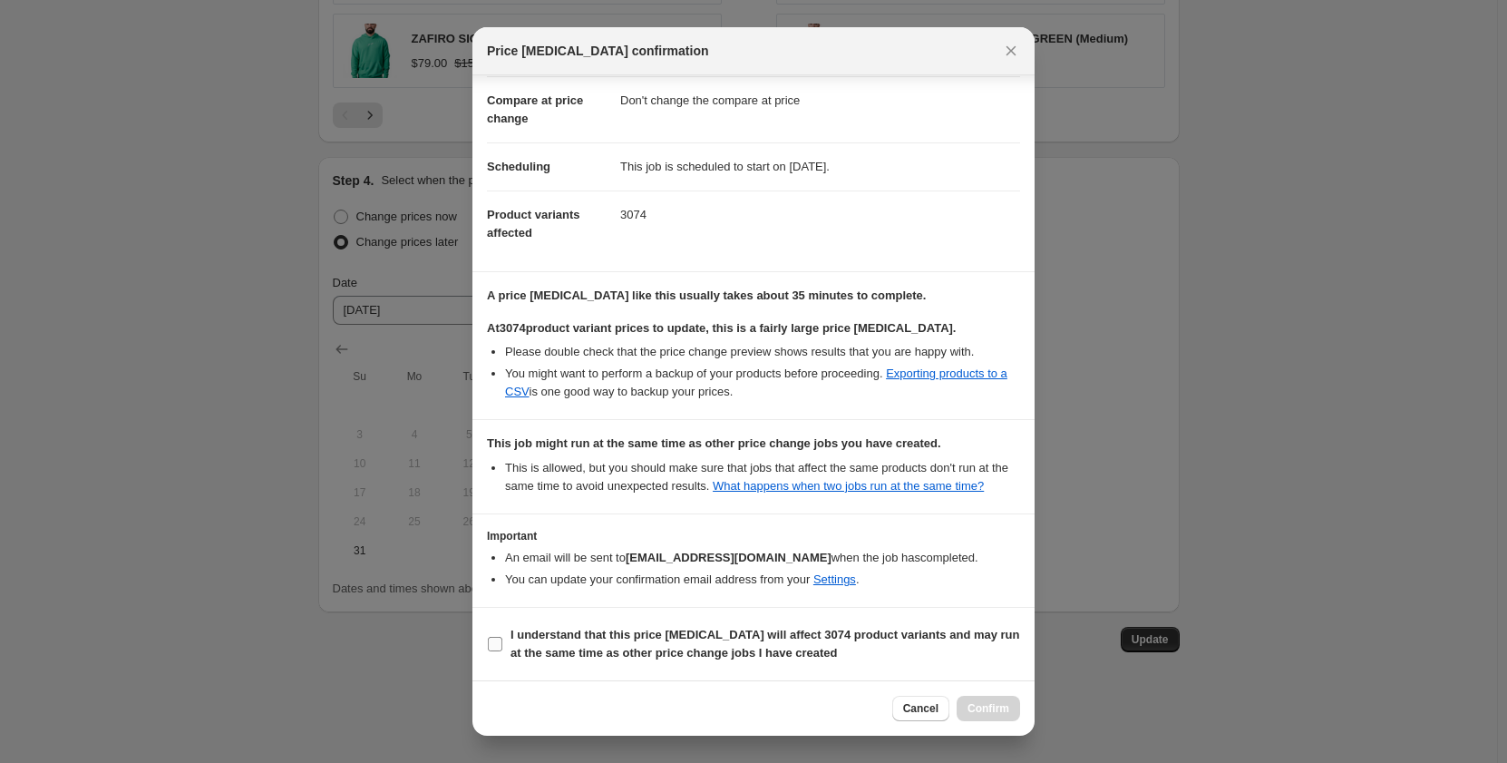
click at [498, 639] on input "I understand that this price [MEDICAL_DATA] will affect 3074 product variants a…" at bounding box center [495, 644] width 15 height 15
checkbox input "true"
click at [1003, 711] on span "Confirm" at bounding box center [989, 708] width 42 height 15
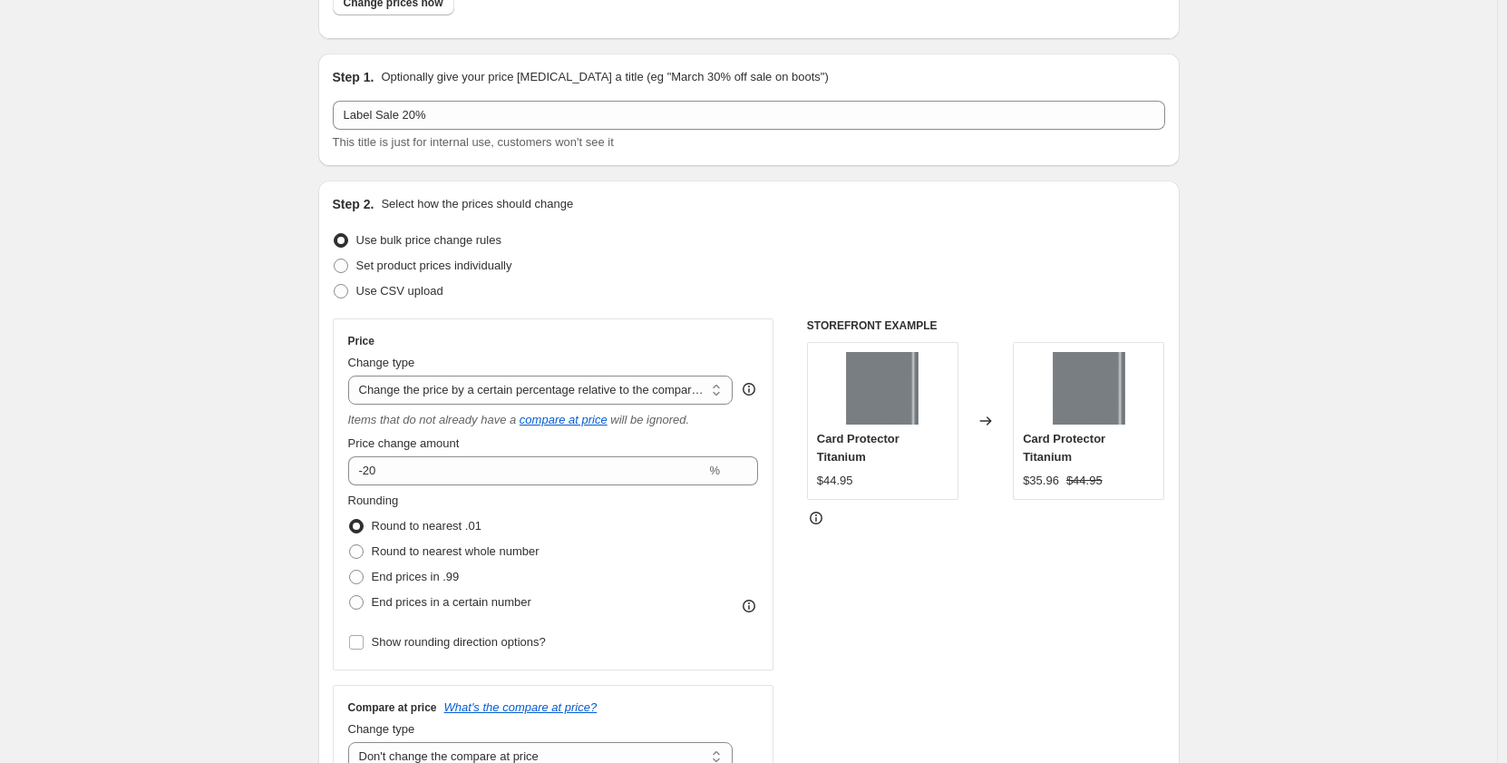
scroll to position [0, 0]
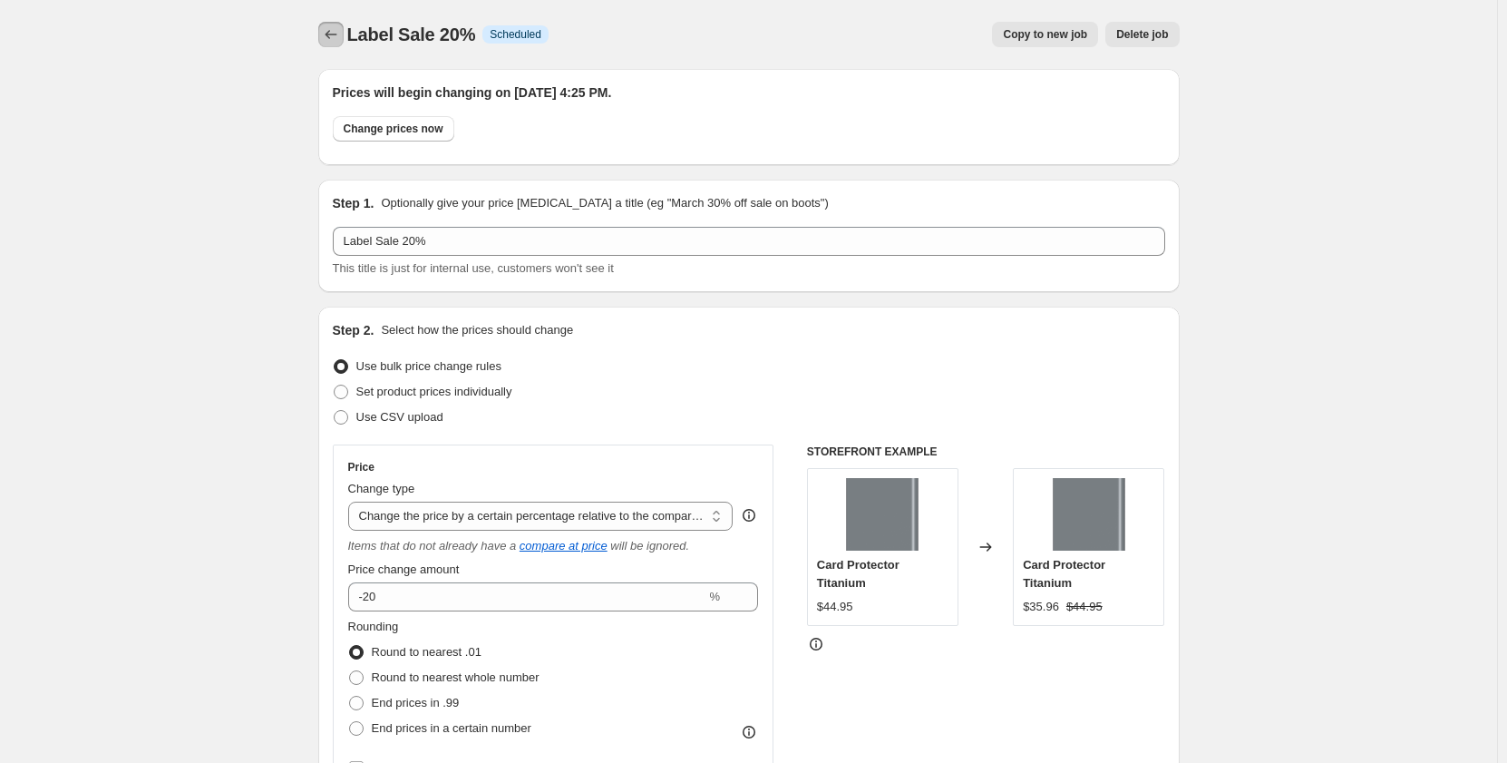
click at [333, 28] on icon "Price change jobs" at bounding box center [331, 34] width 18 height 18
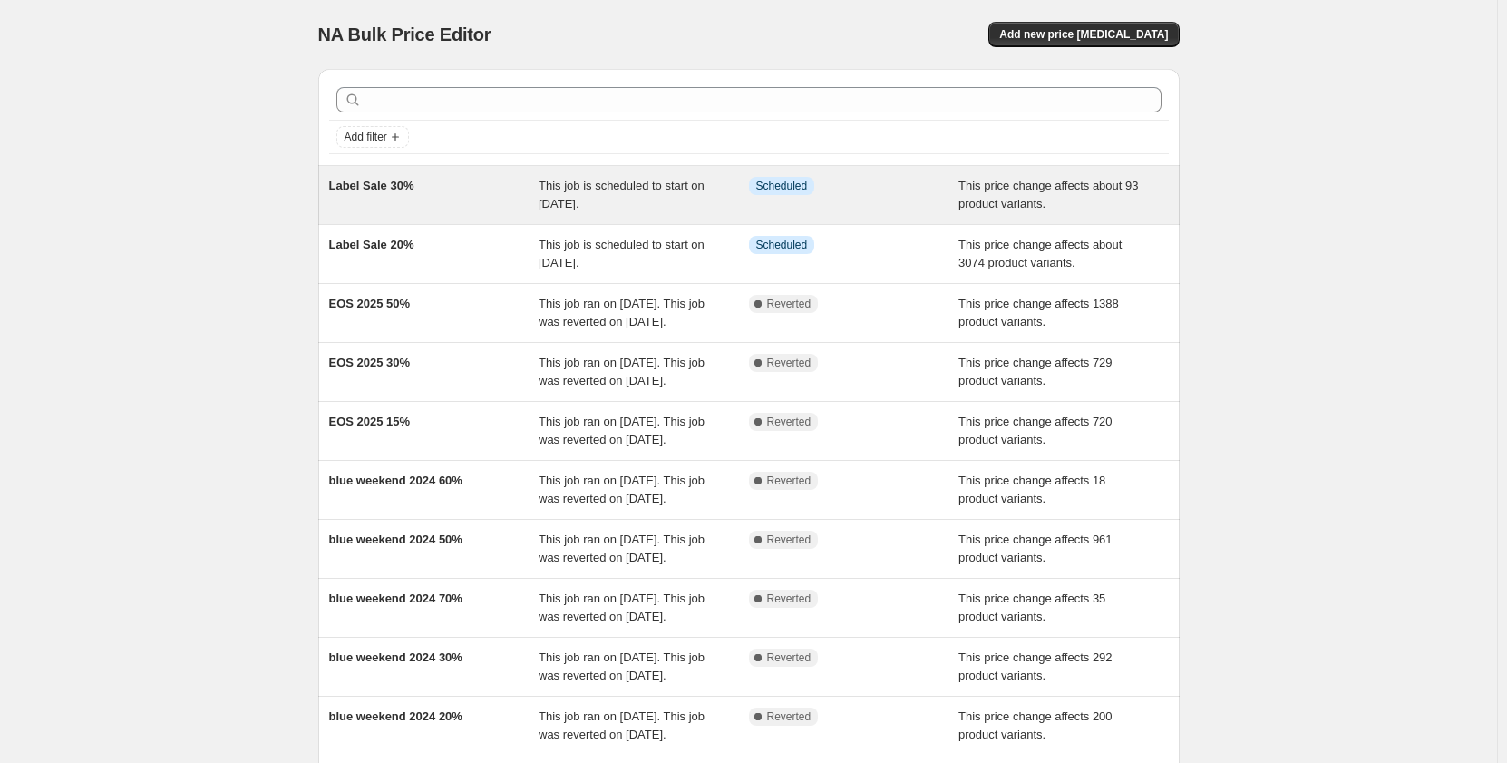
click at [468, 205] on div "Label Sale 30%" at bounding box center [434, 195] width 210 height 36
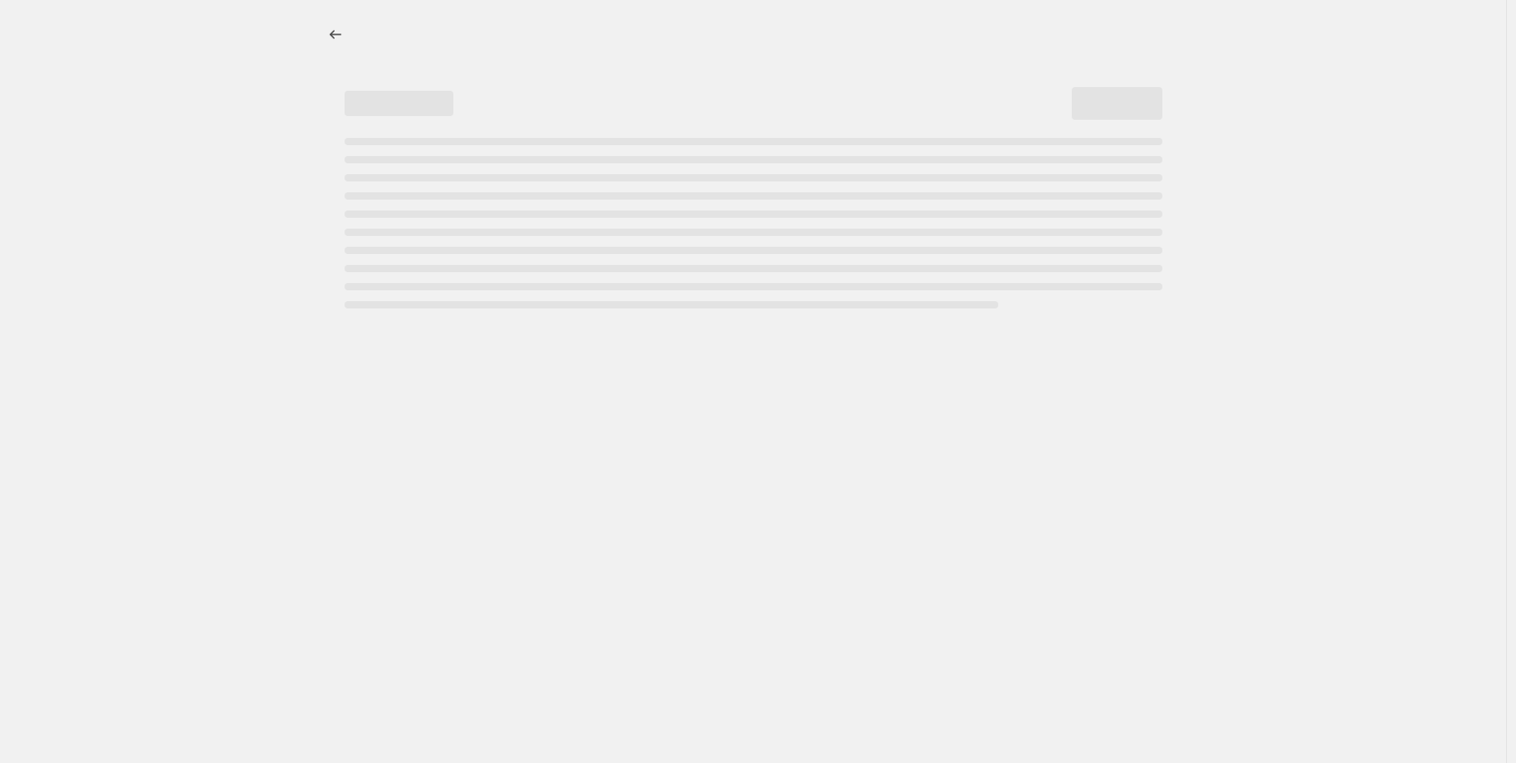
select select "pcap"
select select "no_change"
select select "collection"
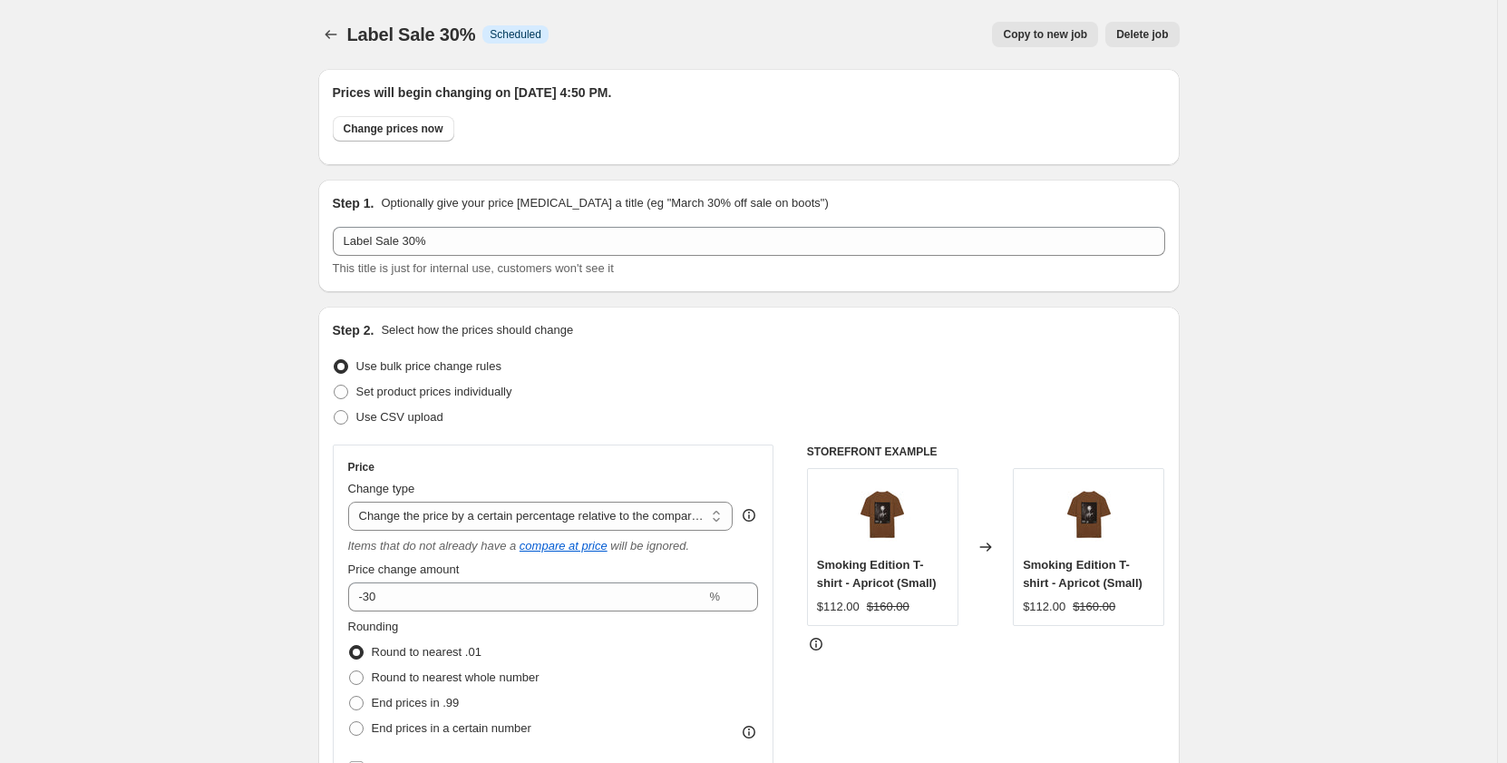
click at [1048, 39] on span "Copy to new job" at bounding box center [1045, 34] width 84 height 15
select select "pcap"
select select "no_change"
select select "collection"
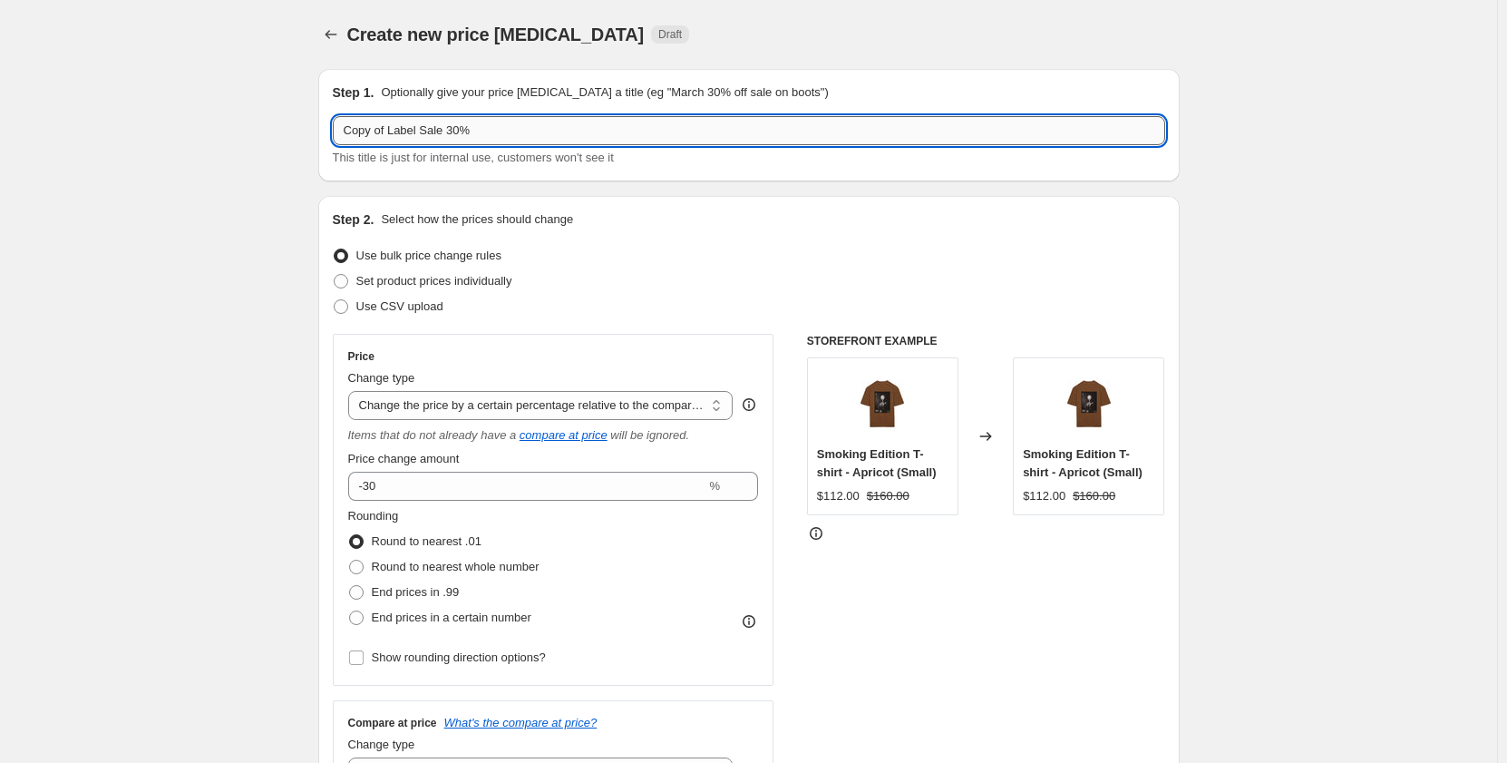
click at [393, 128] on input "Copy of Label Sale 30%" at bounding box center [749, 130] width 833 height 29
click at [411, 130] on input "Label Sale 30%" at bounding box center [749, 130] width 833 height 29
type input "Label Sale 50%"
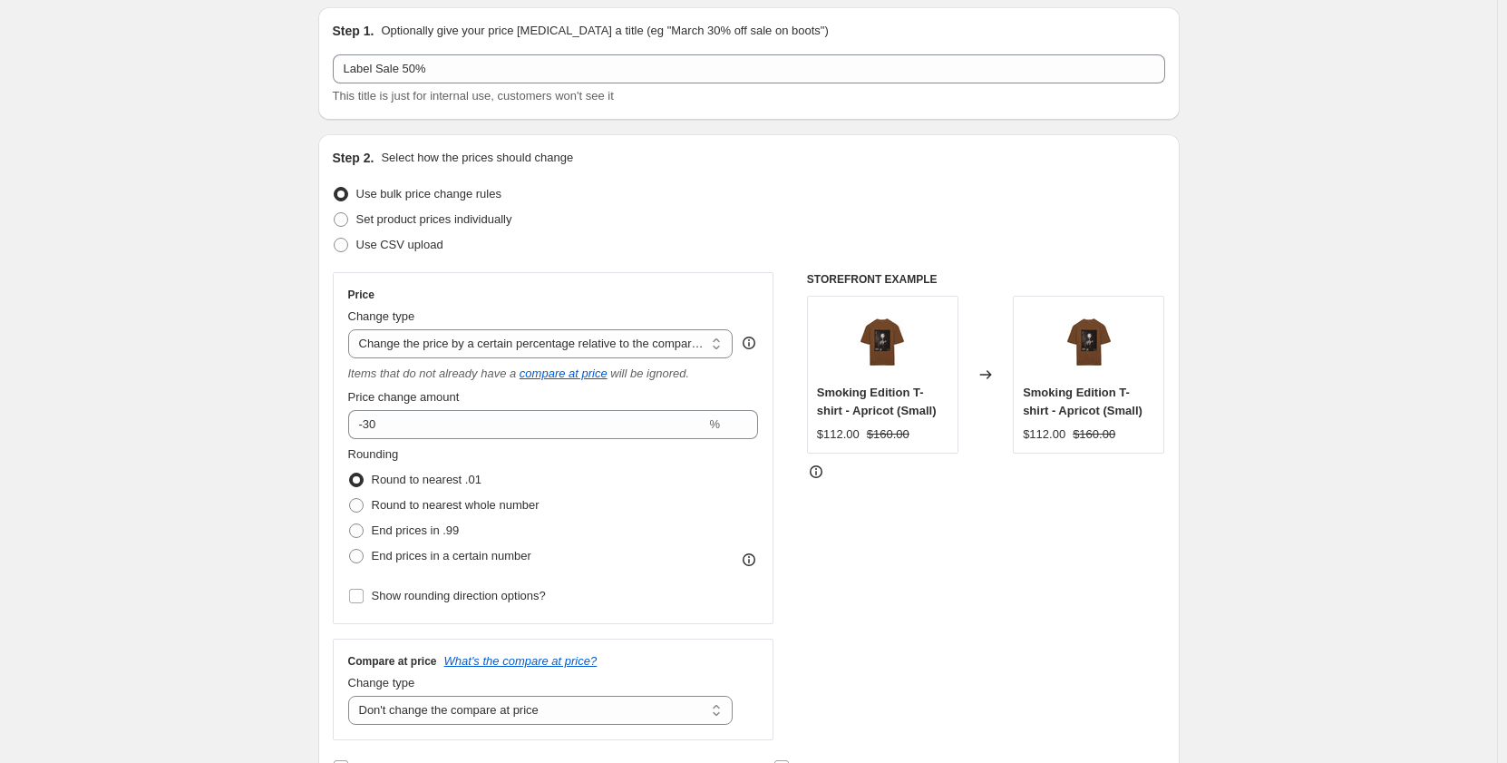
scroll to position [91, 0]
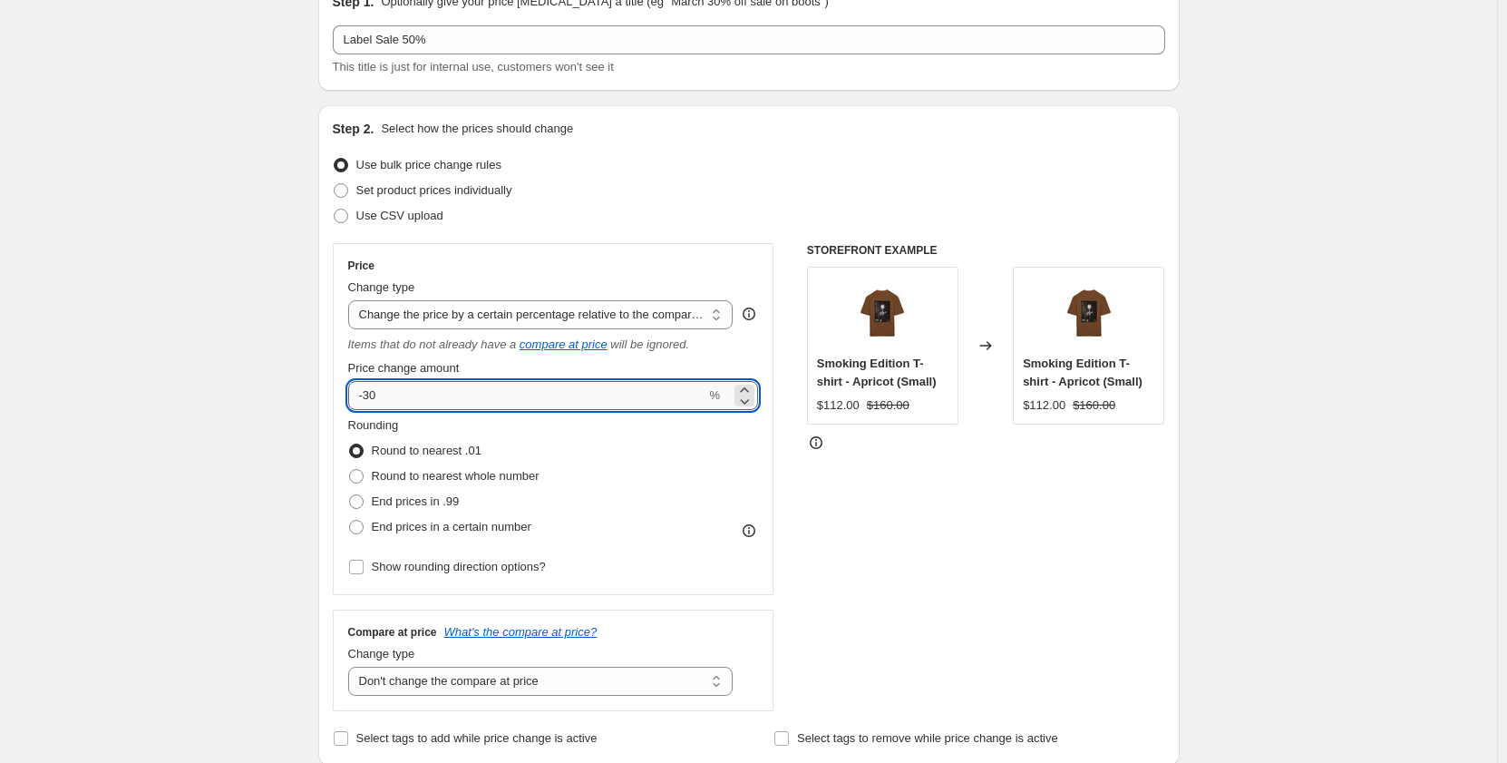
click at [374, 397] on input "-30" at bounding box center [527, 395] width 358 height 29
type input "-50"
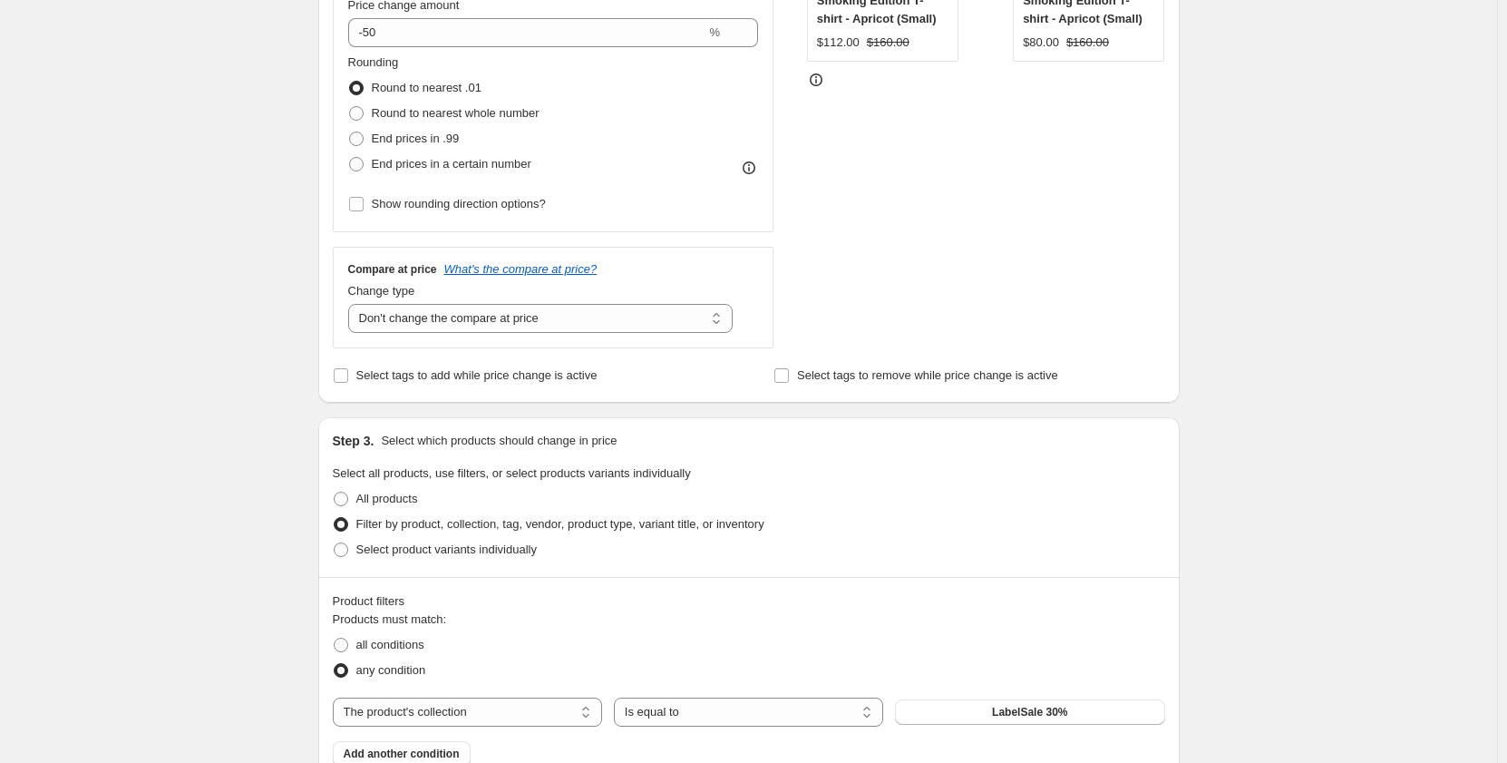
scroll to position [544, 0]
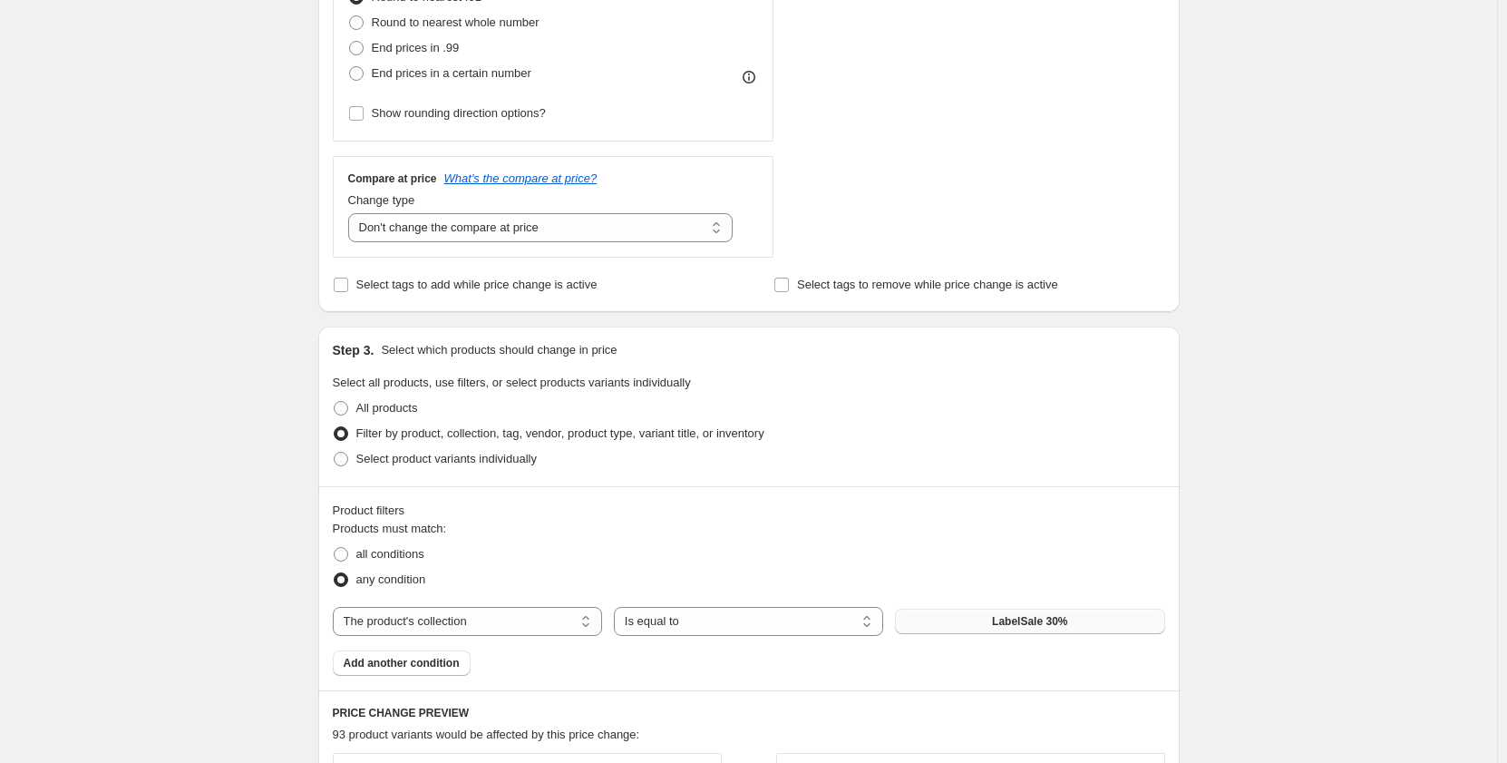
click at [1039, 613] on button "LabelSale 30%" at bounding box center [1029, 621] width 269 height 25
click at [1336, 388] on div "Create new price [MEDICAL_DATA]. This page is ready Create new price [MEDICAL_D…" at bounding box center [748, 476] width 1497 height 2041
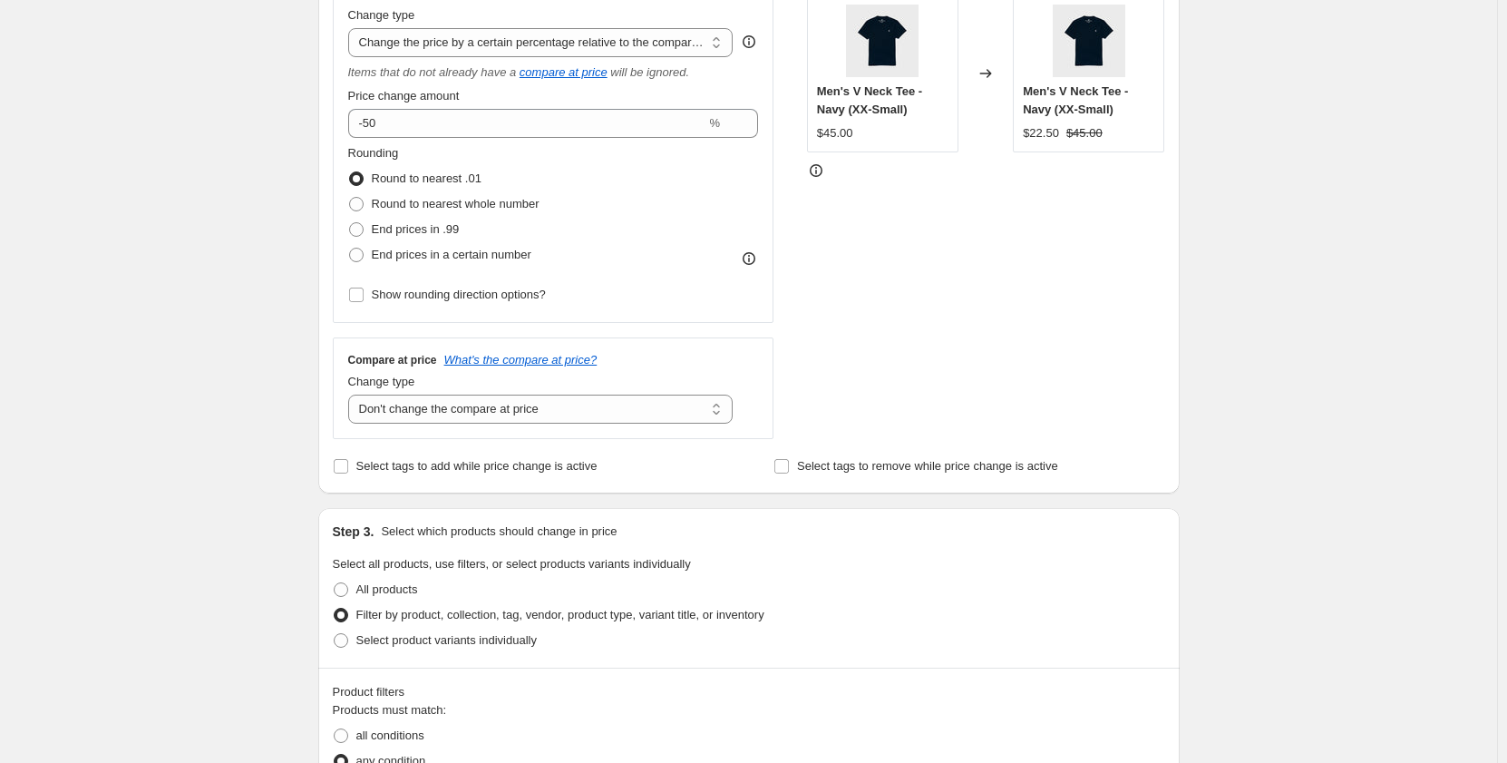
scroll to position [0, 0]
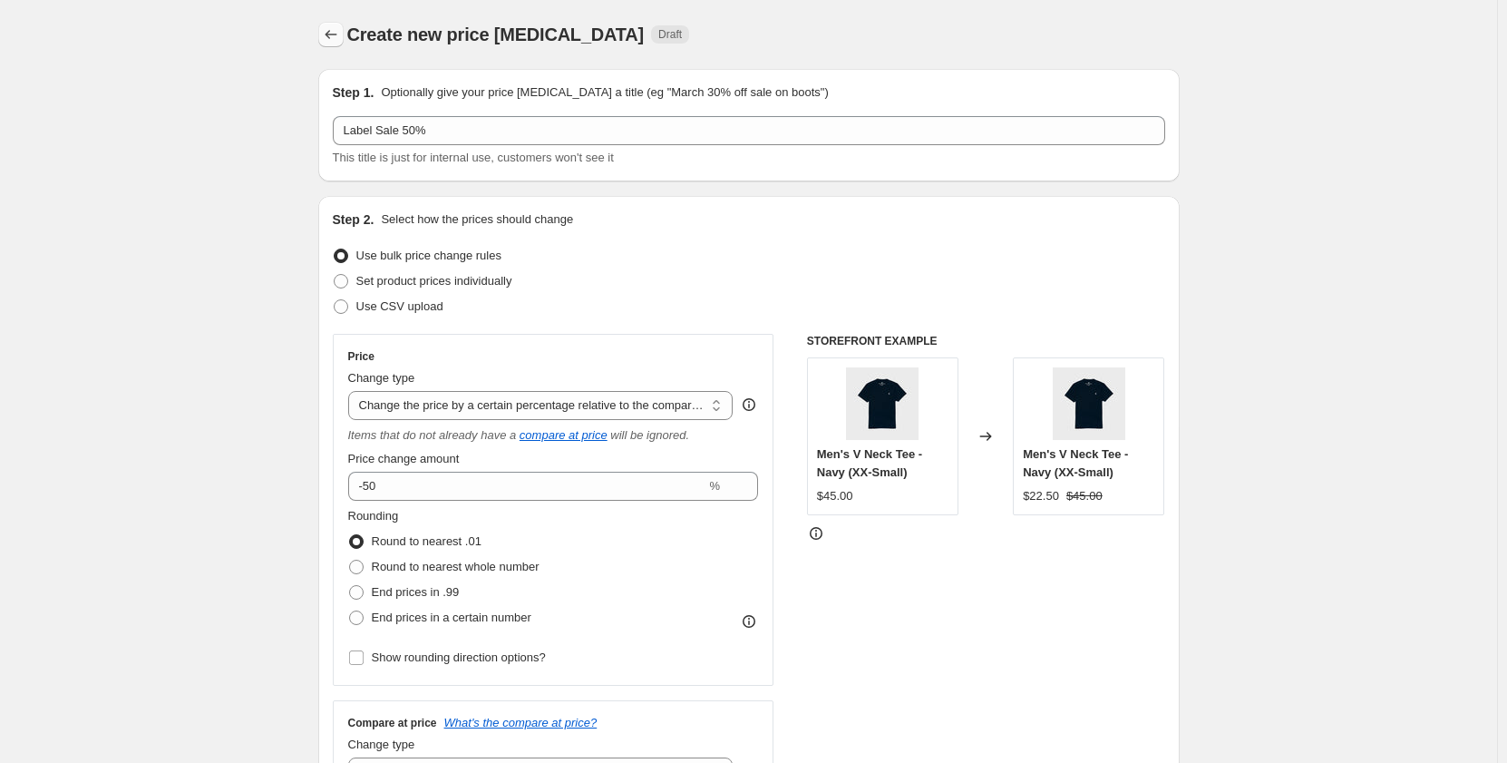
click at [338, 39] on icon "Price change jobs" at bounding box center [331, 34] width 18 height 18
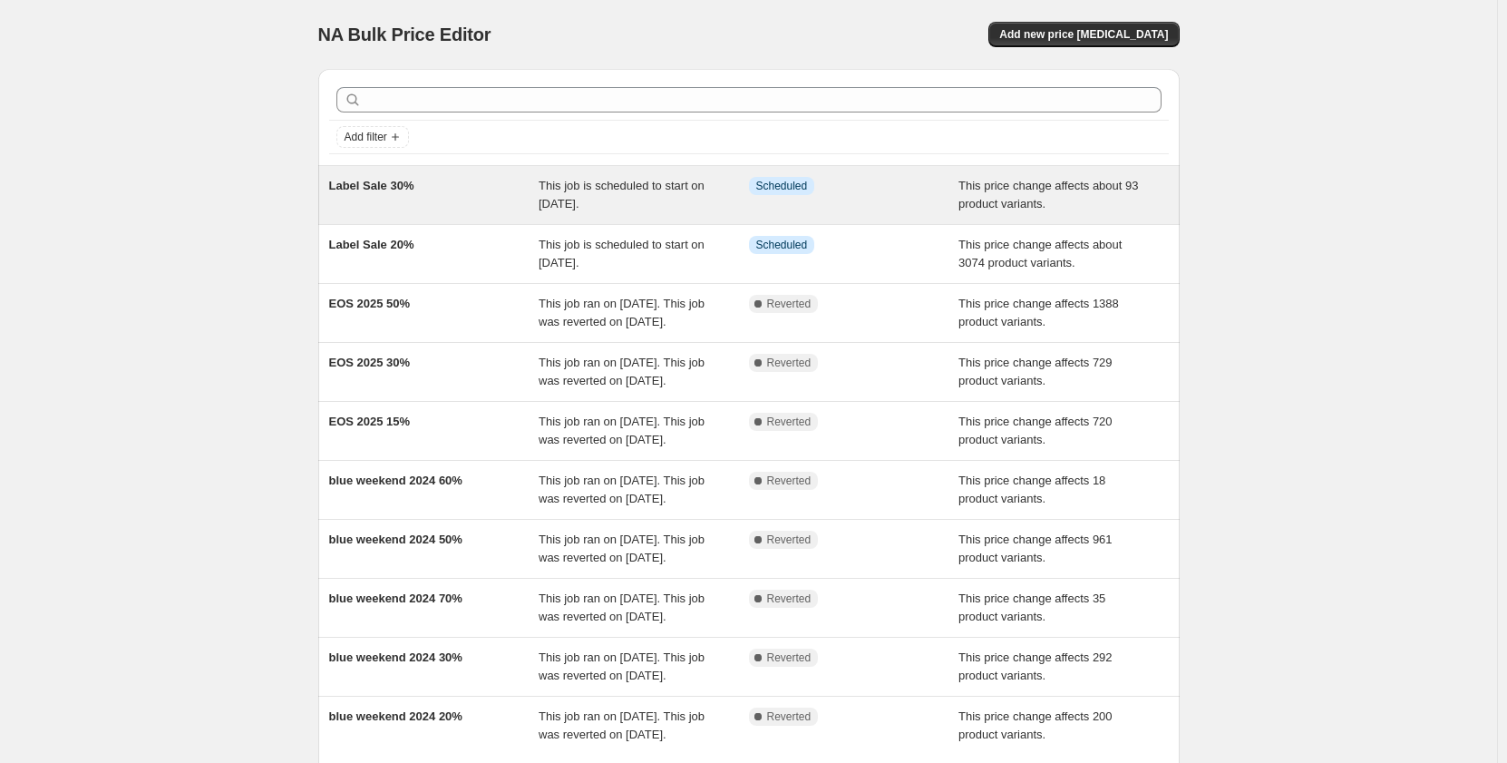
click at [466, 191] on div "Label Sale 30%" at bounding box center [434, 195] width 210 height 36
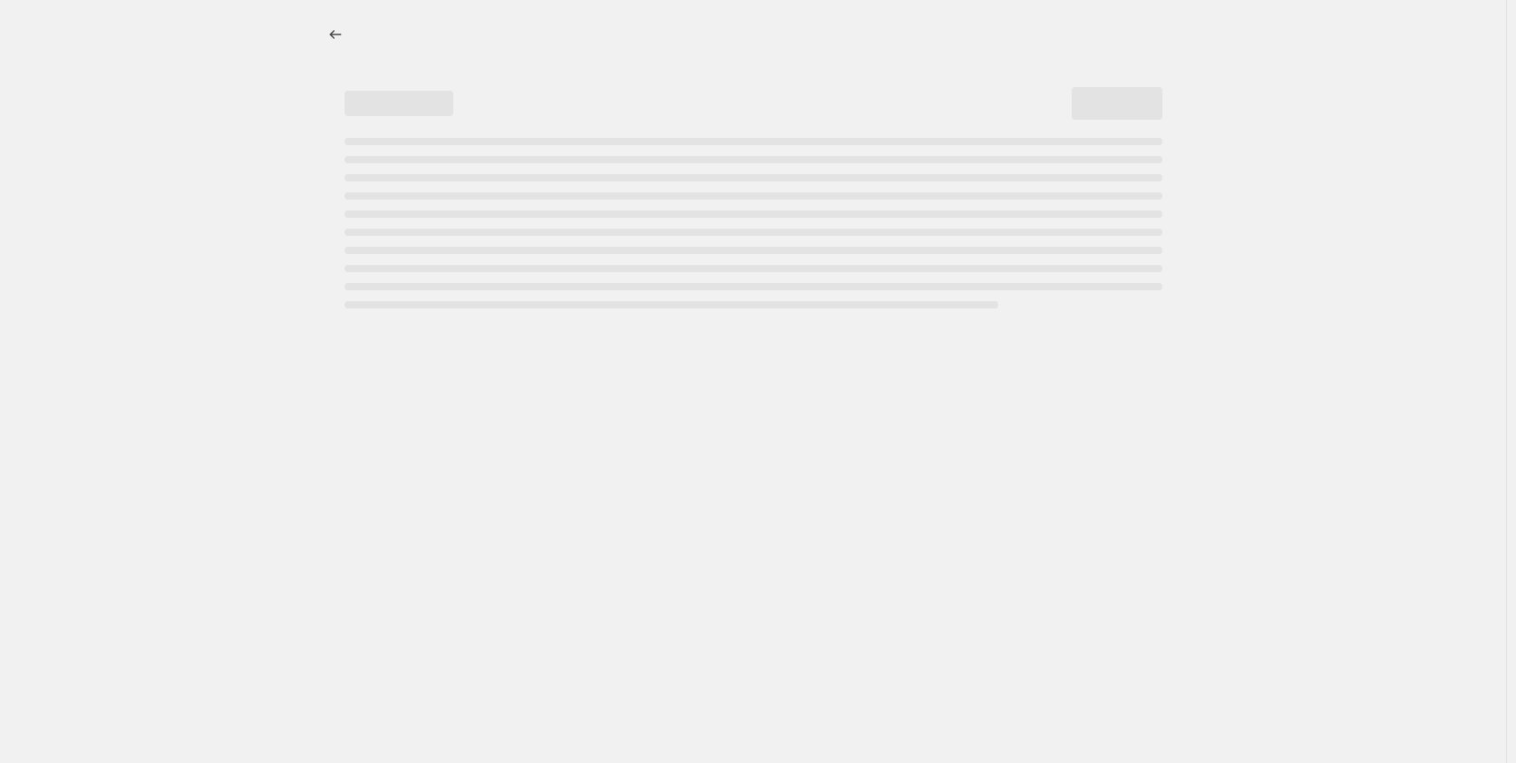
select select "pcap"
select select "no_change"
select select "collection"
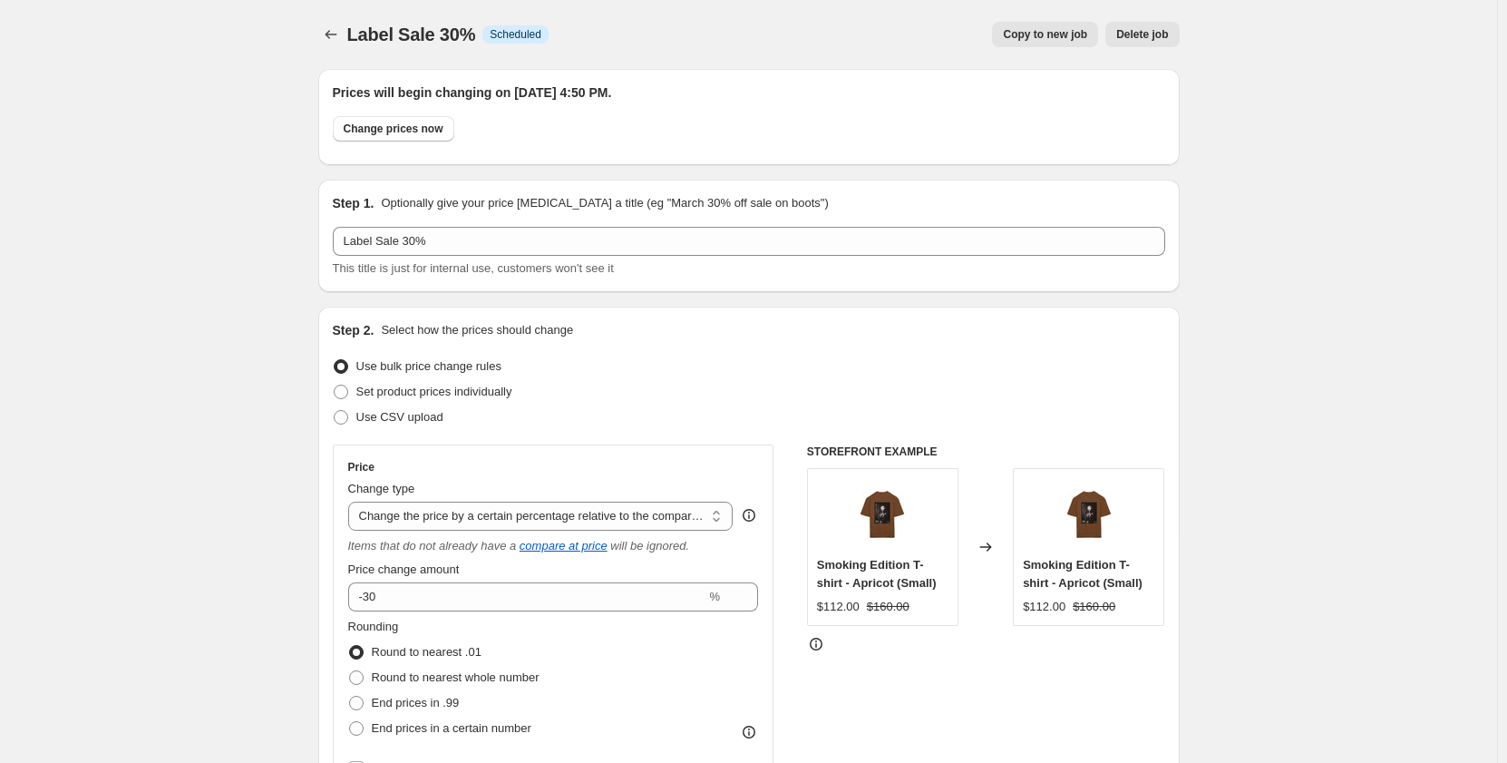
click at [1057, 36] on span "Copy to new job" at bounding box center [1045, 34] width 84 height 15
select select "pcap"
select select "no_change"
select select "collection"
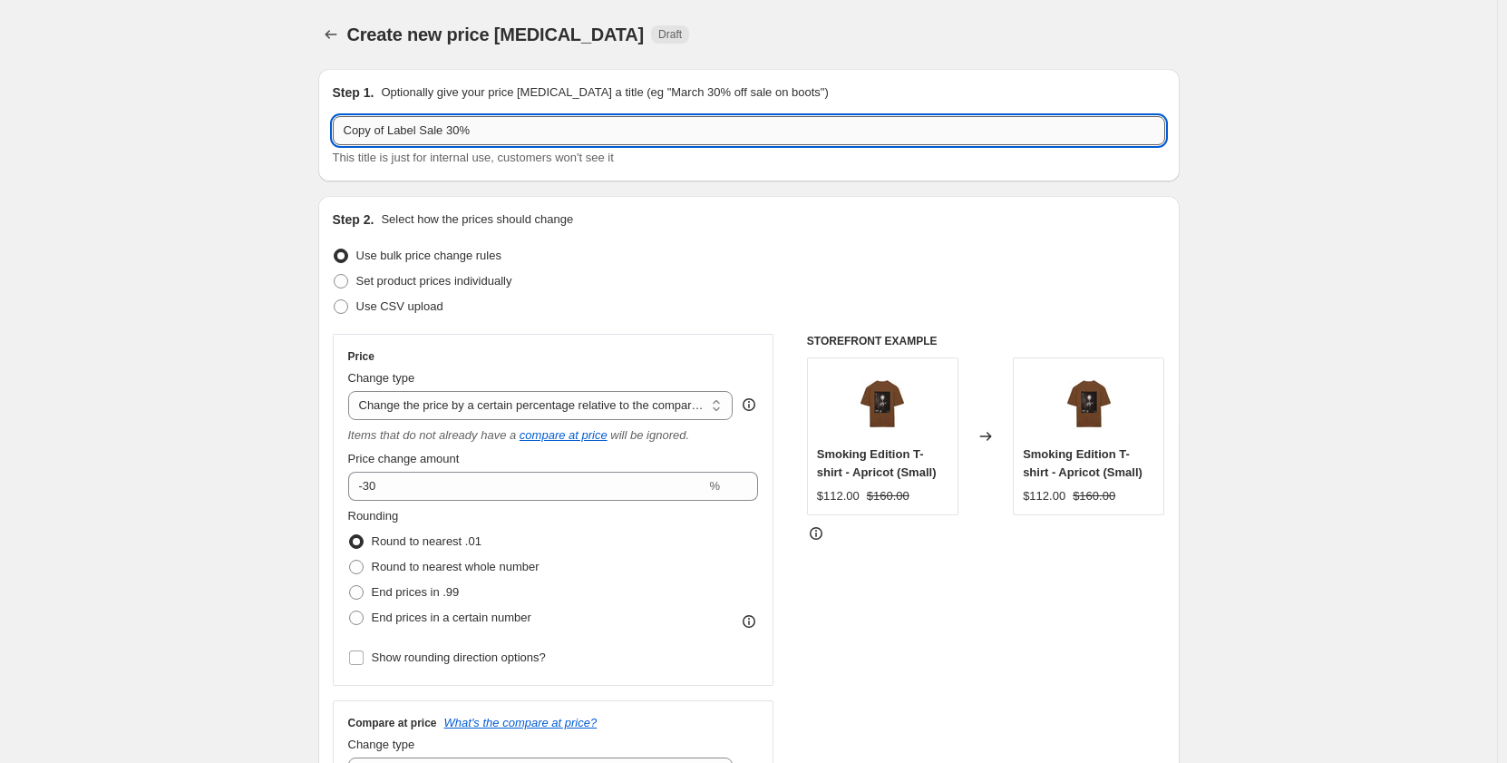
click at [393, 134] on input "Copy of Label Sale 30%" at bounding box center [749, 130] width 833 height 29
click at [411, 132] on input "Label Sale 30%" at bounding box center [749, 130] width 833 height 29
type input "Label Sale 50%"
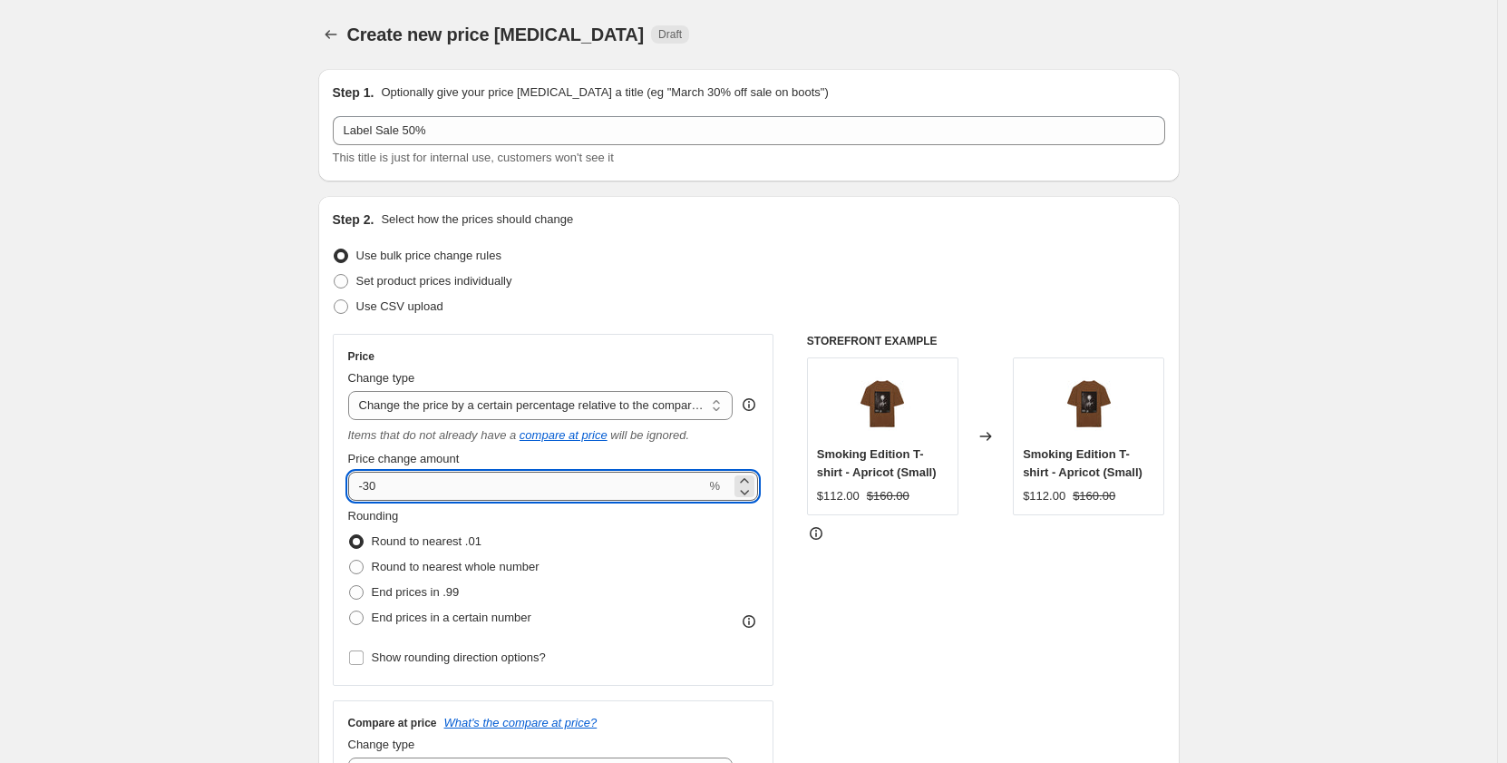
click at [374, 489] on input "-30" at bounding box center [527, 486] width 358 height 29
type input "-50"
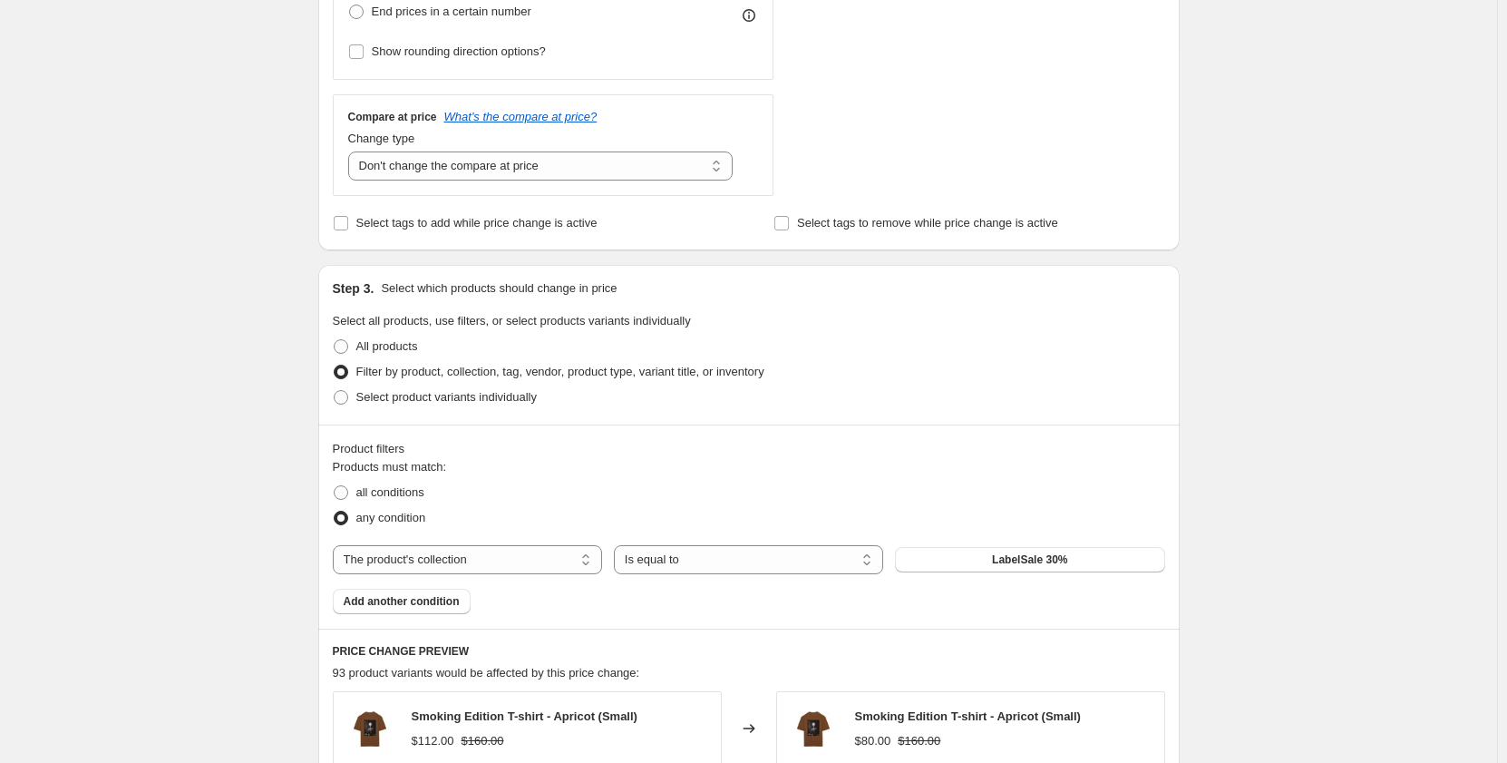
scroll to position [635, 0]
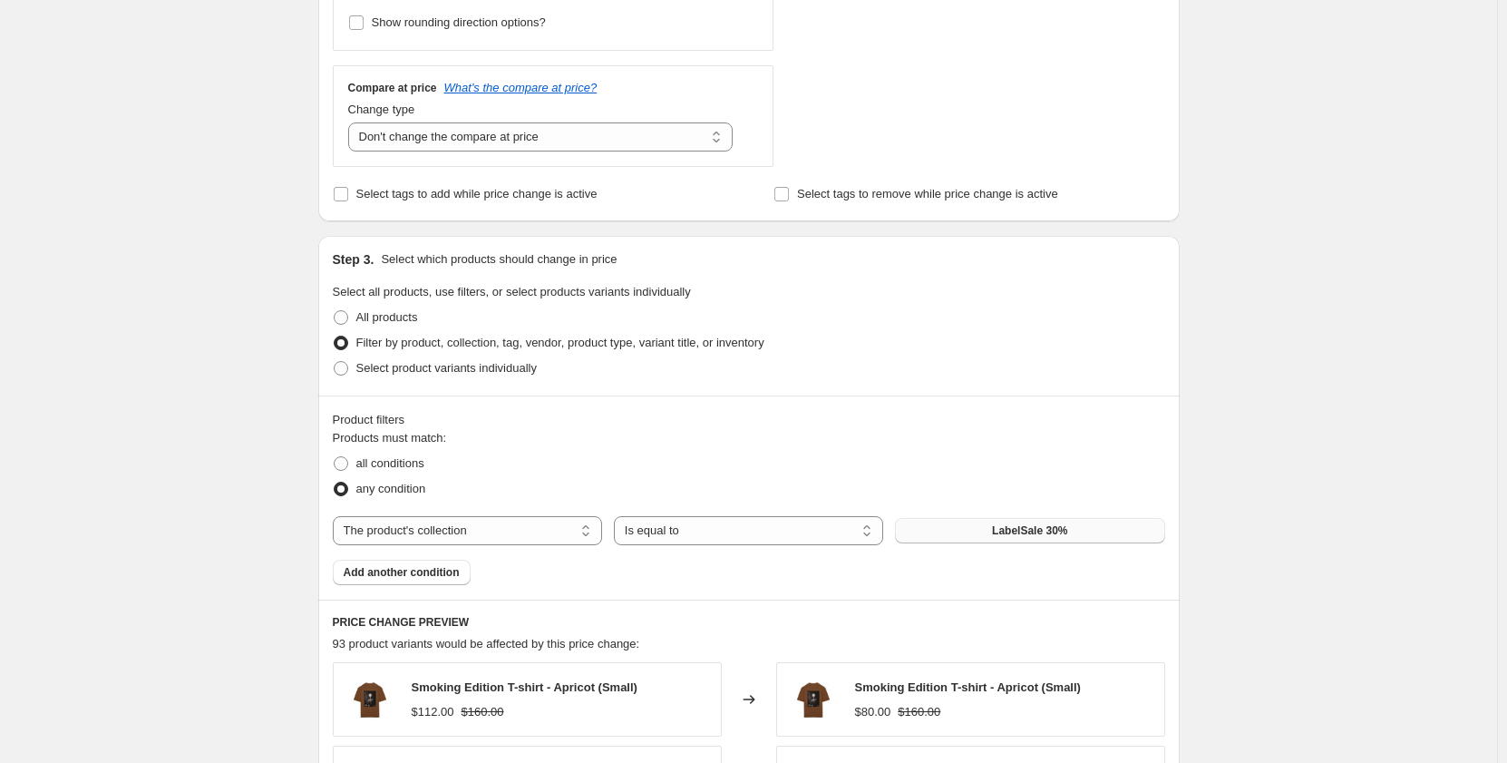
click at [983, 536] on button "LabelSale 30%" at bounding box center [1029, 530] width 269 height 25
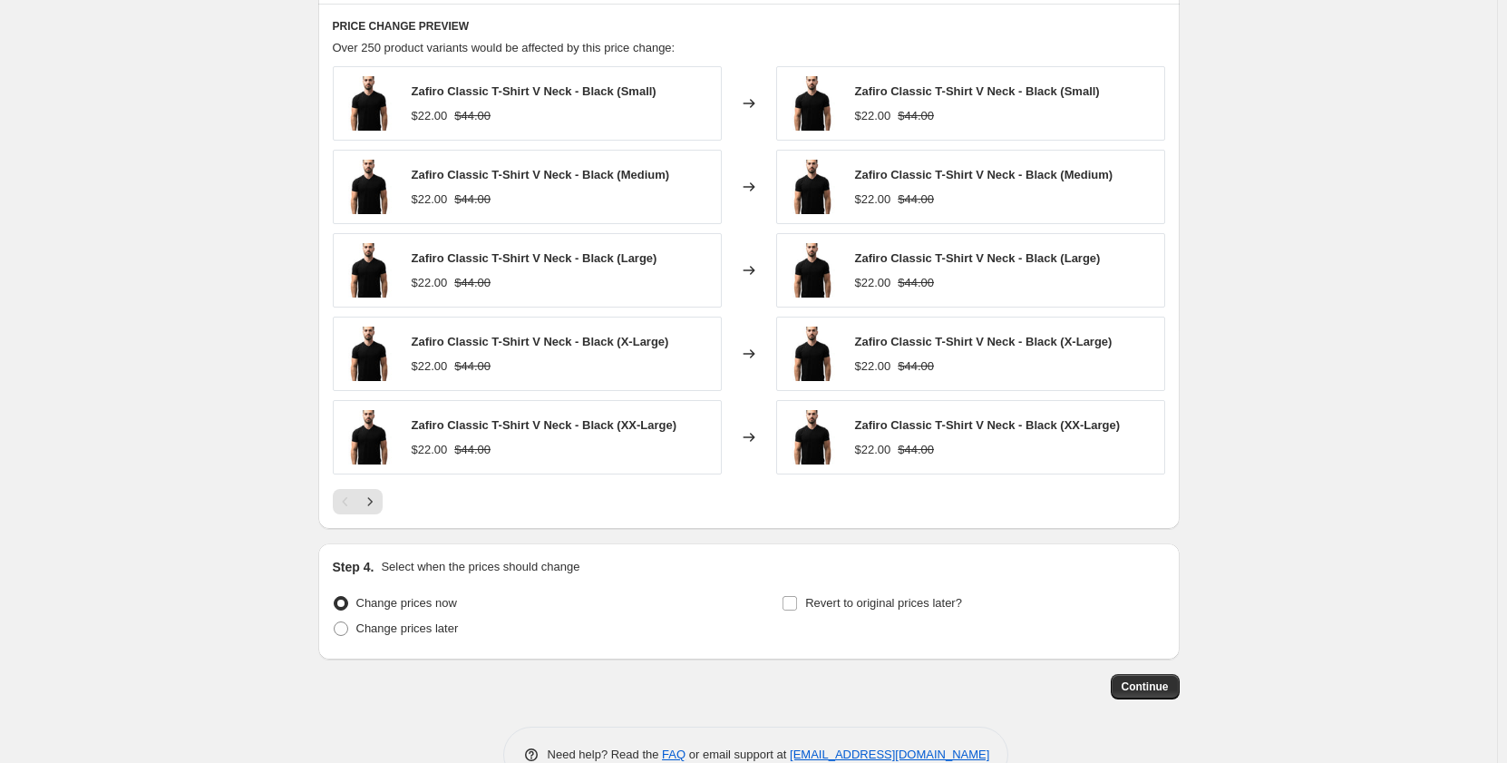
scroll to position [1279, 0]
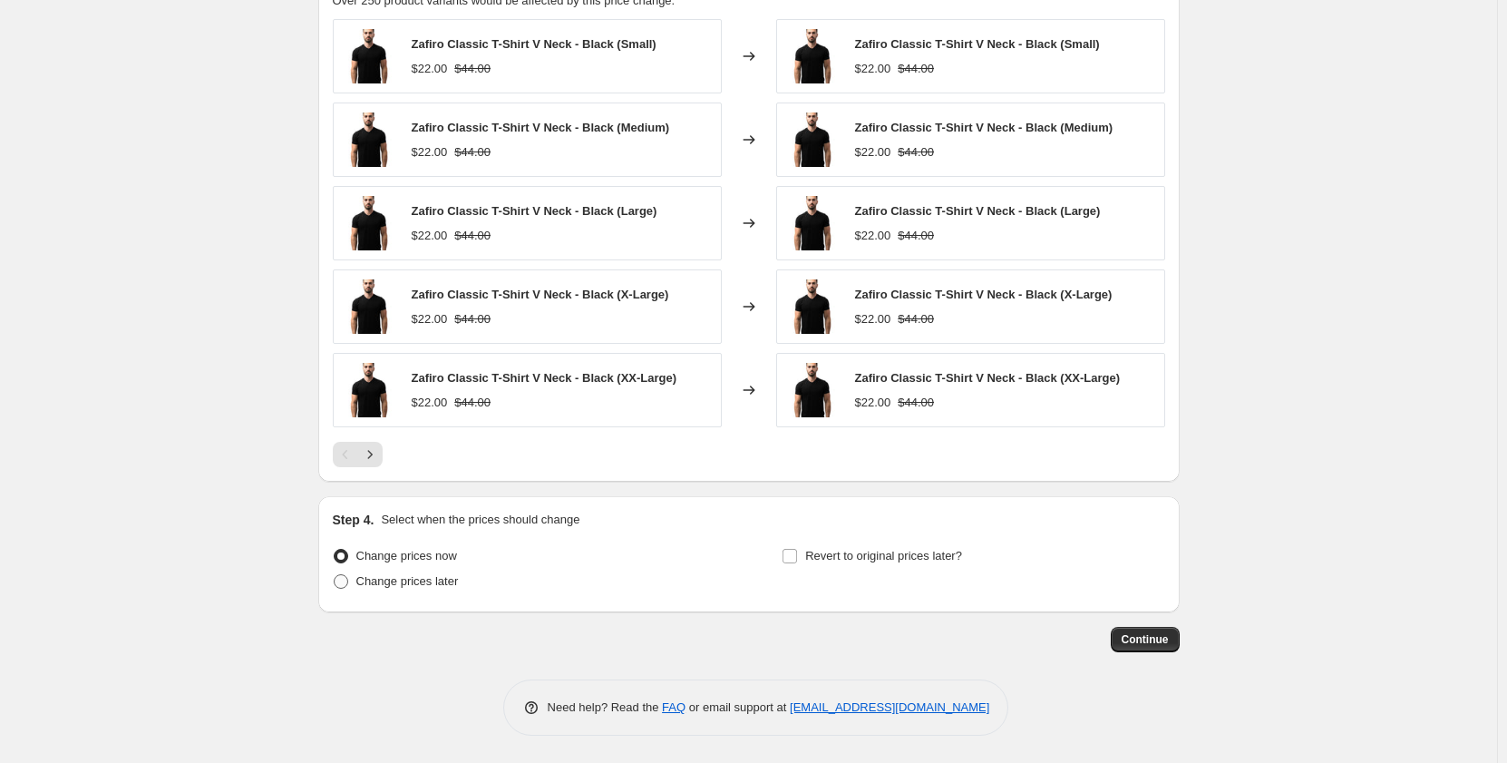
click at [383, 586] on span "Change prices later" at bounding box center [407, 581] width 102 height 14
click at [335, 575] on input "Change prices later" at bounding box center [334, 574] width 1 height 1
radio input "true"
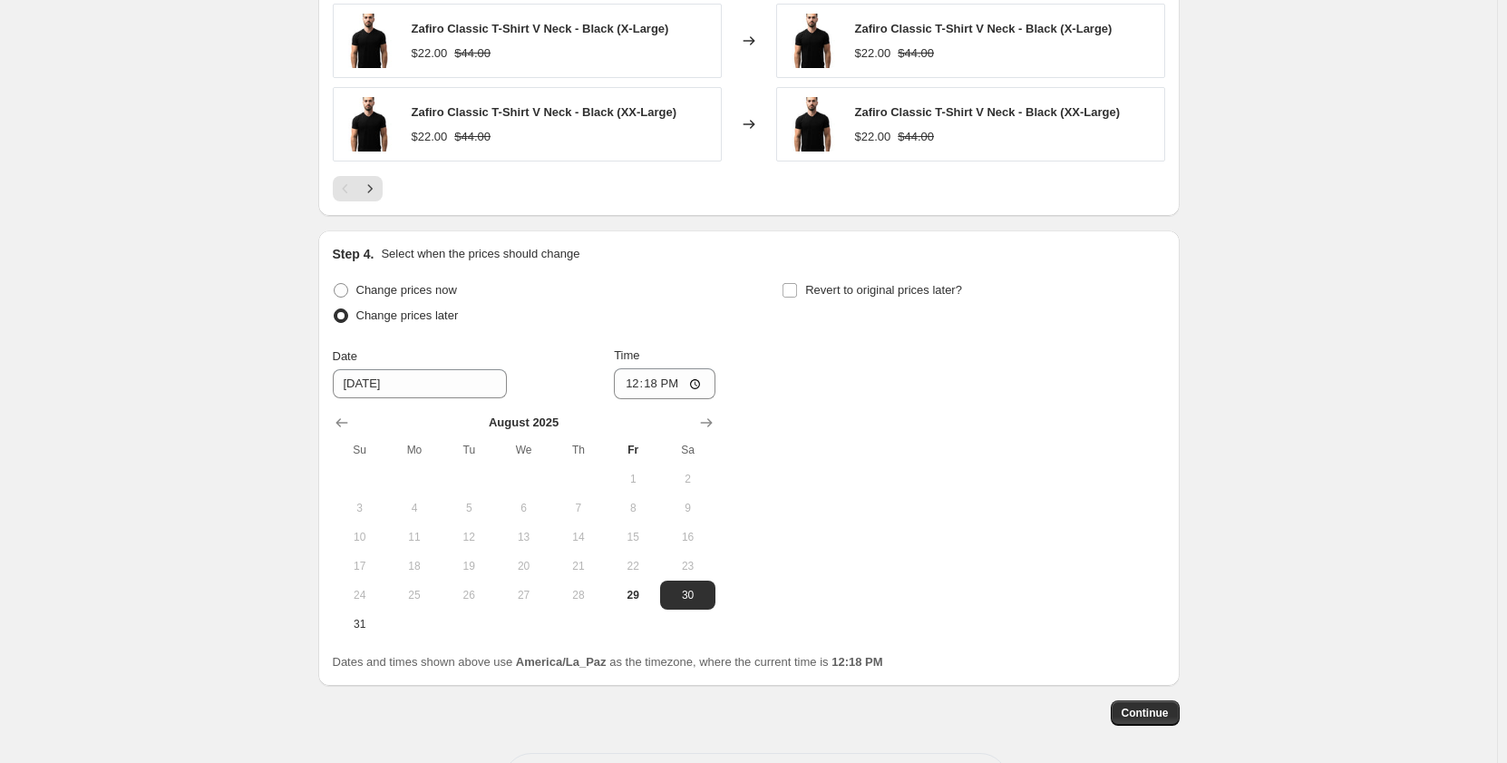
scroll to position [1551, 0]
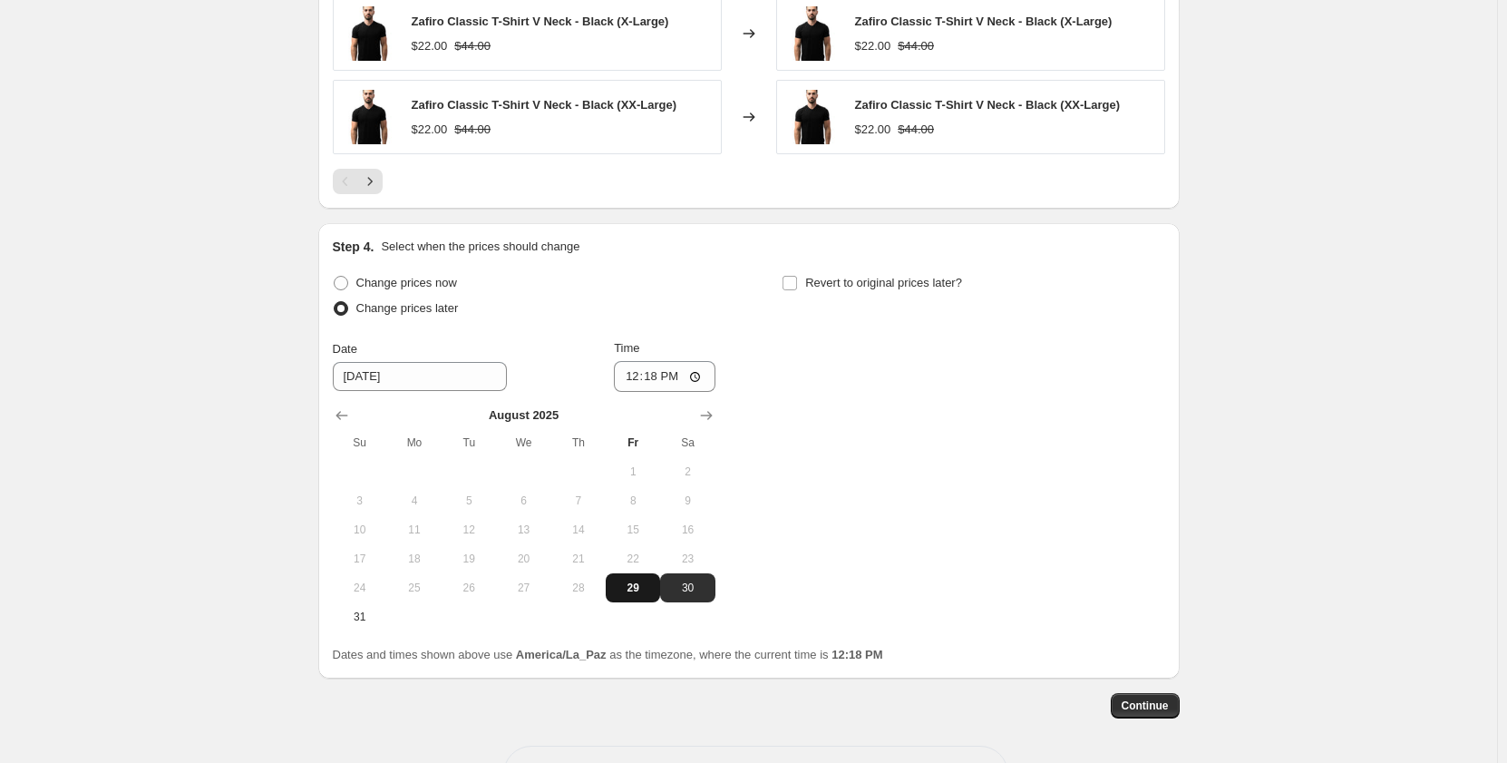
click at [632, 588] on span "29" at bounding box center [633, 587] width 40 height 15
type input "[DATE]"
click at [643, 380] on input "12:18" at bounding box center [665, 376] width 102 height 31
click at [581, 336] on div "Change prices now Change prices later Date [DATE] Time 16:50 [DATE] Su Mo Tu We…" at bounding box center [524, 450] width 383 height 361
click at [1165, 712] on span "Continue" at bounding box center [1145, 705] width 47 height 15
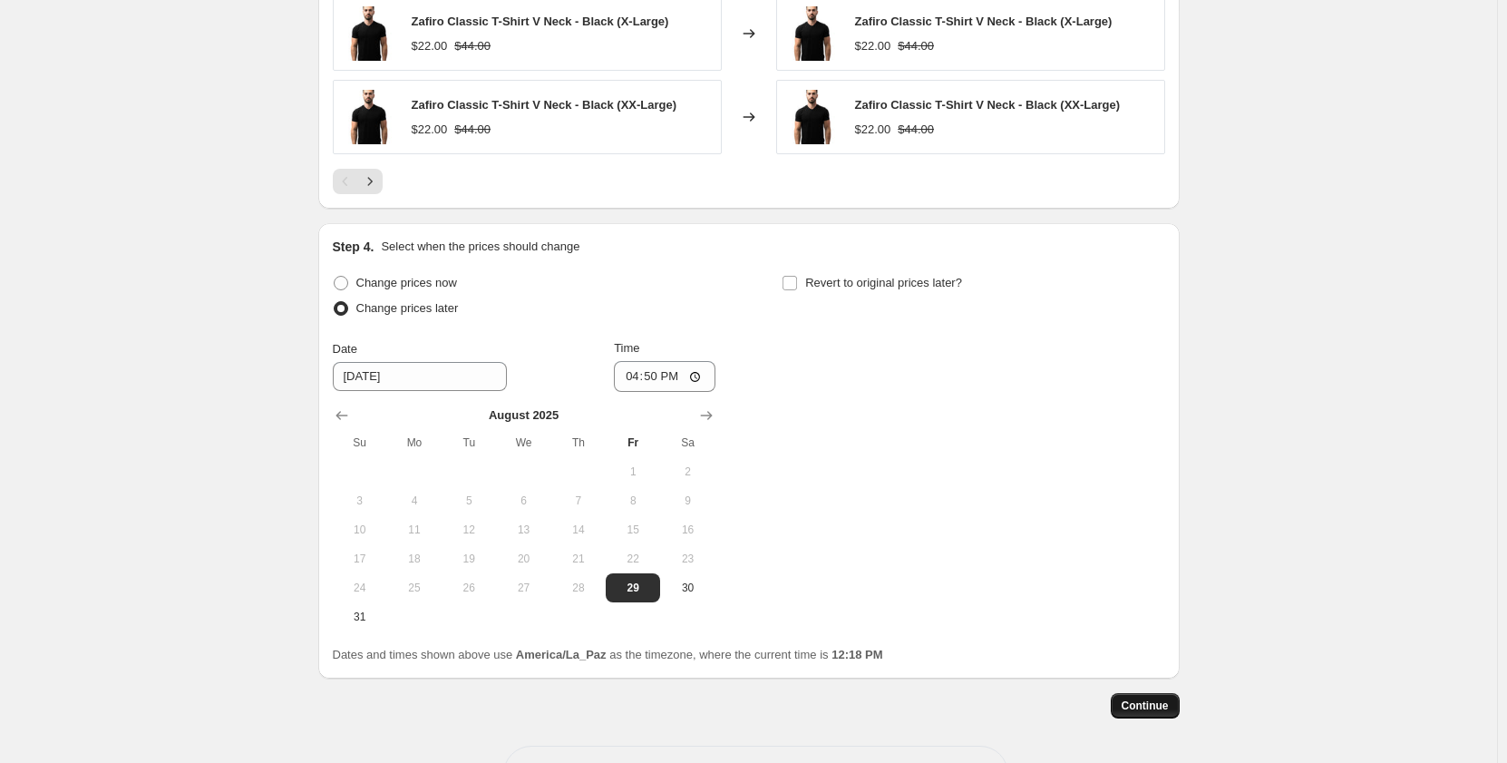
scroll to position [0, 0]
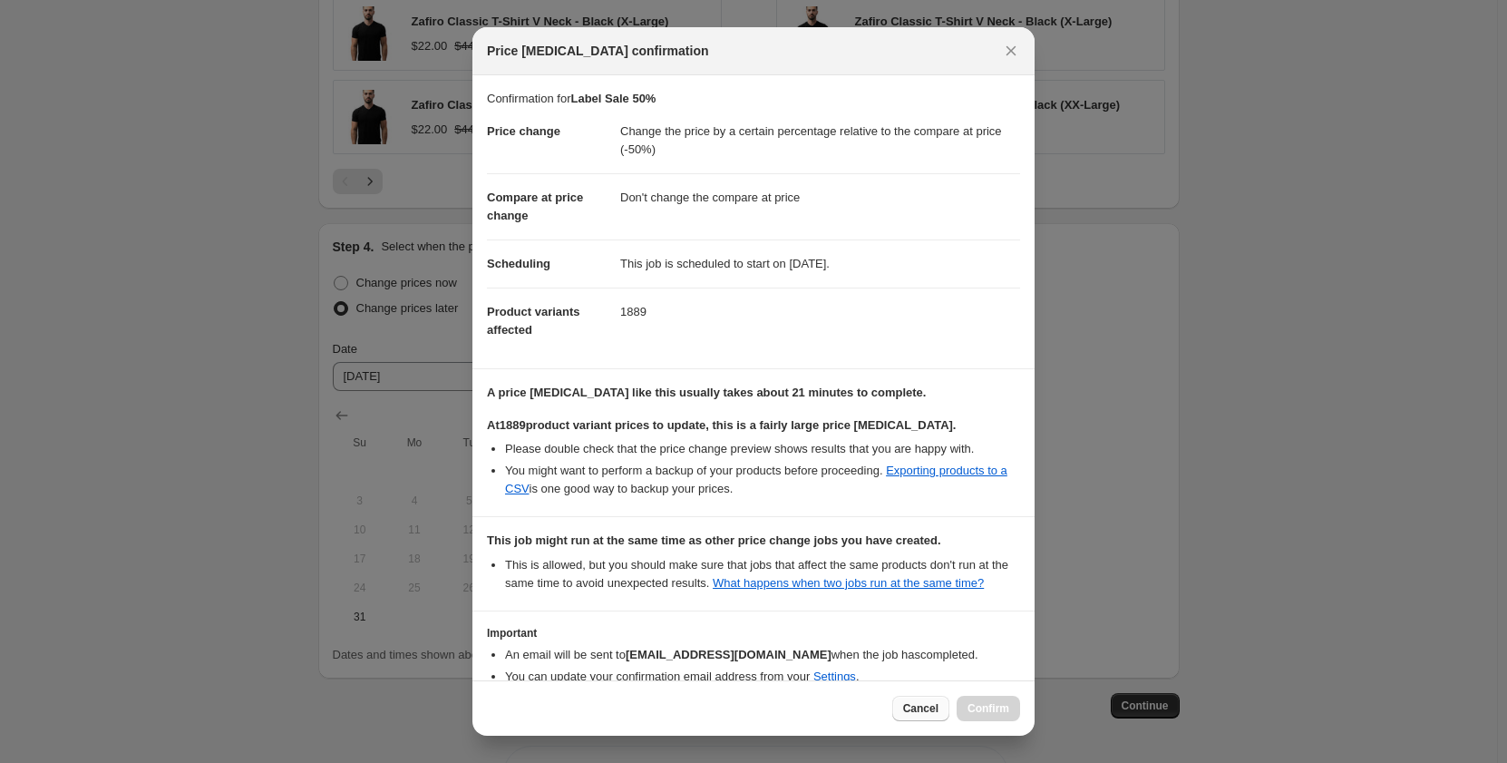
click at [924, 707] on span "Cancel" at bounding box center [920, 708] width 35 height 15
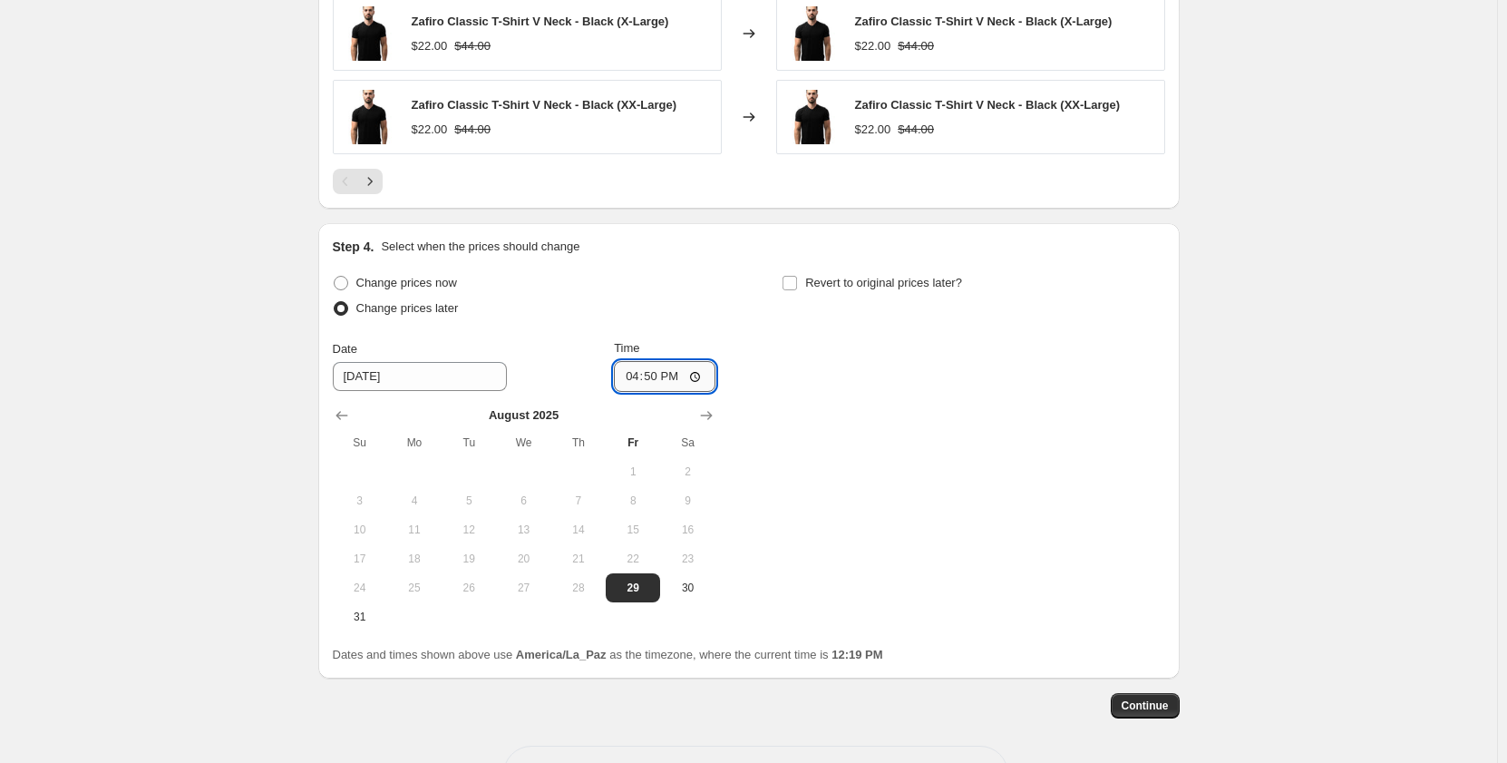
click at [658, 381] on input "16:50" at bounding box center [665, 376] width 102 height 31
type input "16:30"
click at [547, 377] on div "Date 8/29/2025 Time 16:30" at bounding box center [524, 365] width 383 height 53
click at [1134, 707] on span "Continue" at bounding box center [1145, 705] width 47 height 15
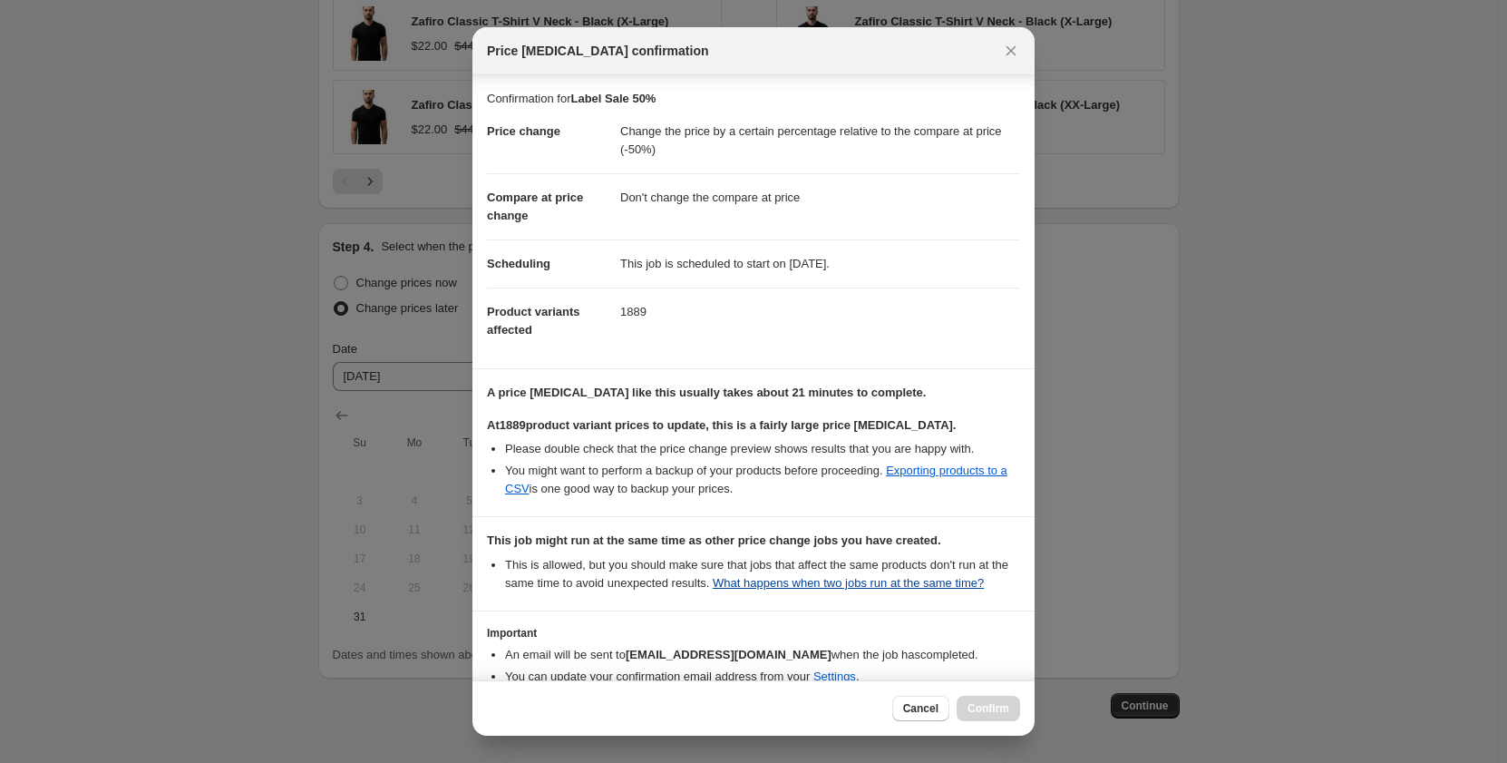
scroll to position [97, 0]
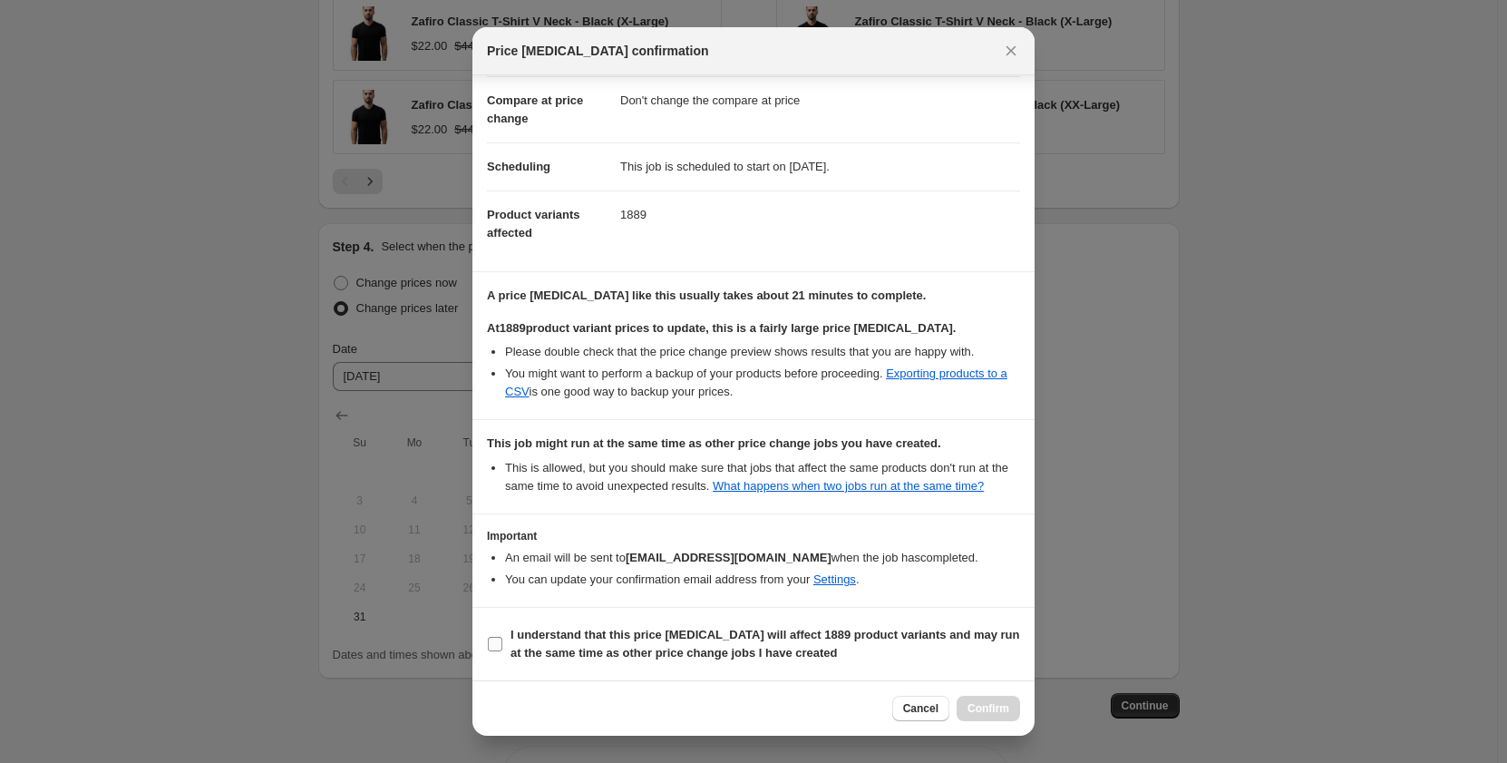
click at [493, 638] on input "I understand that this price change job will affect 1889 product variants and m…" at bounding box center [495, 644] width 15 height 15
checkbox input "true"
click at [993, 706] on span "Confirm" at bounding box center [989, 708] width 42 height 15
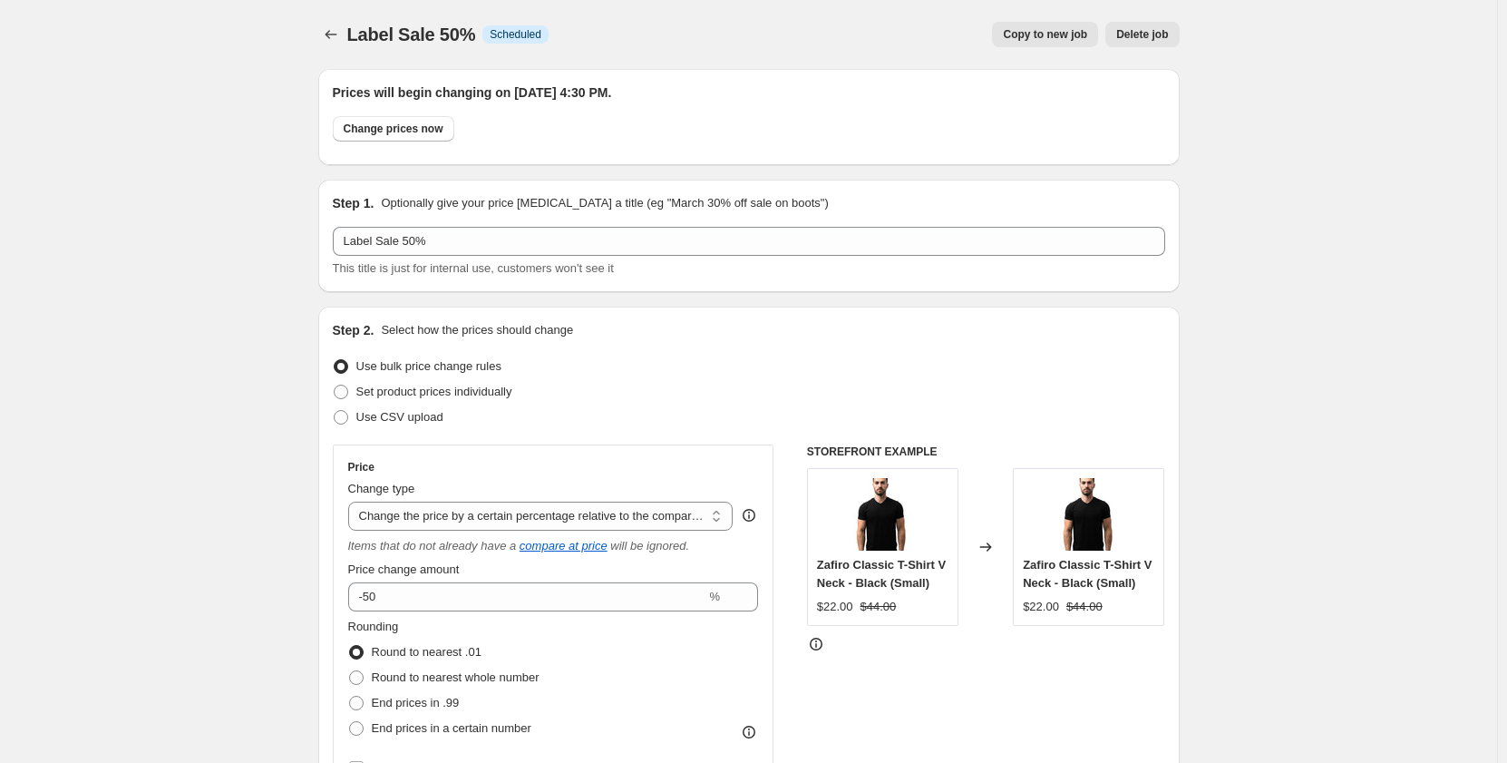
click at [1062, 36] on span "Copy to new job" at bounding box center [1045, 34] width 84 height 15
select select "pcap"
select select "no_change"
select select "collection"
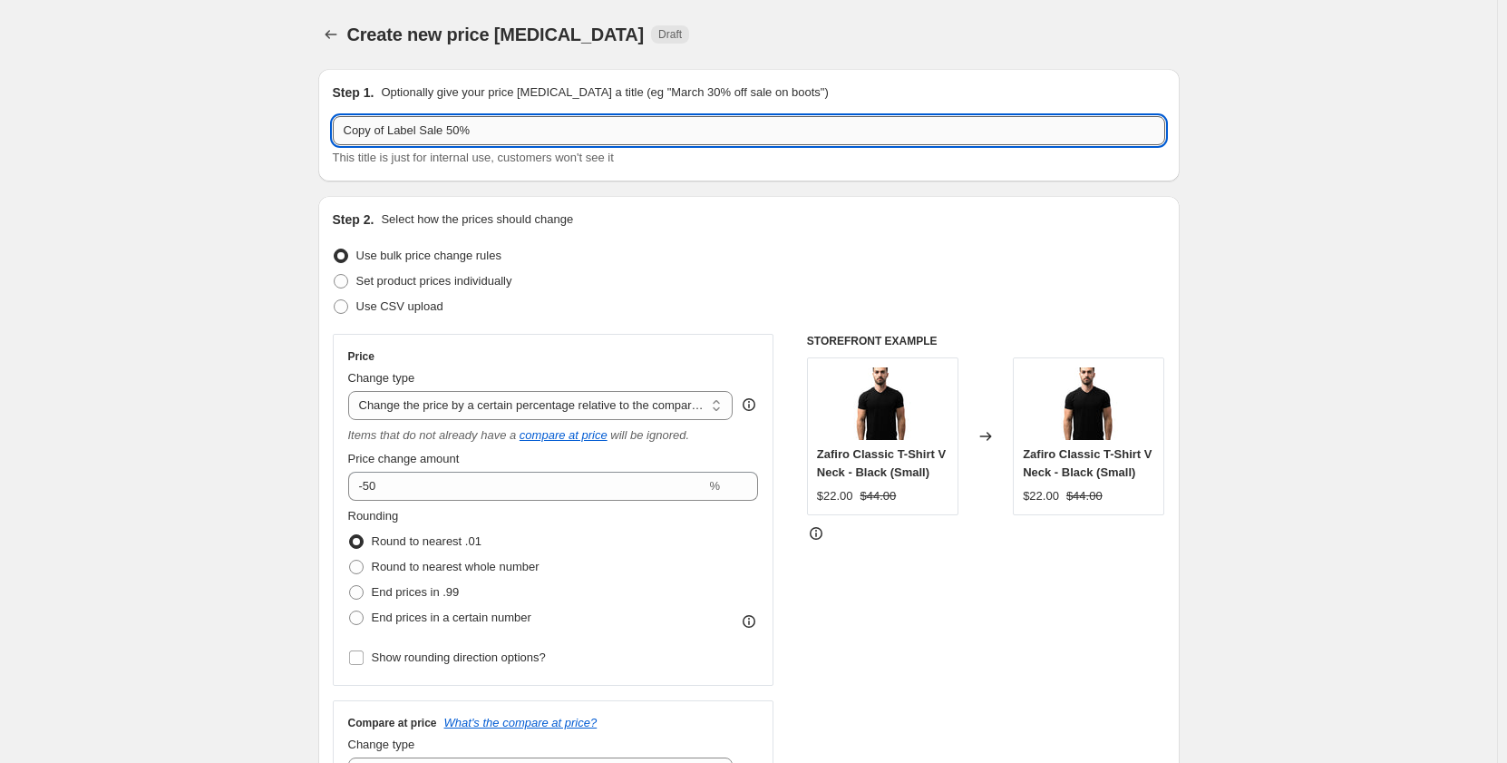
click at [393, 133] on input "Copy of Label Sale 50%" at bounding box center [749, 130] width 833 height 29
click at [409, 132] on input "Label Sale 50%" at bounding box center [749, 130] width 833 height 29
click at [446, 130] on input "Label Sale 70%" at bounding box center [749, 130] width 833 height 29
type input "Label Sale 70%"
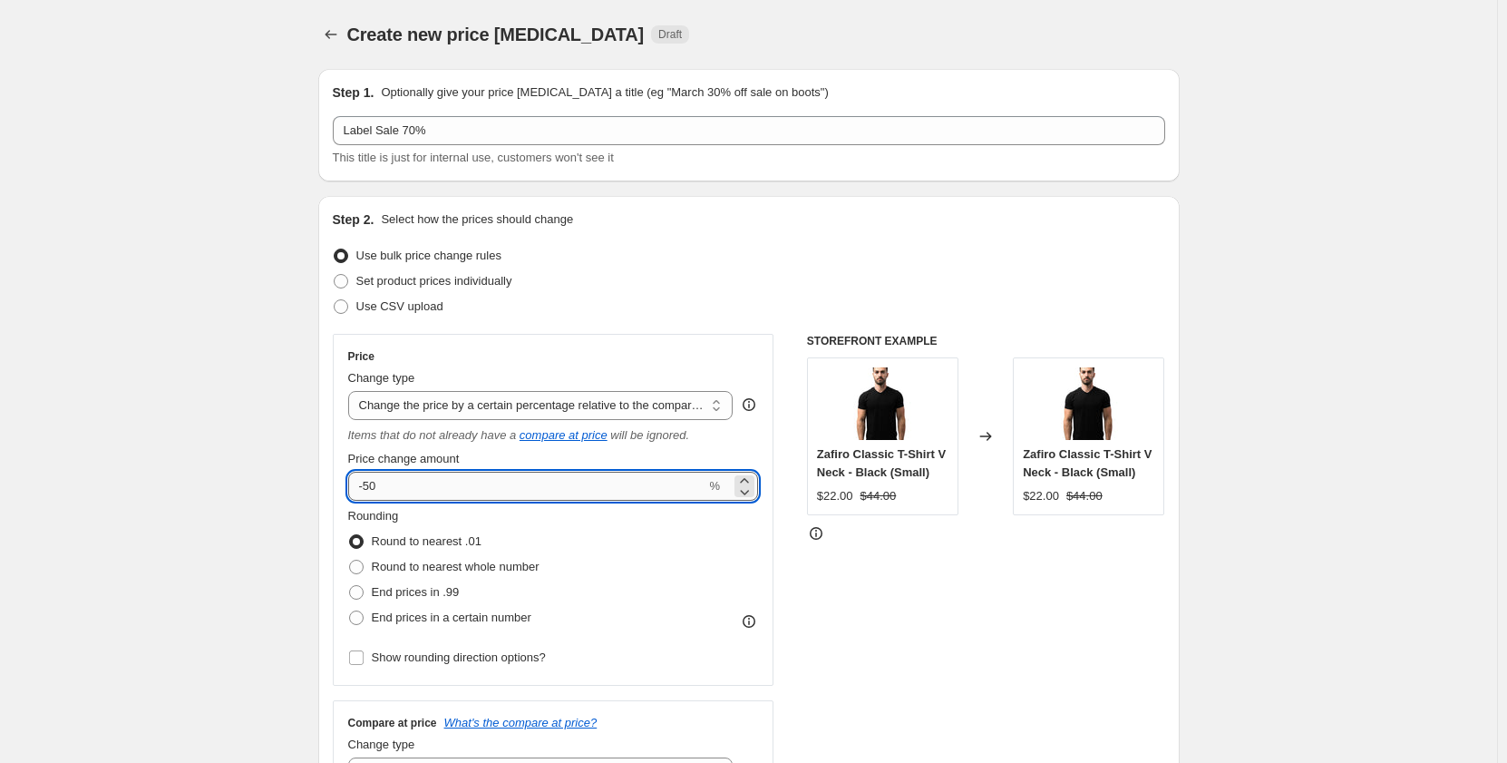
click at [374, 487] on input "-50" at bounding box center [527, 486] width 358 height 29
type input "-70"
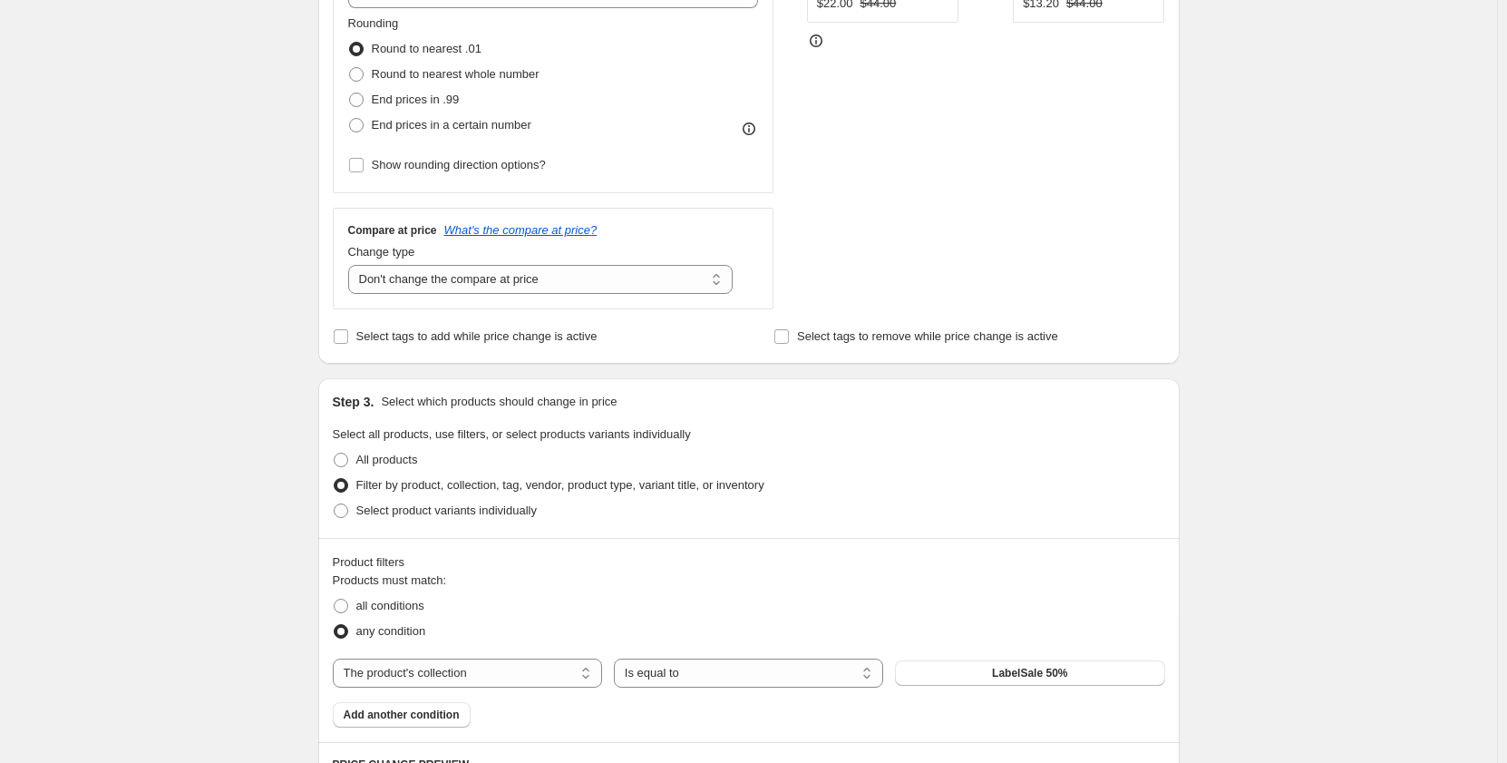
scroll to position [544, 0]
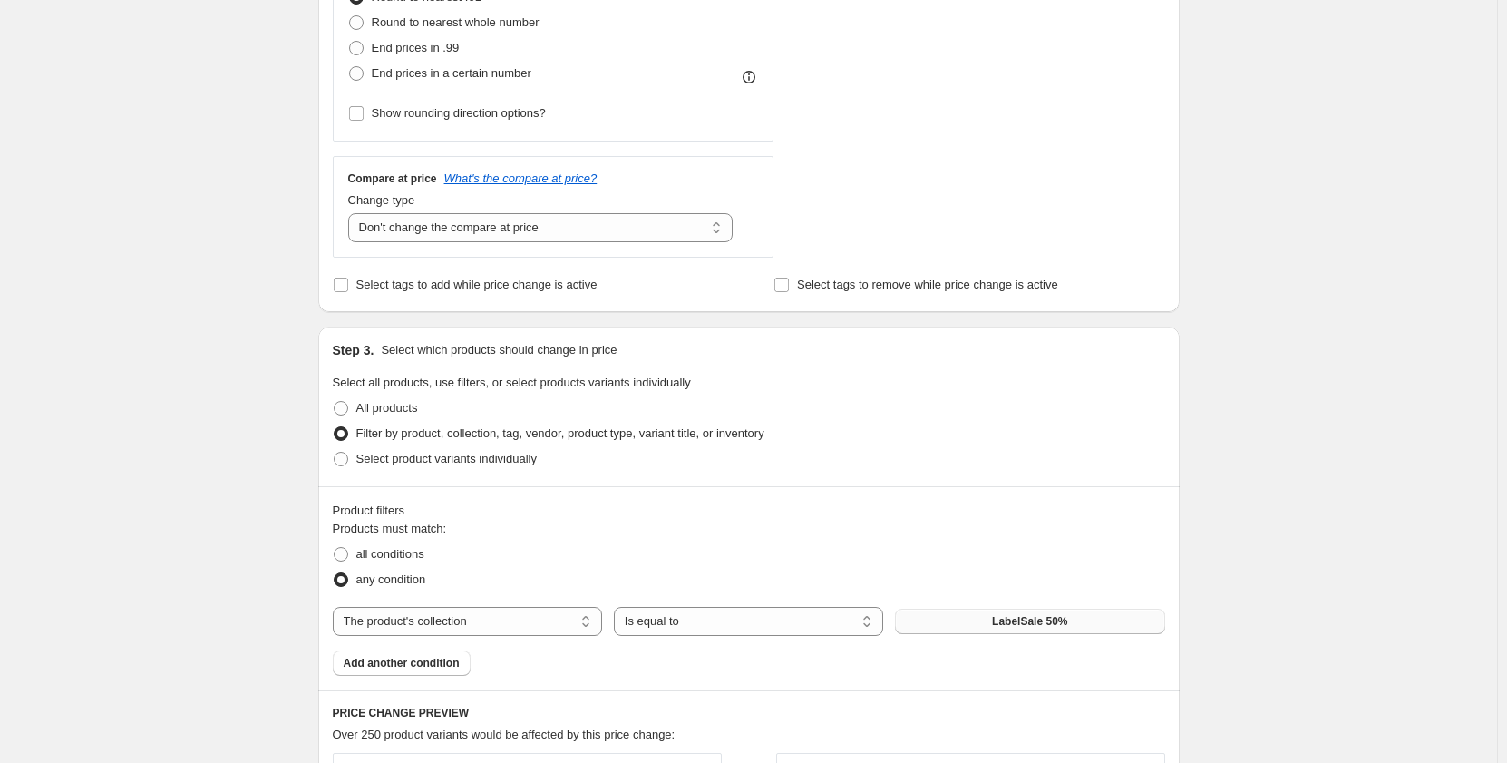
click at [1015, 624] on span "LabelSale 50%" at bounding box center [1029, 621] width 75 height 15
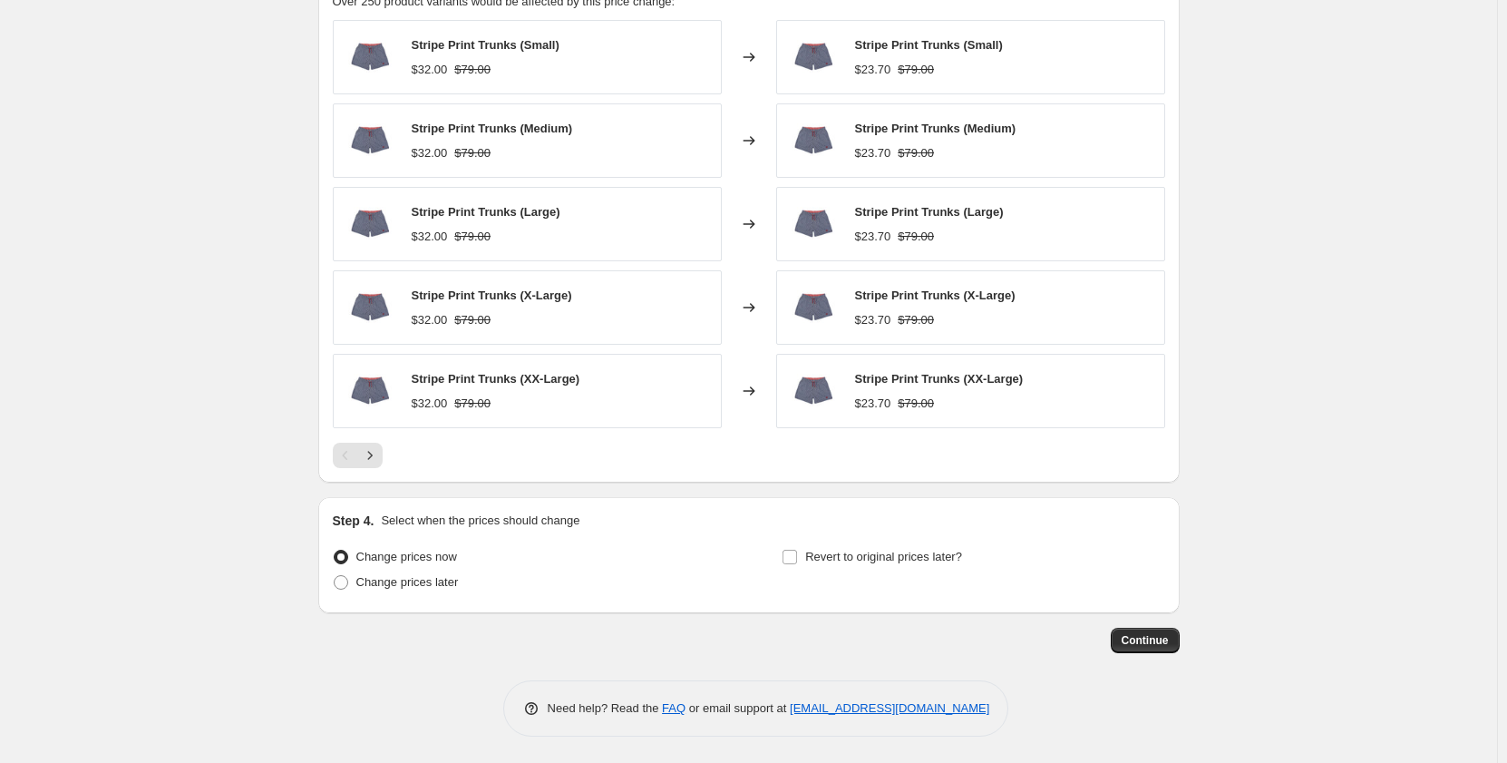
scroll to position [1279, 0]
click at [430, 584] on span "Change prices later" at bounding box center [407, 581] width 102 height 14
click at [335, 575] on input "Change prices later" at bounding box center [334, 574] width 1 height 1
radio input "true"
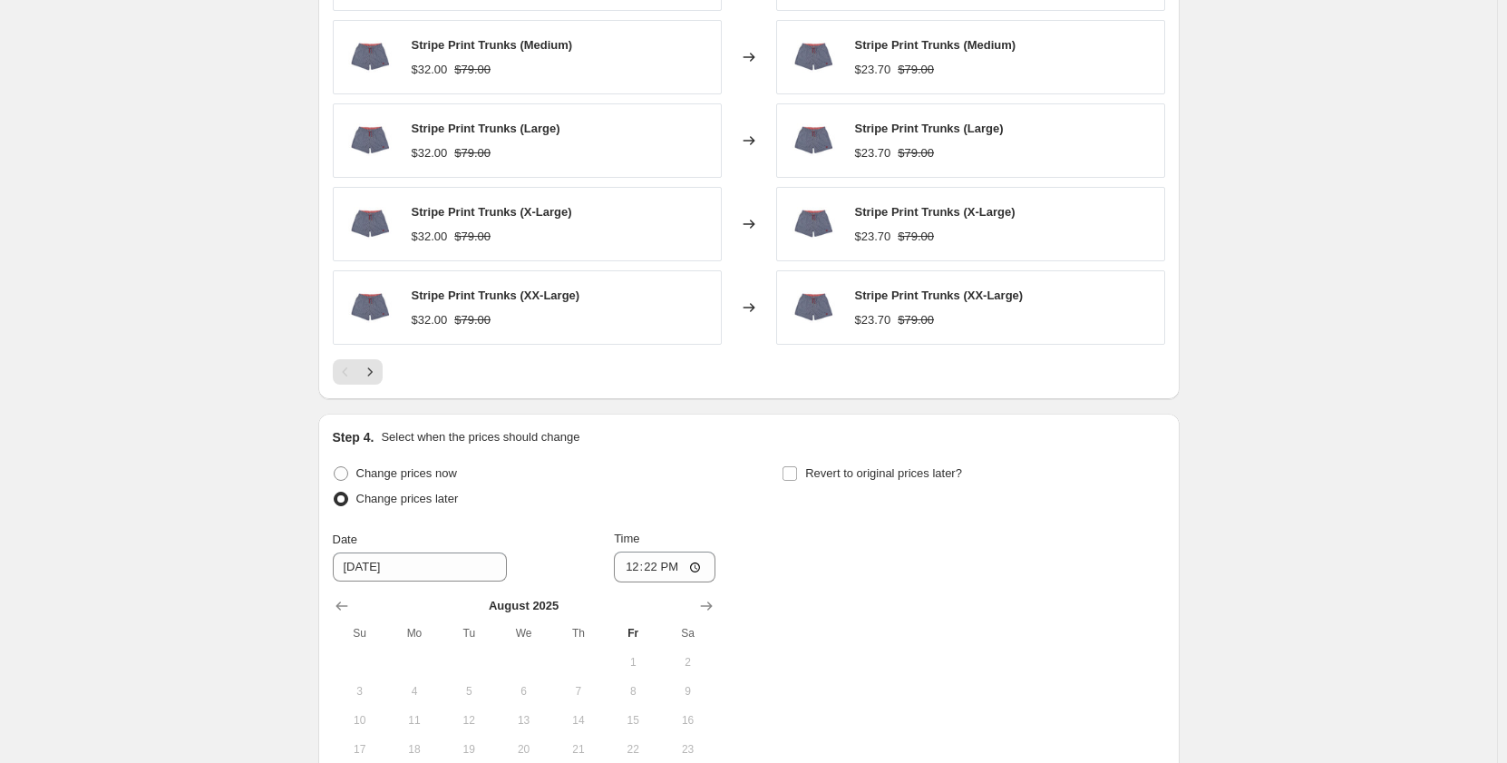
scroll to position [1551, 0]
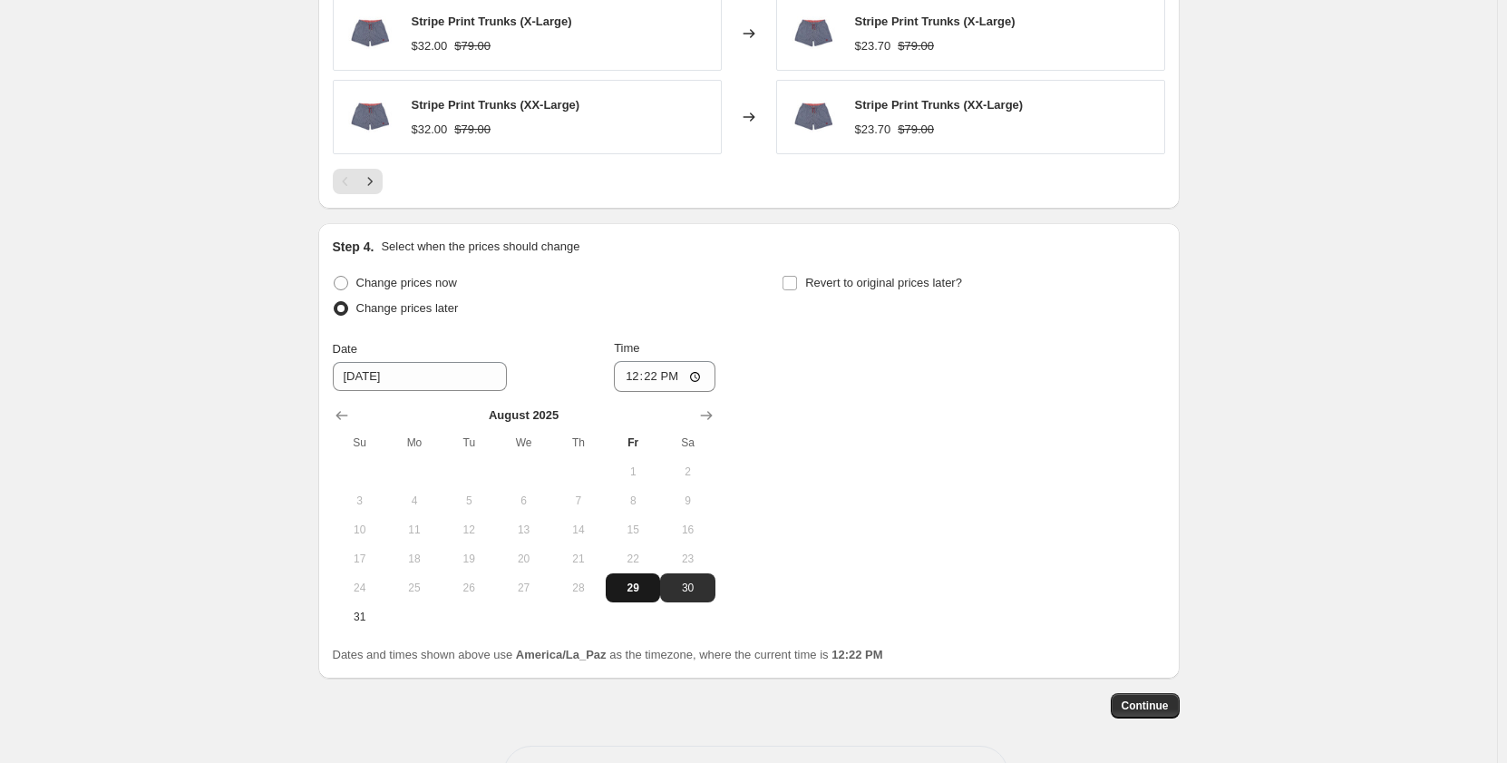
click at [642, 587] on span "29" at bounding box center [633, 587] width 40 height 15
type input "[DATE]"
click at [653, 382] on input "12:22" at bounding box center [665, 376] width 102 height 31
click at [639, 382] on input "12:22" at bounding box center [665, 376] width 102 height 31
type input "16:40"
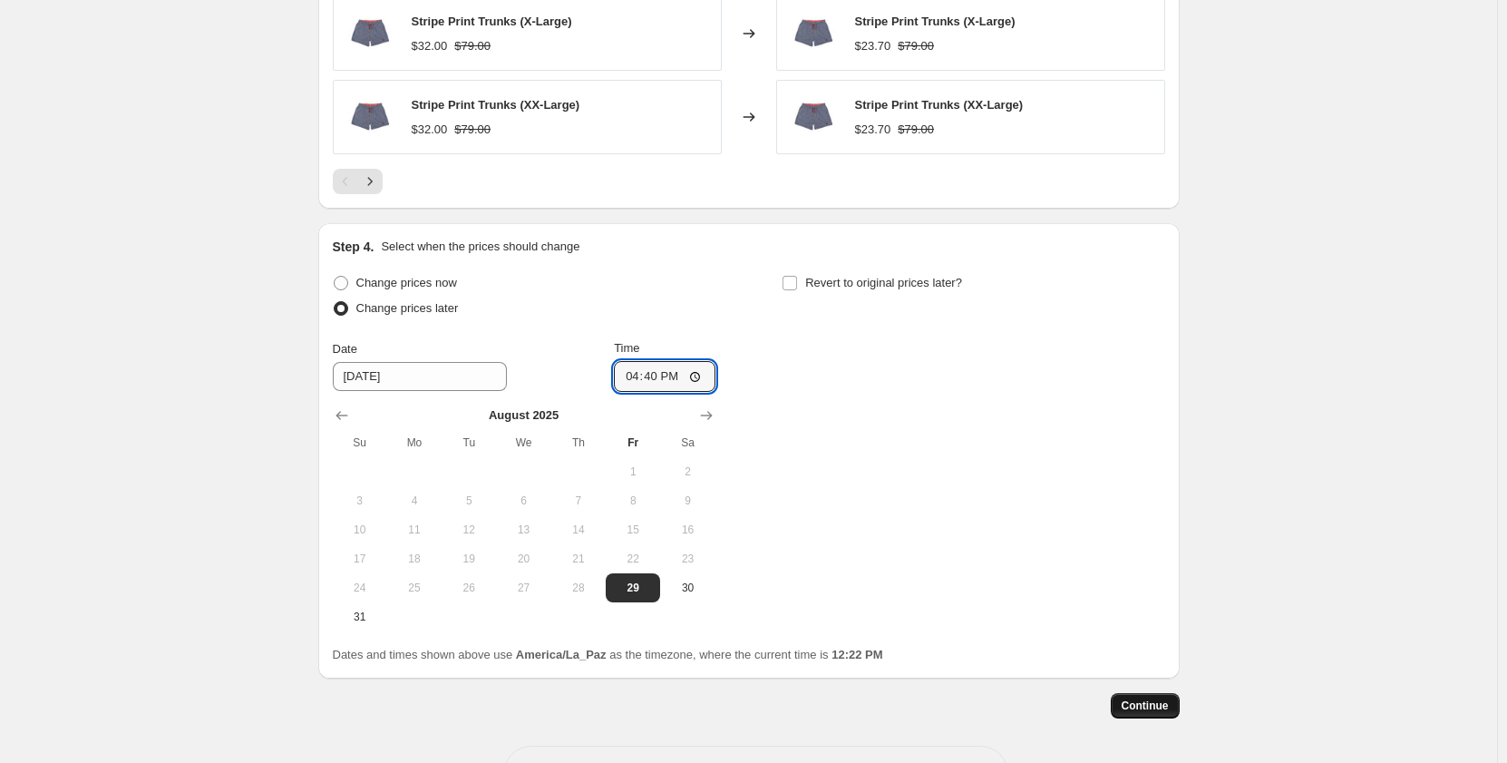
click at [1142, 703] on span "Continue" at bounding box center [1145, 705] width 47 height 15
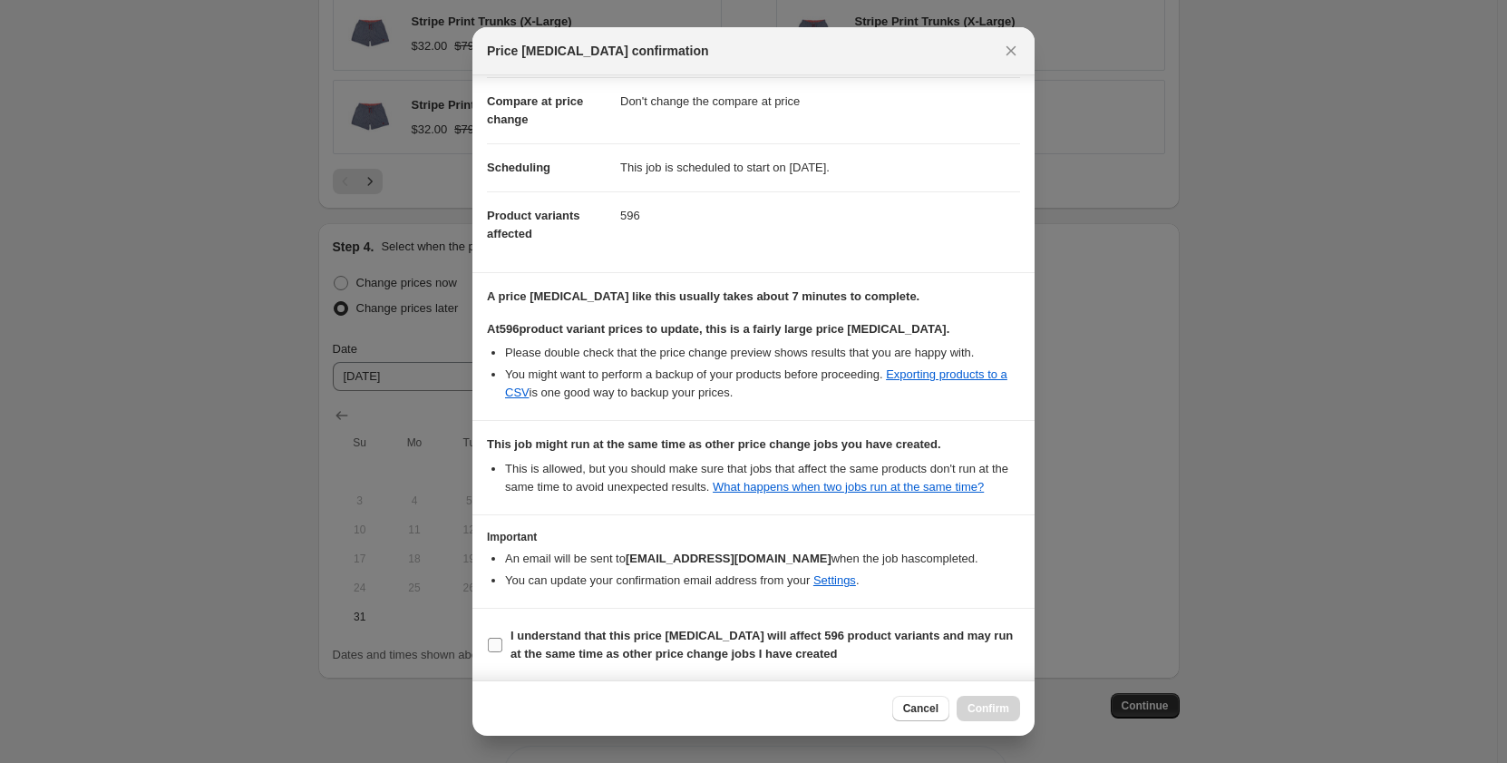
scroll to position [97, 0]
click at [499, 638] on input "I understand that this price change job will affect 596 product variants and ma…" at bounding box center [495, 644] width 15 height 15
checkbox input "true"
click at [989, 711] on span "Confirm" at bounding box center [989, 708] width 42 height 15
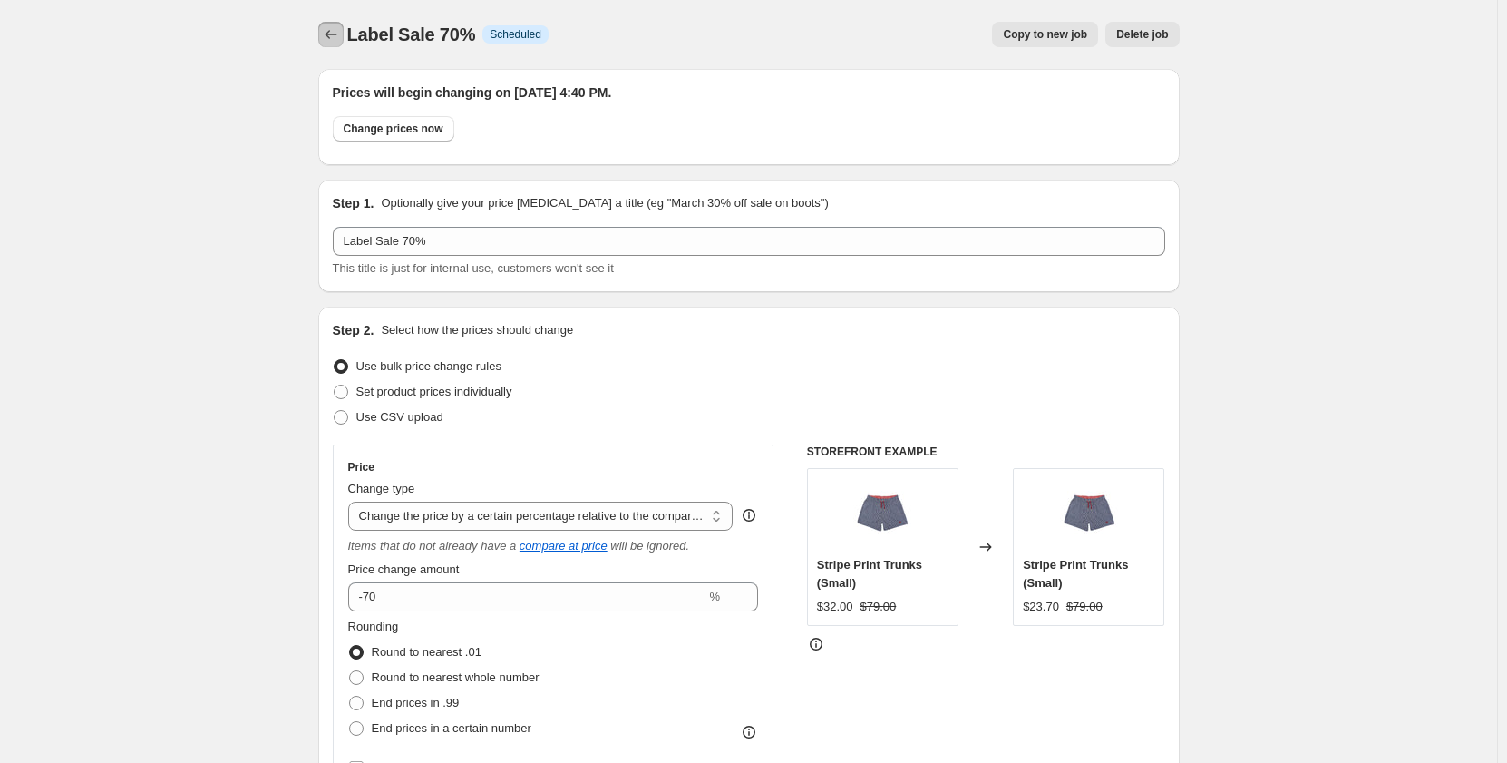
click at [340, 36] on icon "Price change jobs" at bounding box center [331, 34] width 18 height 18
